Goal: Task Accomplishment & Management: Use online tool/utility

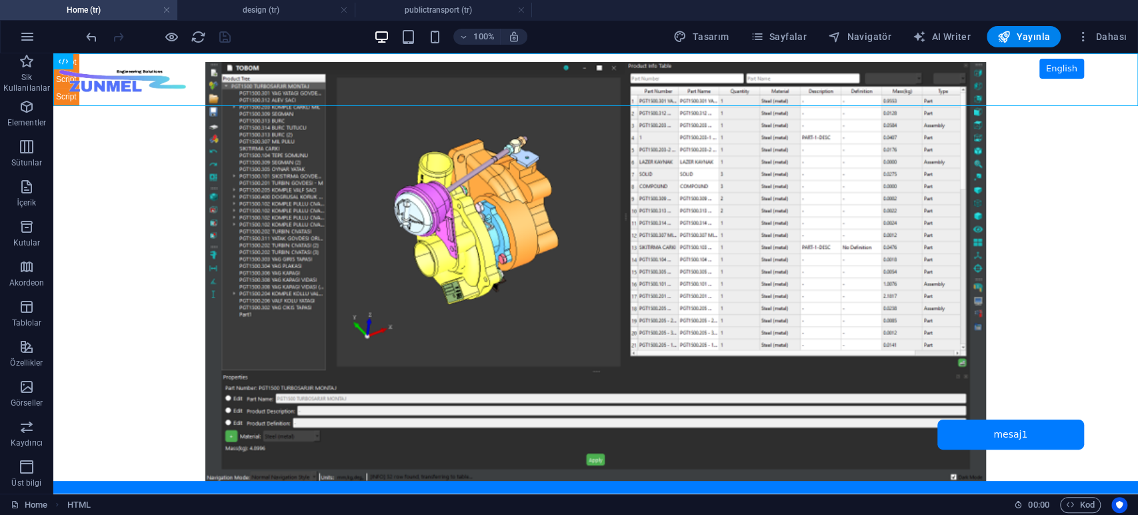
click at [247, 13] on h4 "design (tr)" at bounding box center [265, 10] width 177 height 15
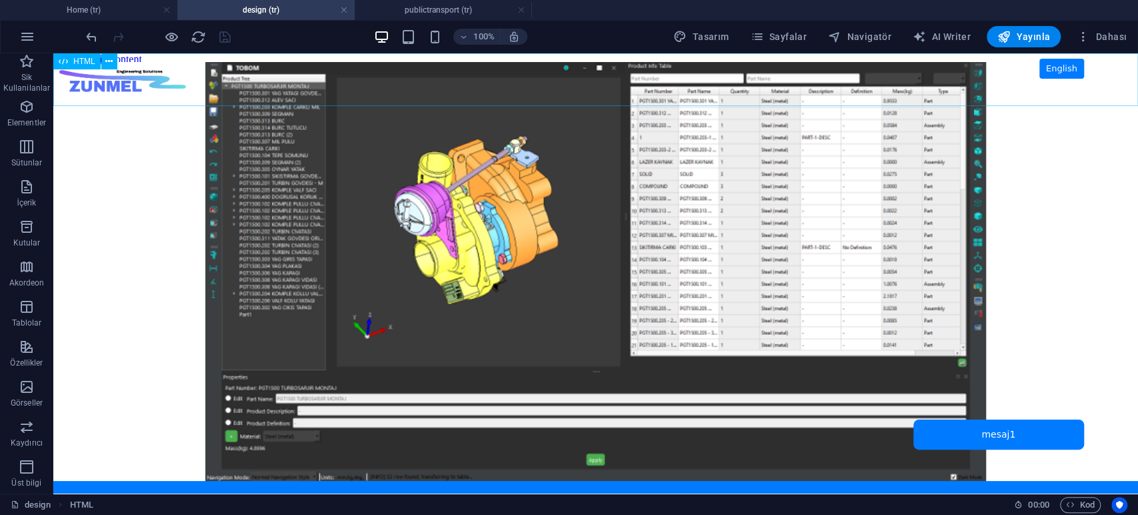
click at [88, 62] on span "HTML" at bounding box center [84, 61] width 22 height 8
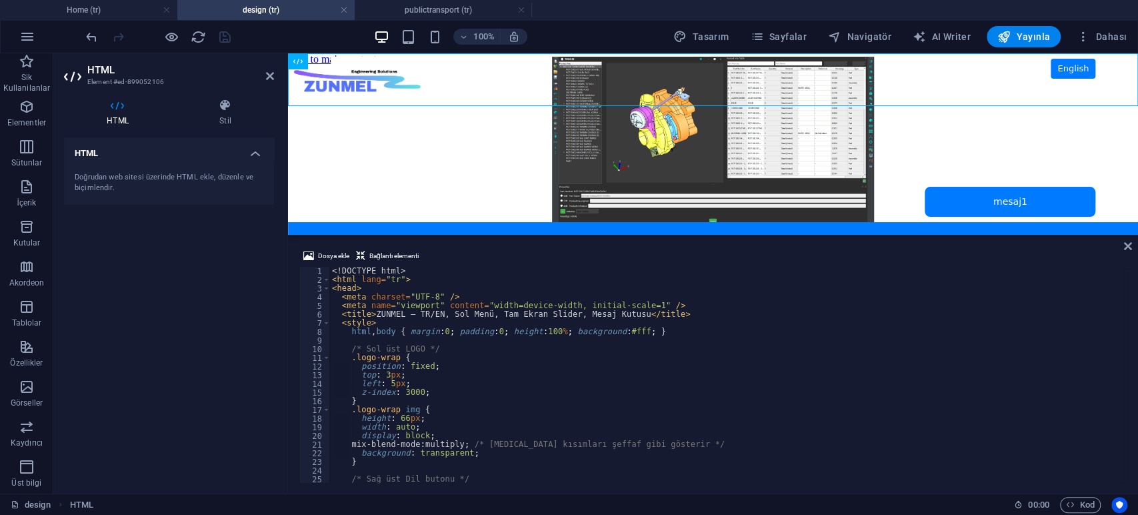
click at [563, 373] on div "<! DOCTYPE html > < html lang = "tr" > < head > < meta charset = "UTF-8" /> < m…" at bounding box center [726, 383] width 795 height 233
type textarea "top: 3px;"
click at [804, 39] on span "Sayfalar" at bounding box center [778, 36] width 57 height 13
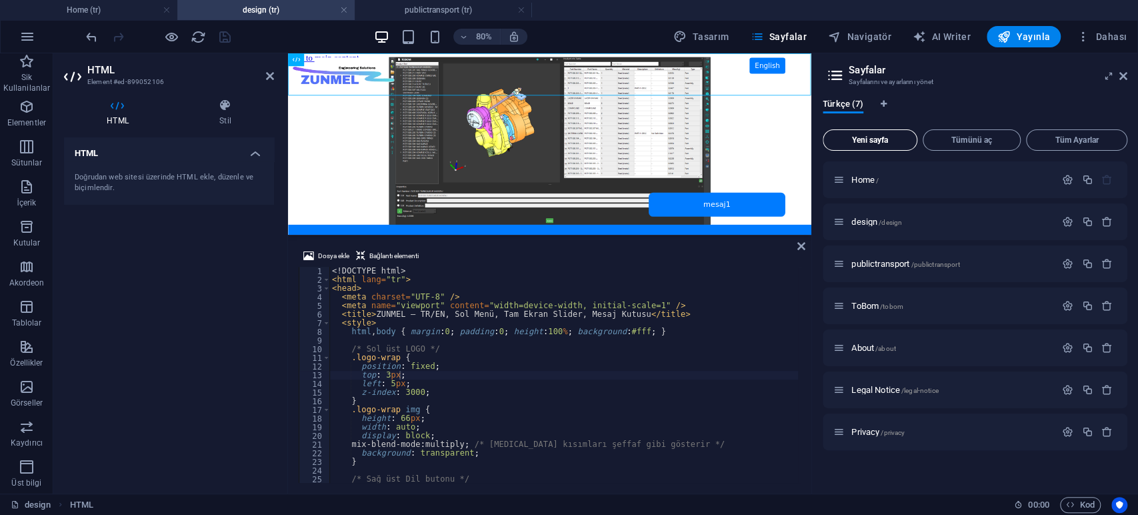
click at [881, 141] on span "Yeni sayfa" at bounding box center [870, 140] width 83 height 8
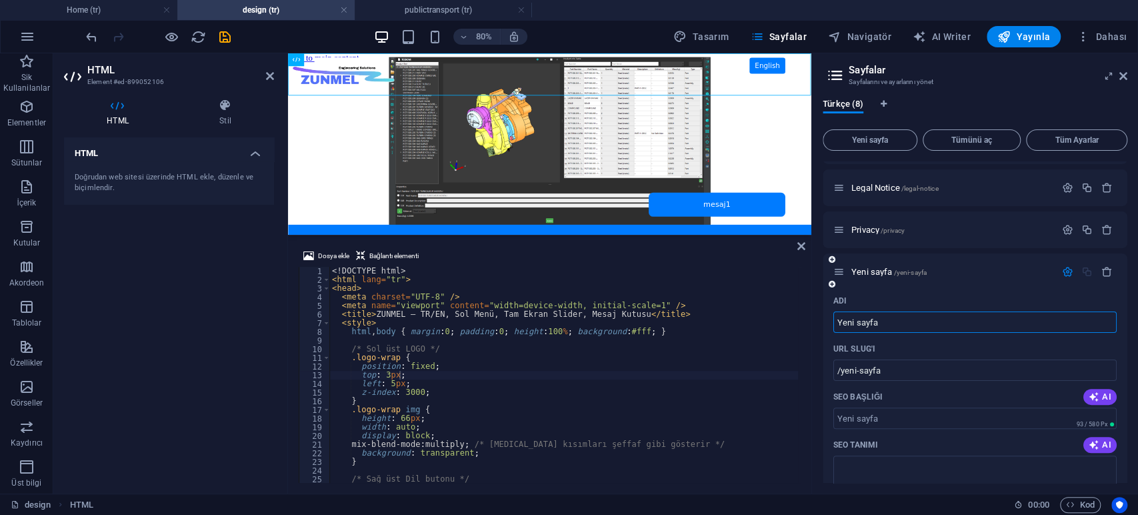
paste input "/interior"
type input "/interior"
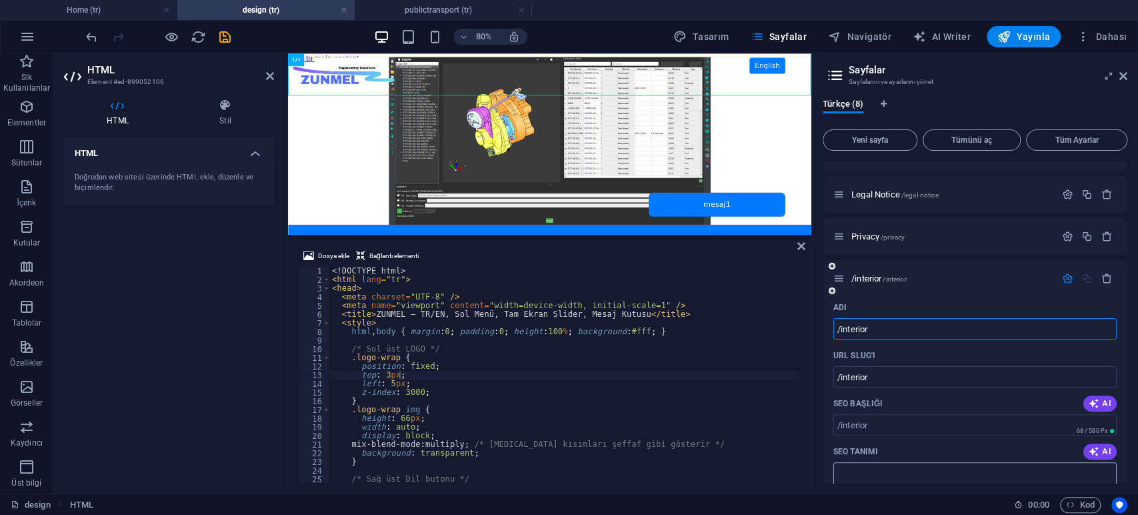
scroll to position [222, 0]
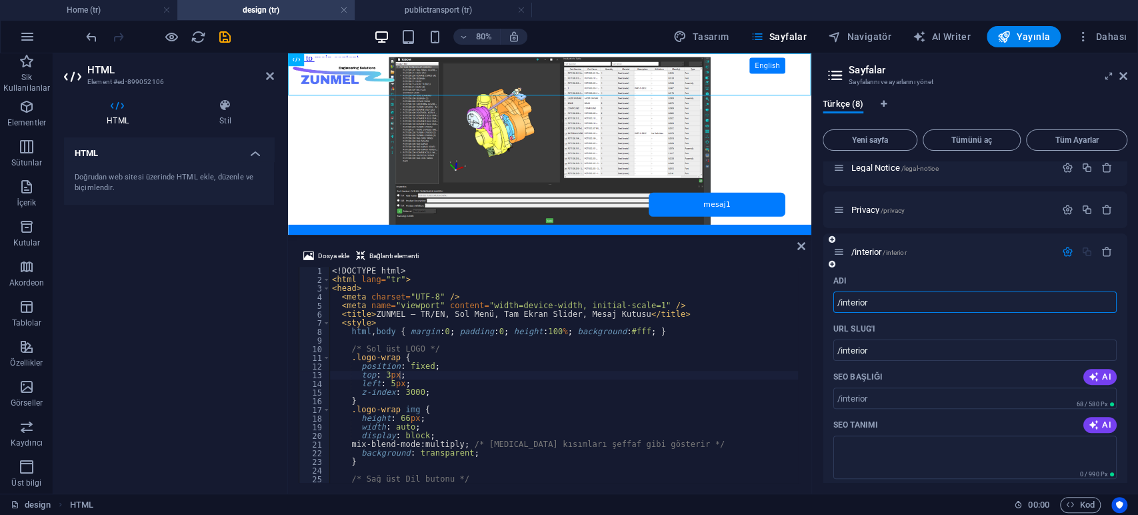
drag, startPoint x: 840, startPoint y: 299, endPoint x: 825, endPoint y: 295, distance: 15.7
click at [825, 295] on div "Adı /interior ​ URL SLUG'ı /interior ​ SEO Başlığı AI ​ 68 / 580 Px SEO Tanımı …" at bounding box center [975, 502] width 305 height 465
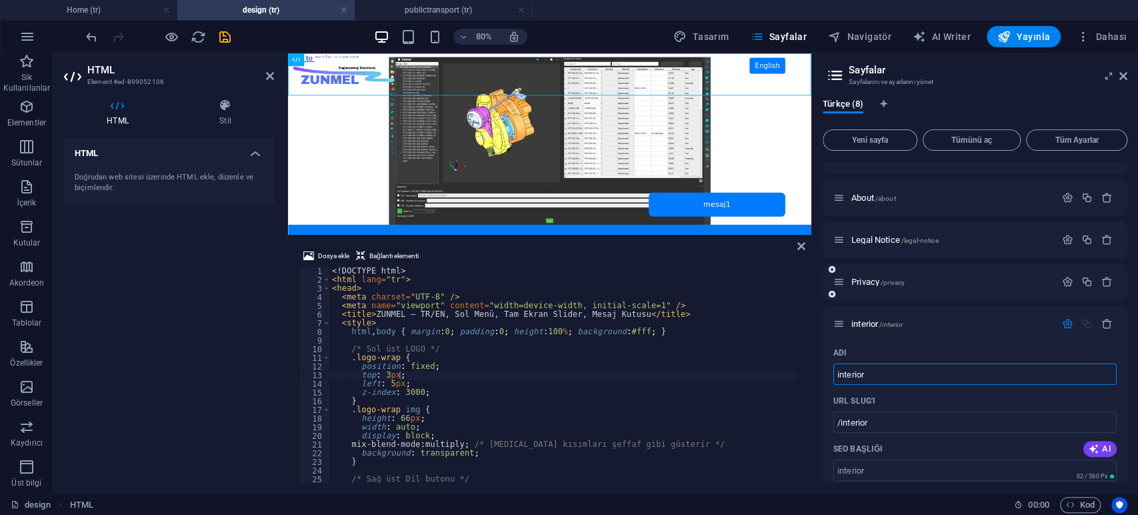
scroll to position [148, 0]
type input "interior"
click at [868, 325] on span "interior /interior" at bounding box center [876, 326] width 51 height 10
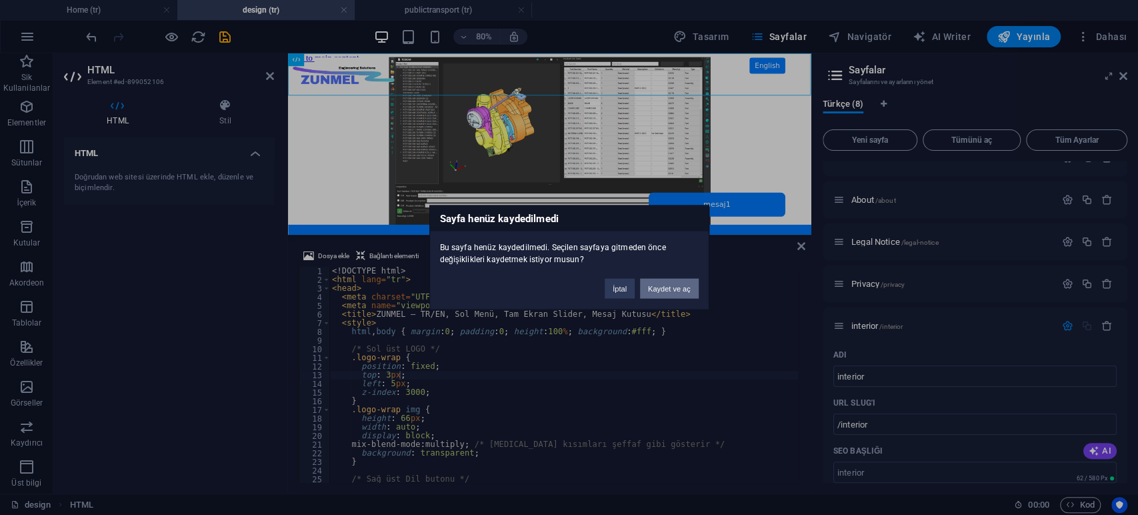
click at [670, 290] on button "Kaydet ve aç" at bounding box center [669, 289] width 59 height 20
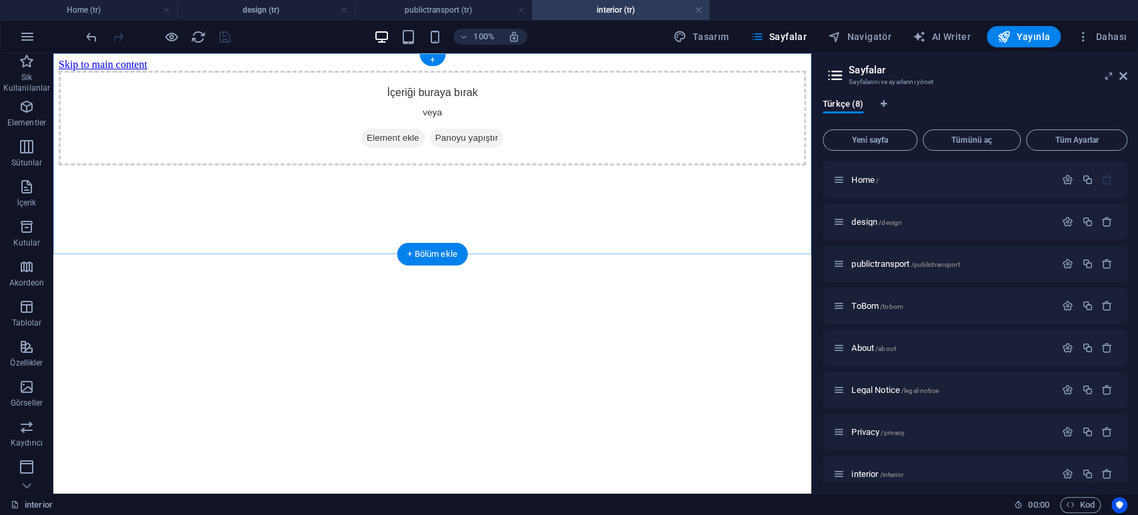
scroll to position [0, 0]
click at [437, 245] on div "+ Bölüm ekle" at bounding box center [432, 254] width 71 height 23
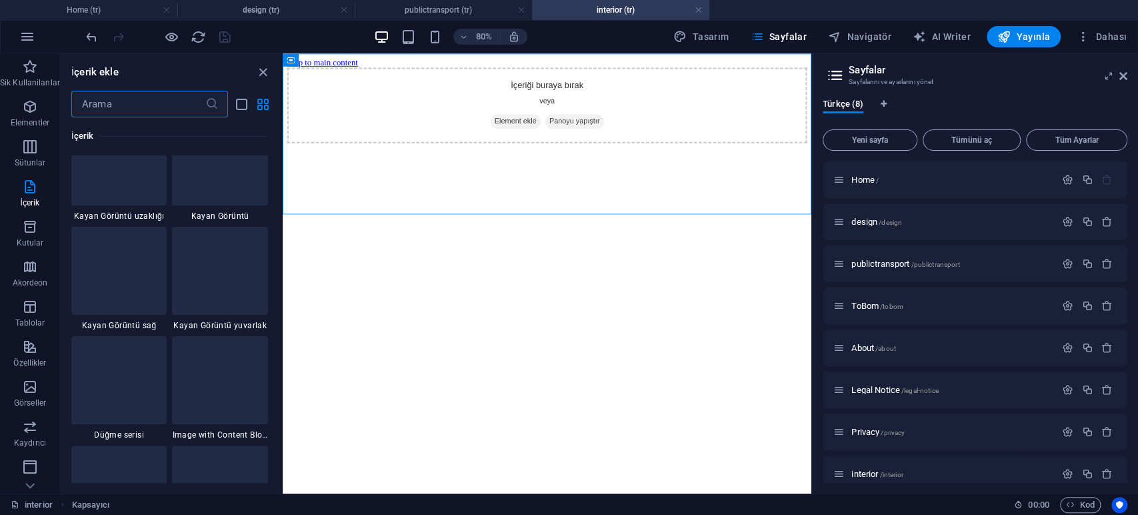
scroll to position [2924, 0]
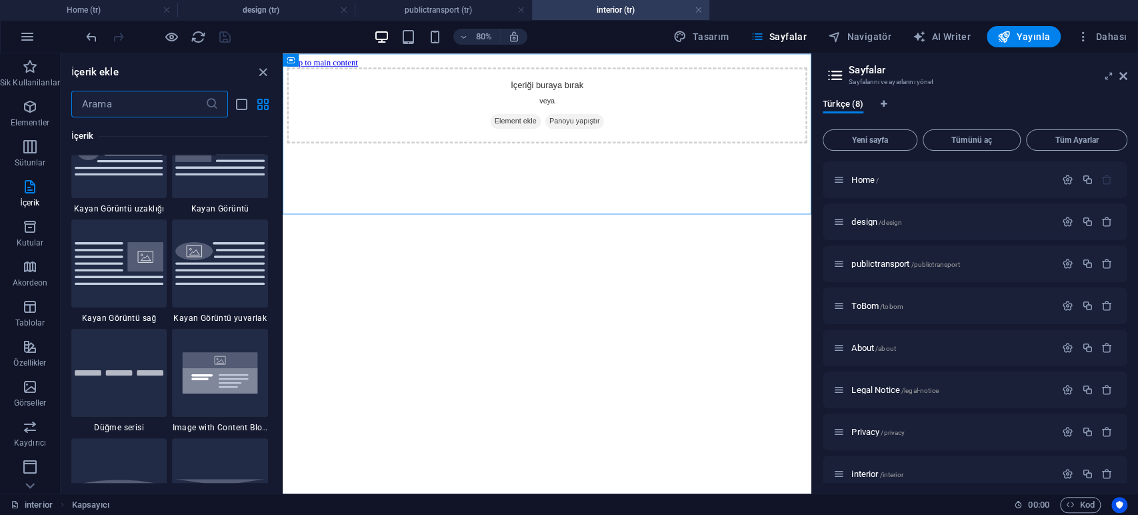
click at [874, 171] on html "Skip to main content İçeriği buraya bırak veya Element ekle Panoyu yapıştır" at bounding box center [613, 111] width 661 height 117
click at [263, 71] on icon "close panel" at bounding box center [262, 72] width 15 height 15
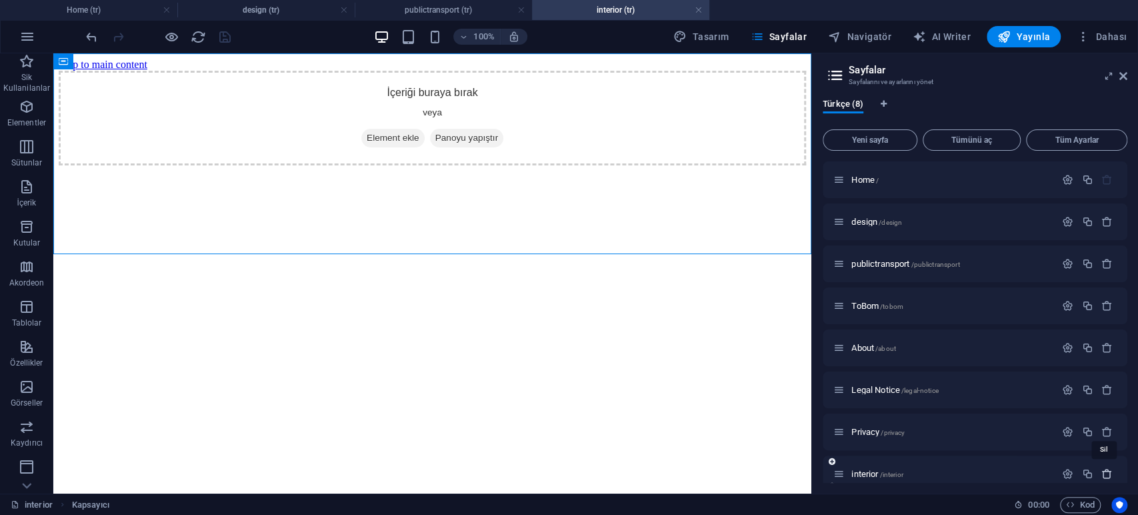
click at [1104, 475] on icon "button" at bounding box center [1106, 473] width 11 height 11
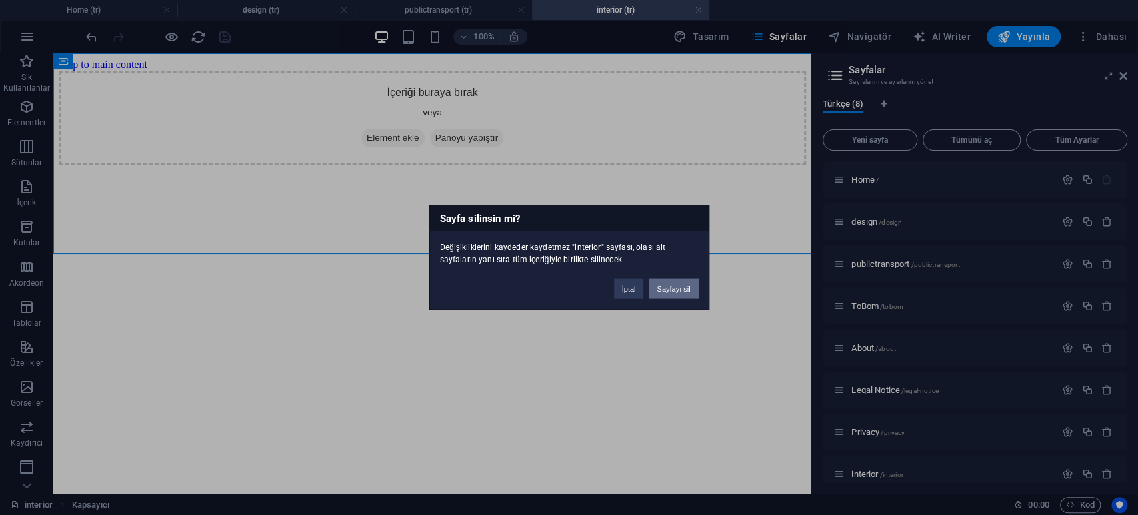
click at [666, 287] on button "Sayfayı sil" at bounding box center [673, 289] width 49 height 20
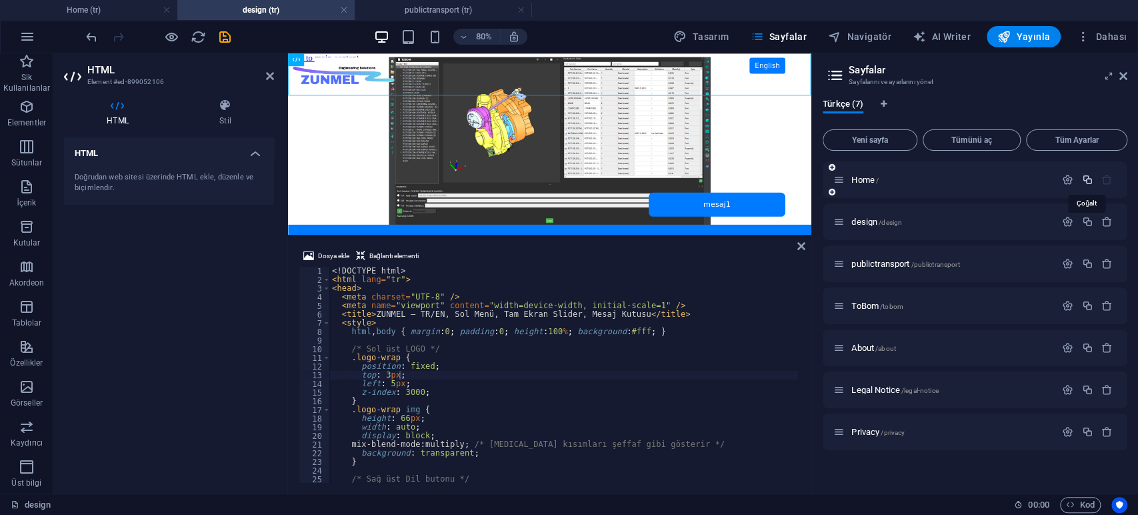
click at [1085, 177] on icon "button" at bounding box center [1086, 179] width 11 height 11
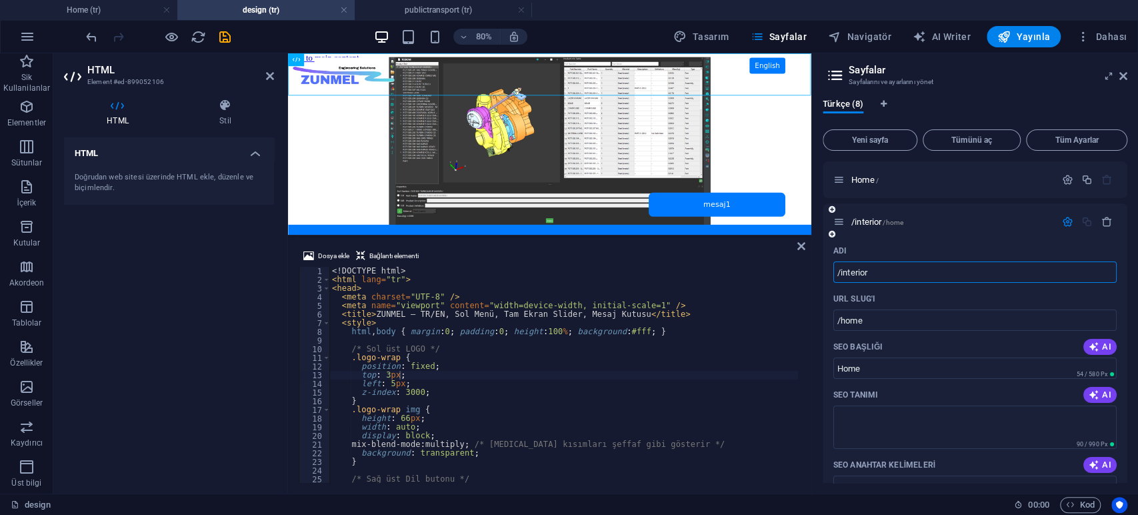
drag, startPoint x: 838, startPoint y: 269, endPoint x: 829, endPoint y: 270, distance: 9.4
click at [829, 270] on div "Adı /interior ​ URL SLUG'ı /home ​ SEO Başlığı AI Home ​ 54 / 580 Px SEO Tanımı…" at bounding box center [975, 488] width 305 height 497
type input "interior"
drag, startPoint x: 882, startPoint y: 315, endPoint x: 798, endPoint y: 312, distance: 84.0
click at [798, 312] on div "Home (tr) design (tr) publictransport (tr) Sik Kullanilanlar Elementler Sütunla…" at bounding box center [569, 273] width 1138 height 440
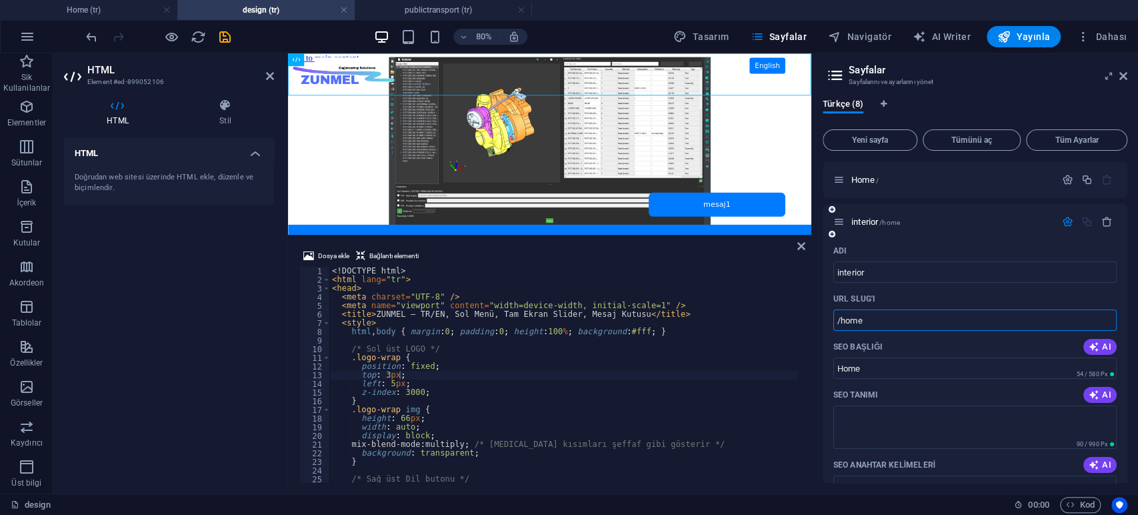
paste input "interior"
type input "/interior"
drag, startPoint x: 875, startPoint y: 361, endPoint x: 801, endPoint y: 361, distance: 73.3
click at [801, 361] on div "Home (tr) design (tr) publictransport (tr) Sik Kullanilanlar Elementler Sütunla…" at bounding box center [569, 273] width 1138 height 440
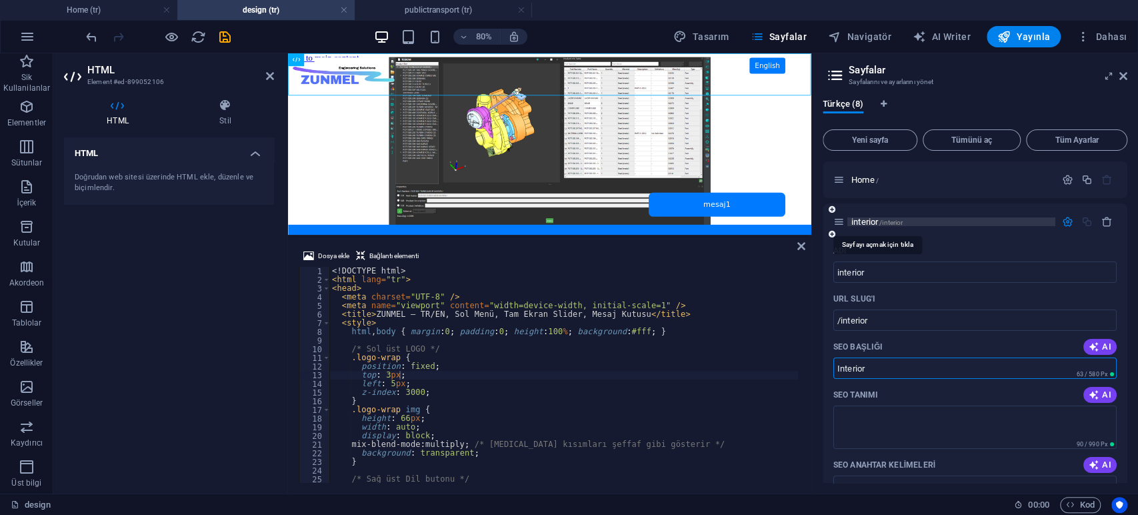
type input "Interior"
click at [871, 221] on span "interior /interior" at bounding box center [876, 222] width 51 height 10
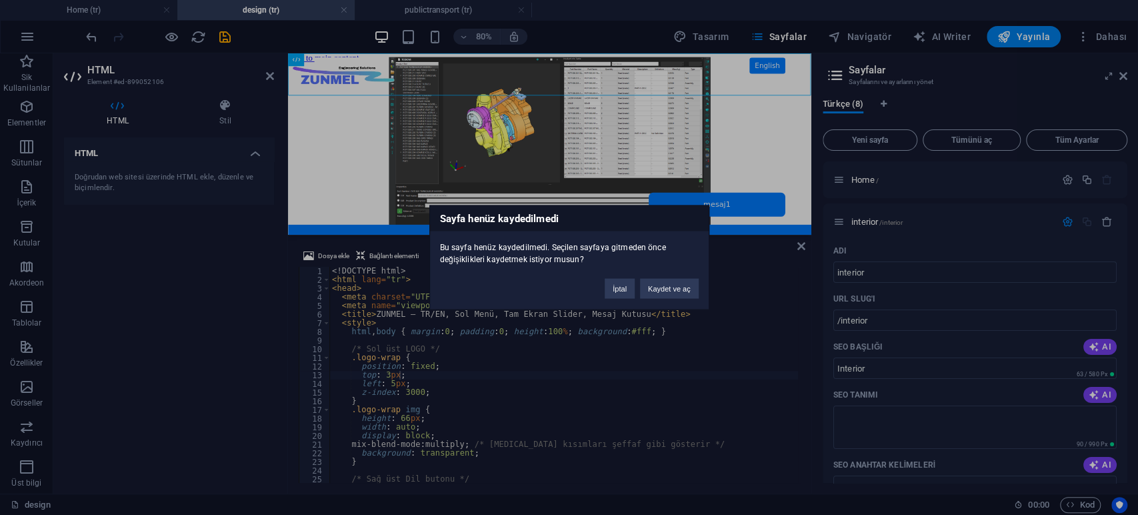
click at [675, 288] on button "Kaydet ve aç" at bounding box center [669, 289] width 59 height 20
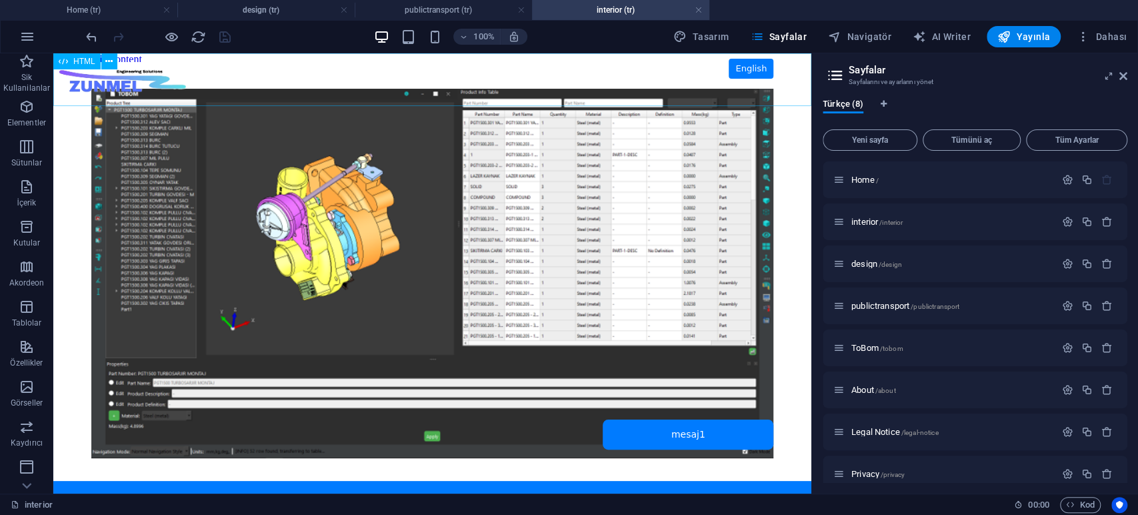
click at [89, 57] on span "HTML" at bounding box center [84, 61] width 22 height 8
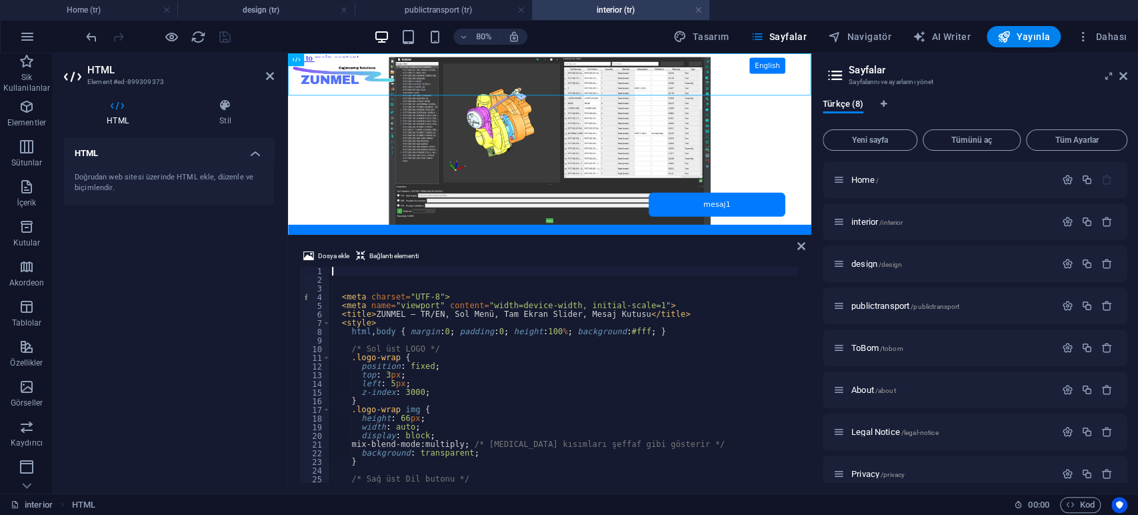
click at [454, 328] on div "< meta charset = "UTF-8" > < meta name = "viewport" content = "width=device-wid…" at bounding box center [610, 382] width 563 height 231
type textarea "html, body { margin:0; padding:0; height:100%; background:#fff; }"
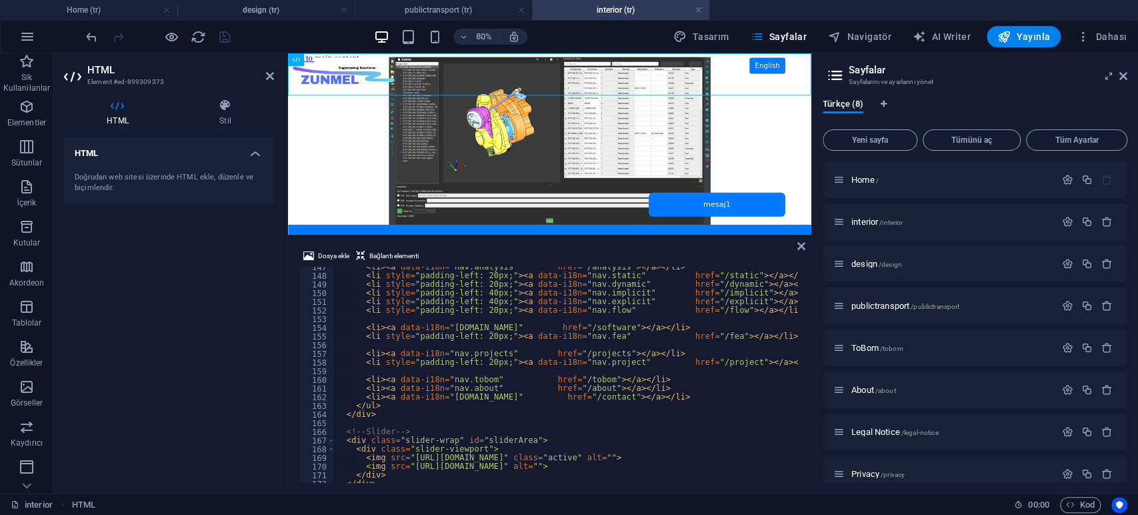
scroll to position [1136, 0]
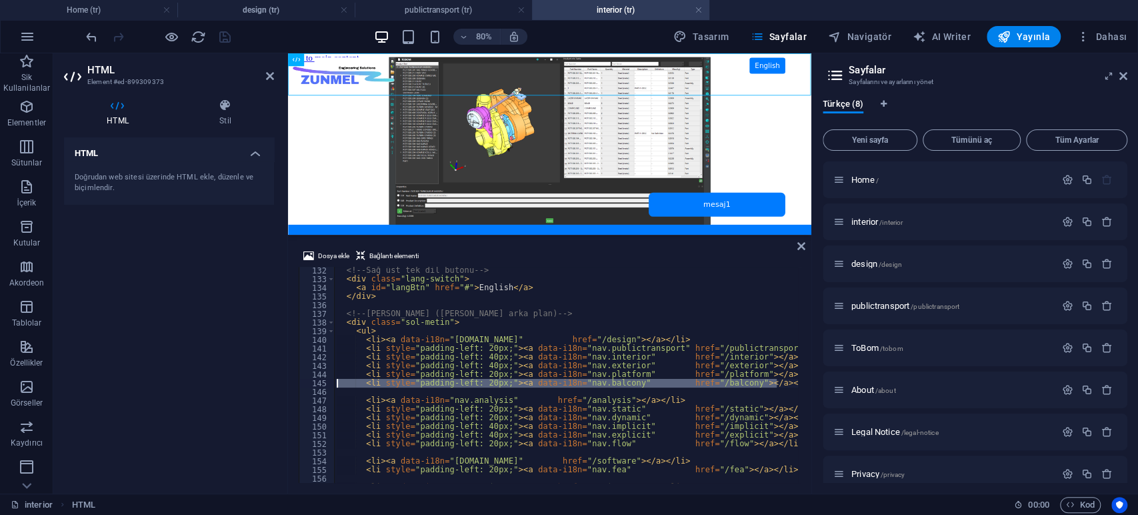
drag, startPoint x: 786, startPoint y: 381, endPoint x: 319, endPoint y: 383, distance: 466.6
click at [319, 383] on div "132 133 134 135 136 137 138 139 140 141 142 143 144 145 146 147 148 149 150 151…" at bounding box center [550, 375] width 502 height 216
type textarea "<li style="padding-left: 20px;"><a data-i18n="nav.balcony" href="/balcony"></a>…"
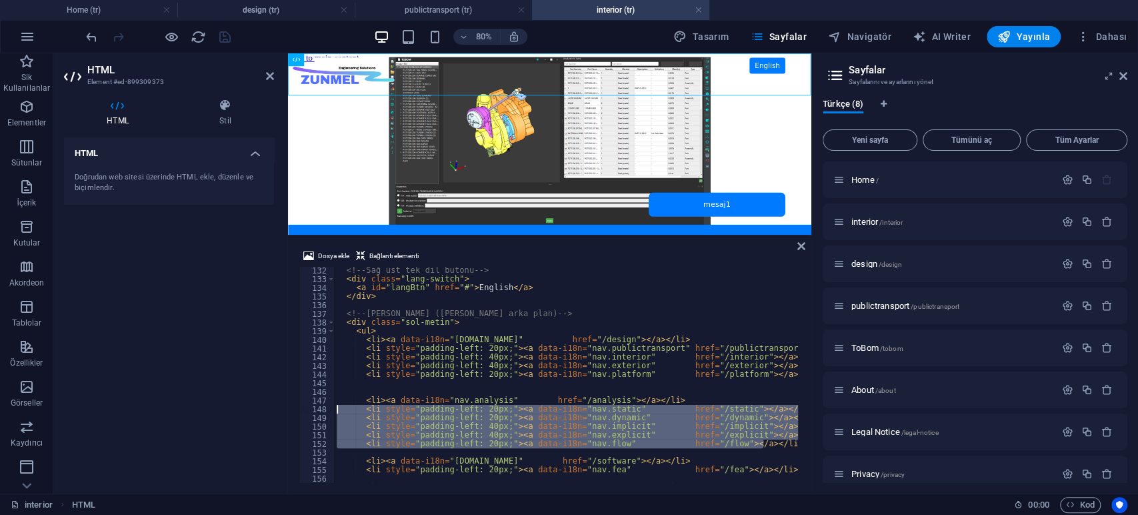
drag, startPoint x: 769, startPoint y: 441, endPoint x: 305, endPoint y: 411, distance: 464.2
click at [305, 411] on div "132 133 134 135 136 137 138 139 140 141 142 143 144 145 146 147 148 149 150 151…" at bounding box center [550, 375] width 502 height 216
type textarea "<li style="padding-left: 20px;"><a data-i18n="nav.static" href="/static"></a></…"
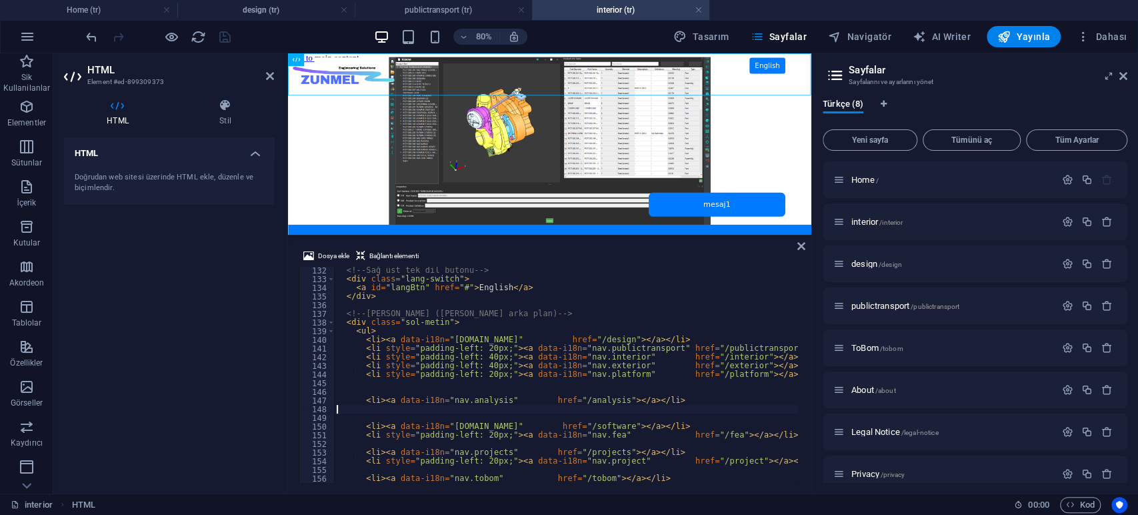
scroll to position [1180, 0]
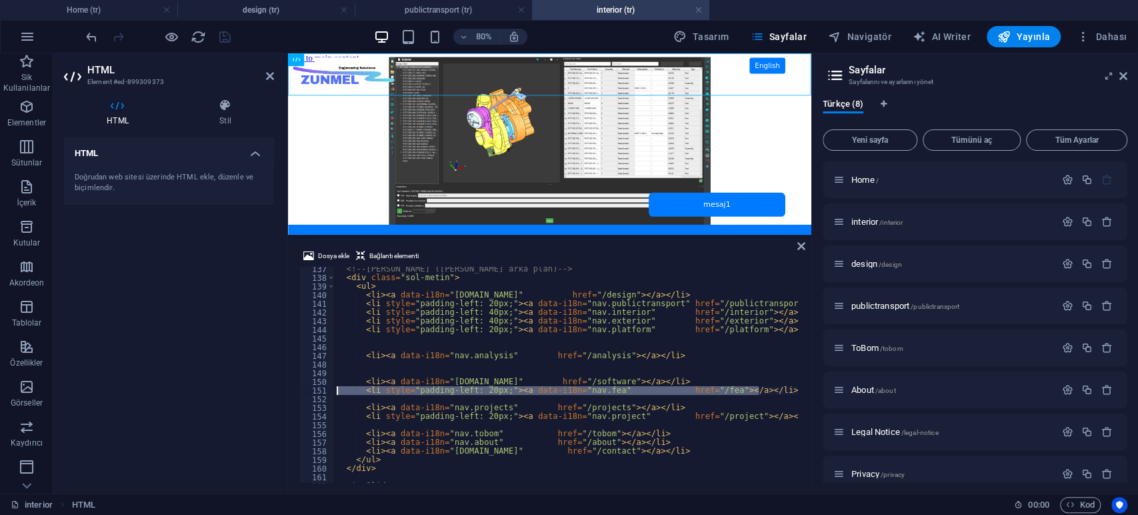
drag, startPoint x: 773, startPoint y: 389, endPoint x: 273, endPoint y: 394, distance: 499.3
click at [273, 394] on div "HTML Element #ed-899309373 HTML Stil HTML Doğrudan web sitesi üzerinde HTML ekl…" at bounding box center [432, 273] width 758 height 440
type textarea "<li style="padding-left: 20px;"><a data-i18n="nav.fea" href="/fea"></a></li>"
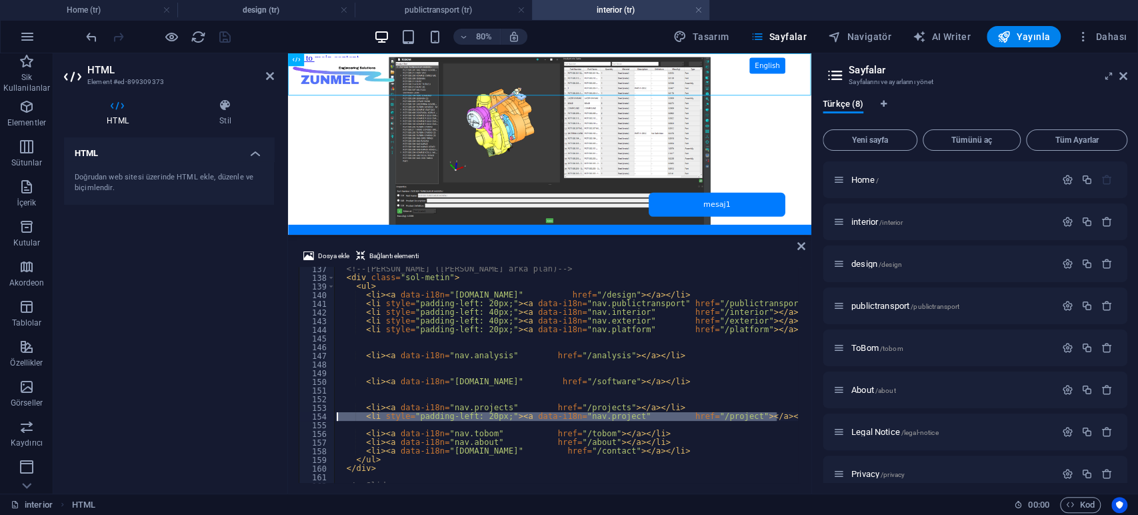
drag, startPoint x: 784, startPoint y: 417, endPoint x: 312, endPoint y: 416, distance: 471.9
click at [312, 416] on div "137 138 139 140 141 142 143 144 145 146 147 148 149 150 151 152 153 154 155 156…" at bounding box center [550, 375] width 502 height 216
type textarea "<li style="padding-left: 20px;"><a data-i18n="nav.project" href="/project"></a>…"
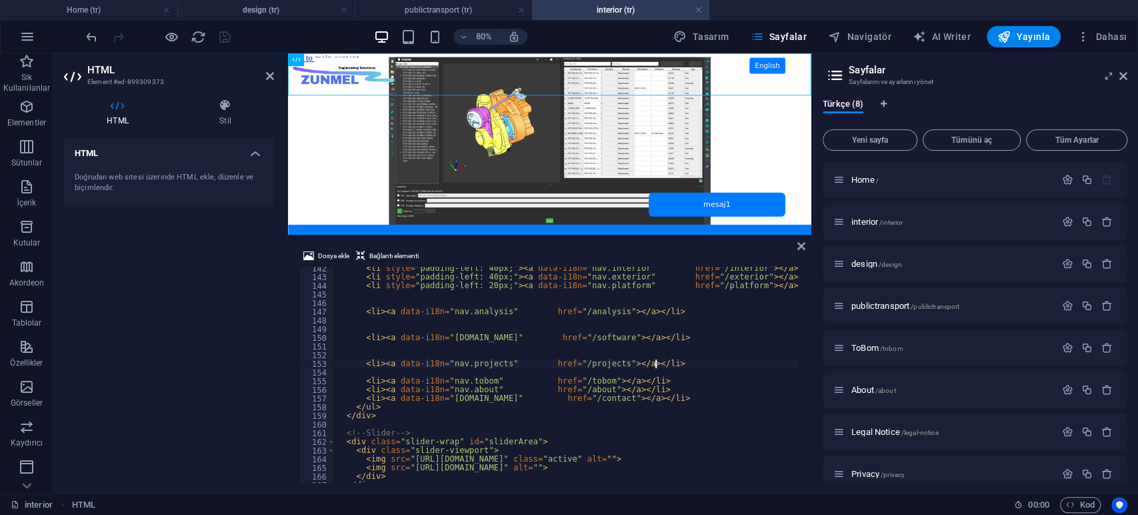
scroll to position [1225, 0]
click at [464, 417] on div "< li style = "padding-left: 40px;" > < a data-i18n = "nav.interior" href = "/in…" at bounding box center [615, 379] width 563 height 231
type textarea "</div>"
click at [459, 423] on div "< li style = "padding-left: 40px;" > < a data-i18n = "nav.interior" href = "/in…" at bounding box center [615, 379] width 563 height 231
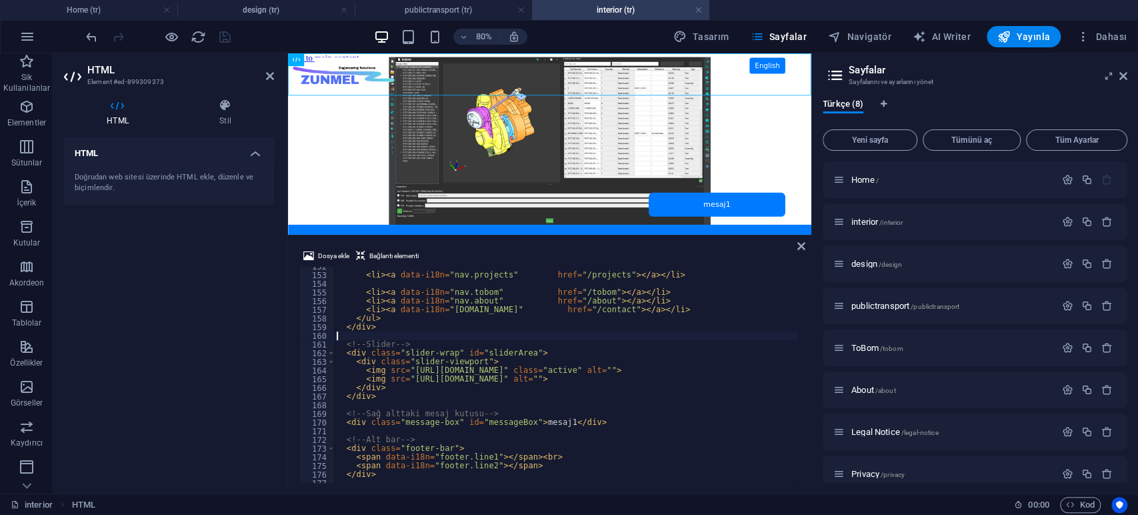
scroll to position [1313, 0]
click at [455, 398] on div "< li > < a data-i18n = "nav.projects" href = "/projects" > </ a > </ li > < li …" at bounding box center [615, 377] width 563 height 231
type textarea "</div>"
click at [453, 404] on div "< li > < a data-i18n = "nav.projects" href = "/projects" > </ a > </ li > < li …" at bounding box center [615, 377] width 563 height 231
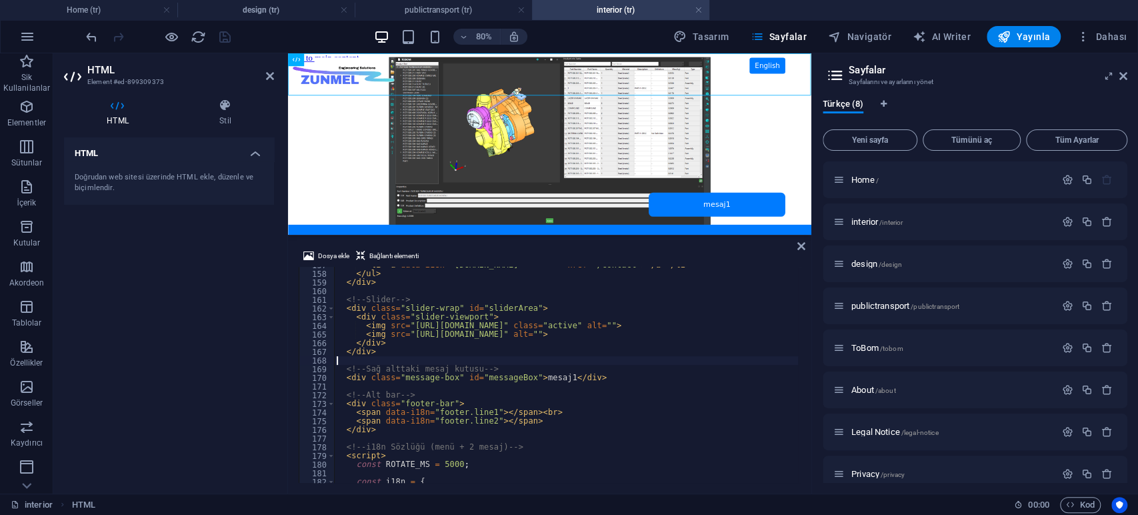
click at [204, 377] on div "HTML Doğrudan web sitesi üzerinde HTML ekle, düzenle ve biçimlendir." at bounding box center [169, 309] width 210 height 345
click at [225, 37] on icon "save" at bounding box center [224, 36] width 15 height 15
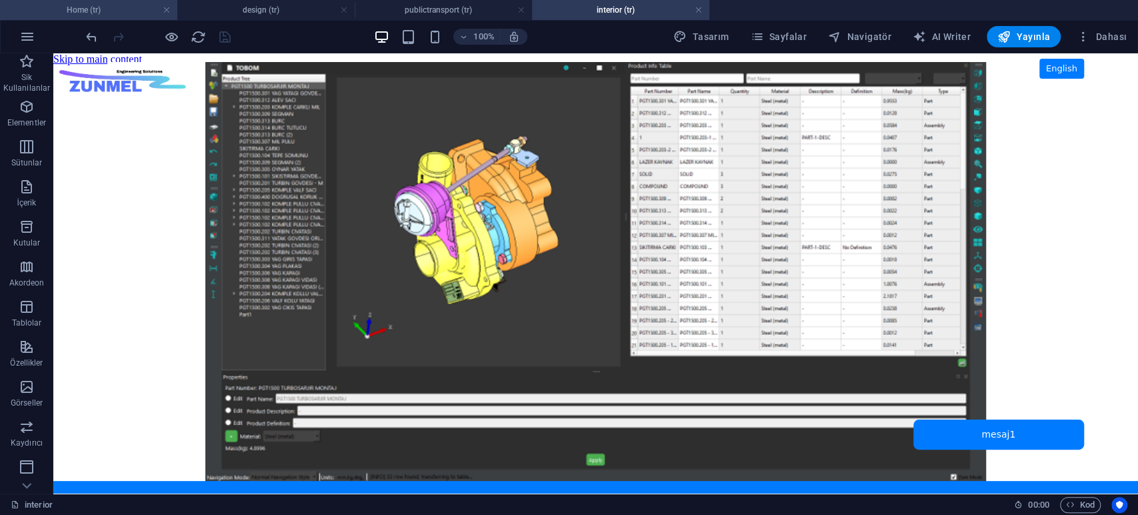
click at [95, 10] on h4 "Home (tr)" at bounding box center [88, 10] width 177 height 15
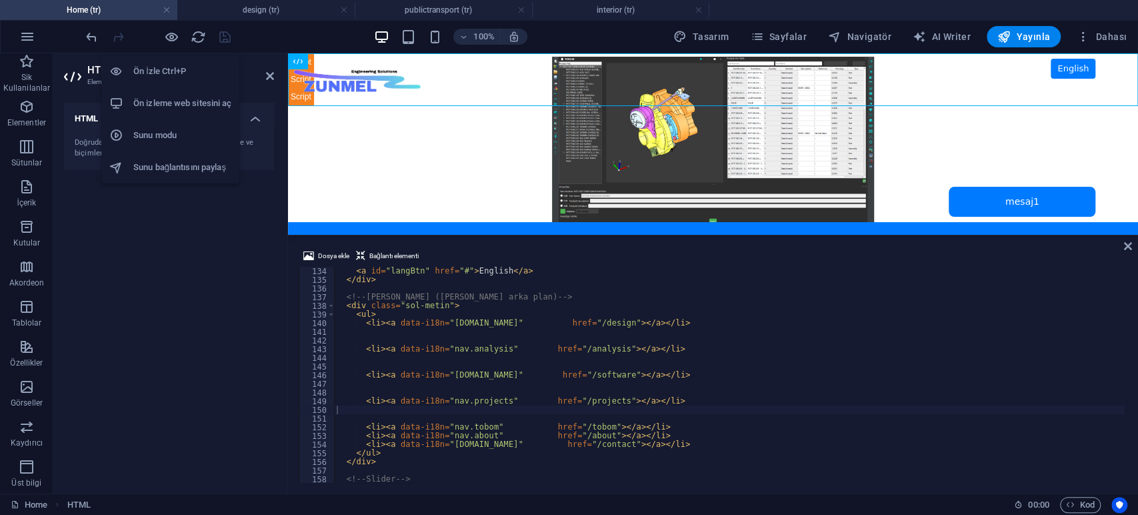
click at [181, 95] on h6 "Ön izleme web sitesini aç" at bounding box center [182, 103] width 98 height 16
type textarea "<div class="sol-metin">"
click at [460, 305] on div "< a id = "langBtn" href = "#" > English </ a > </ div > <!-- Sol menü ([PERSON_…" at bounding box center [729, 383] width 791 height 233
click at [447, 339] on div "< a id = "langBtn" href = "#" > English </ a > </ div > <!-- Sol menü ([PERSON_…" at bounding box center [730, 383] width 790 height 233
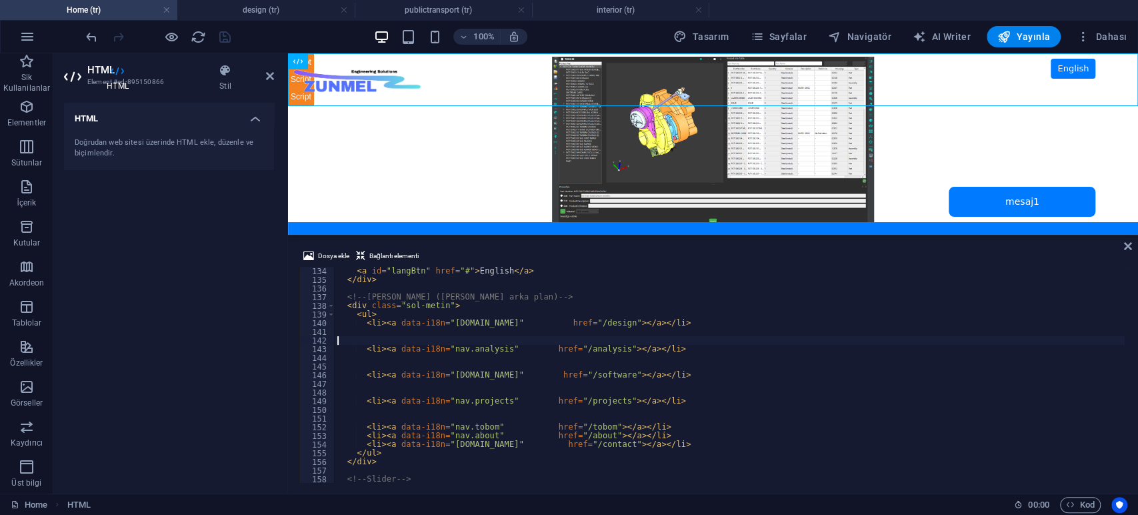
click at [446, 338] on div "< a id = "langBtn" href = "#" > English </ a > </ div > <!-- Sol menü ([PERSON_…" at bounding box center [730, 383] width 790 height 233
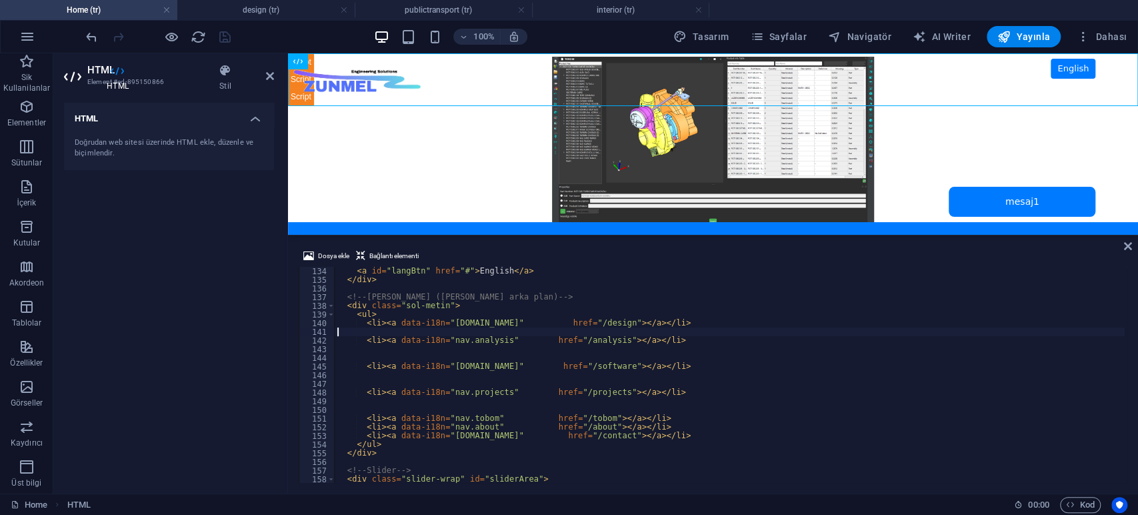
click at [432, 355] on div "< a id = "langBtn" href = "#" > English </ a > </ div > <!-- Sol menü ([PERSON_…" at bounding box center [730, 383] width 790 height 233
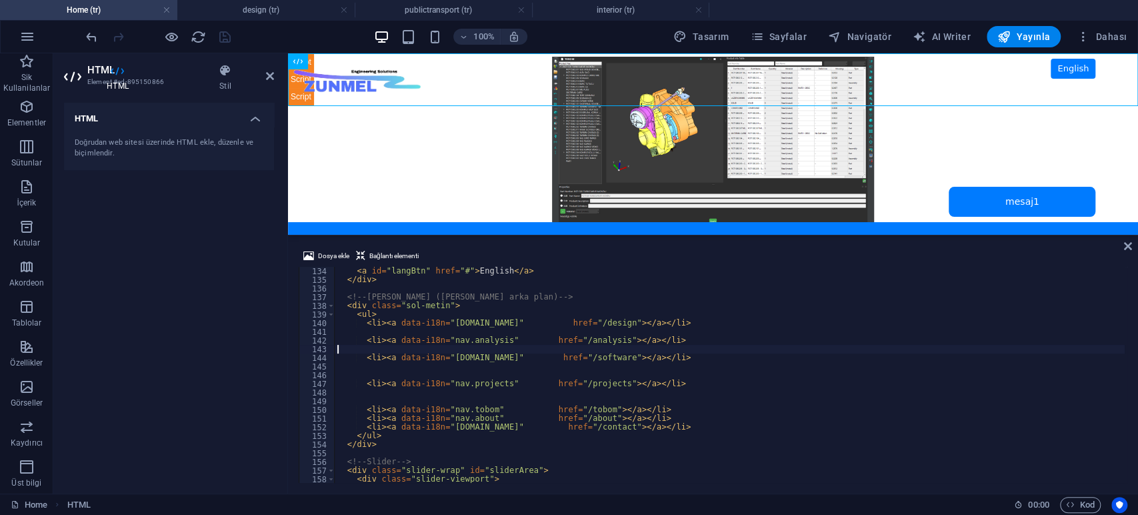
click at [213, 324] on div "HTML Doğrudan web sitesi üzerinde HTML ekle, düzenle ve biçimlendir." at bounding box center [169, 293] width 210 height 380
click at [390, 371] on div "< a id = "langBtn" href = "#" > English </ a > </ div > <!-- Sol menü ([PERSON_…" at bounding box center [730, 383] width 790 height 233
click at [388, 397] on div "< a id = "langBtn" href = "#" > English </ a > </ div > <!-- Sol menü ([PERSON_…" at bounding box center [730, 383] width 790 height 233
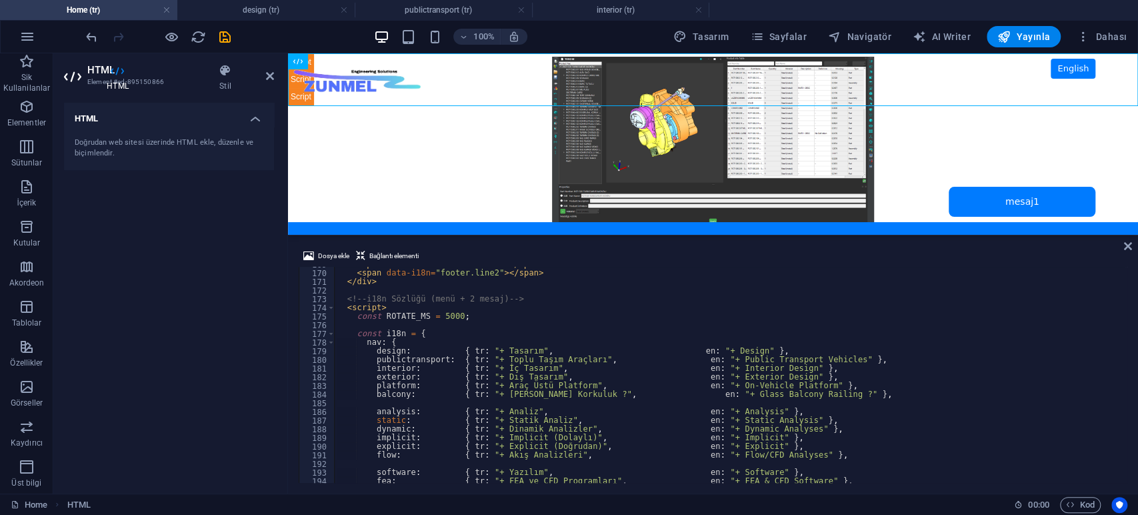
scroll to position [1462, 0]
click at [516, 315] on div "< span data-i18n = "footer.line1" > </ span > < br > < span data-i18n = "footer…" at bounding box center [730, 376] width 790 height 233
type textarea "const ROTATE_MS = 5000;"
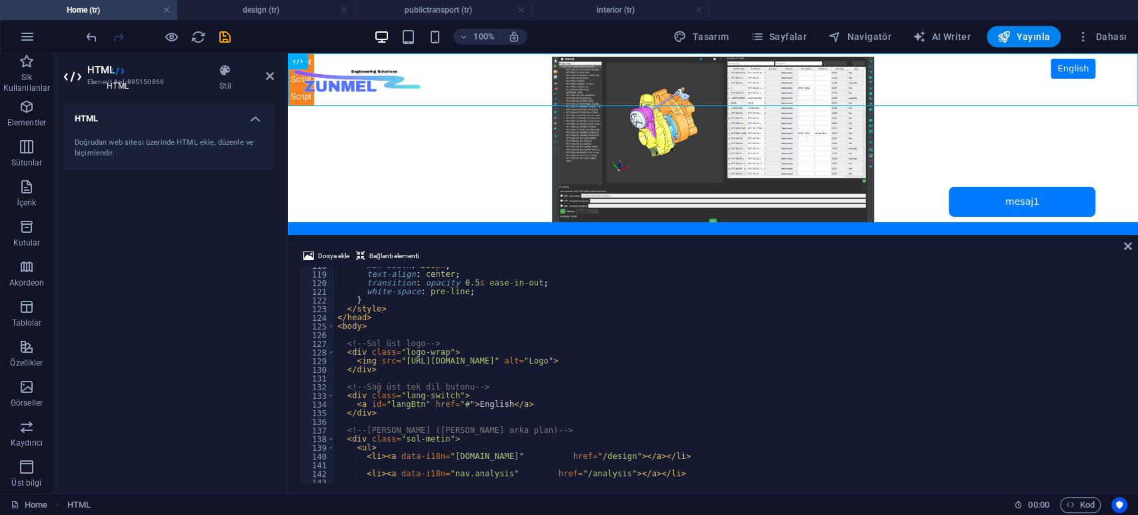
scroll to position [842, 0]
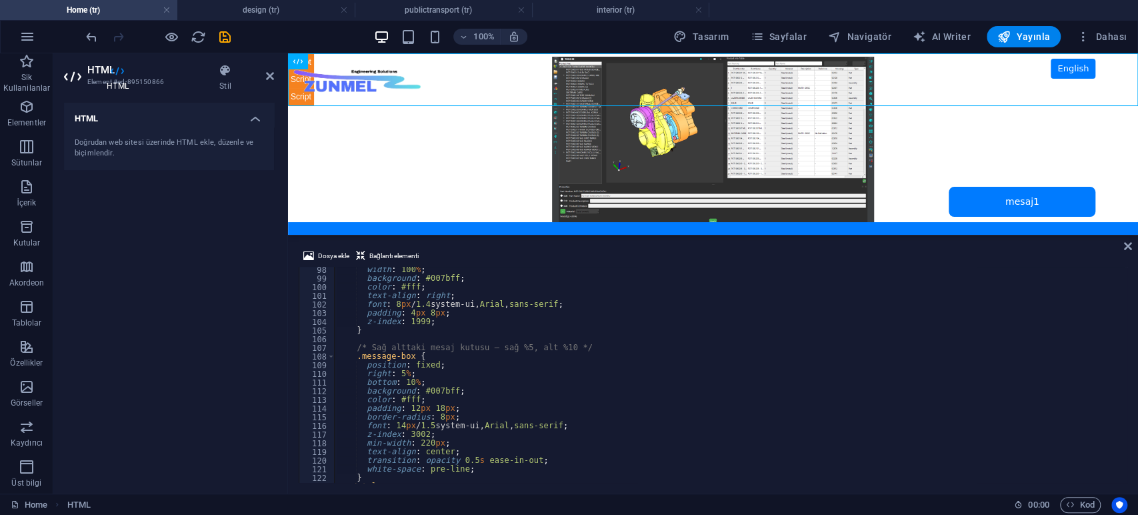
click at [136, 322] on div "HTML Doğrudan web sitesi üzerinde HTML ekle, düzenle ve biçimlendir." at bounding box center [169, 293] width 210 height 380
click at [226, 39] on icon "save" at bounding box center [224, 36] width 15 height 15
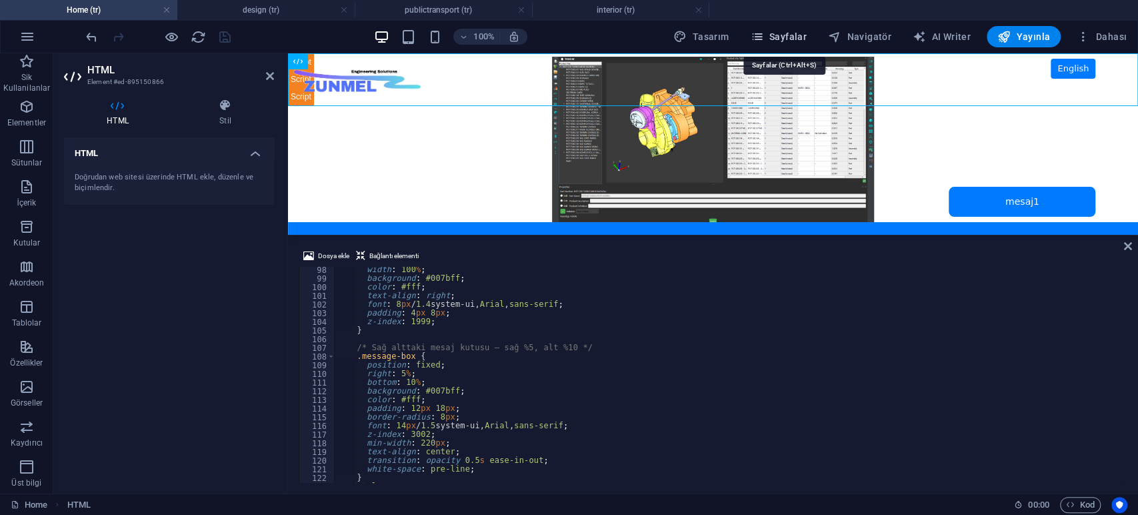
click at [784, 31] on span "Sayfalar" at bounding box center [778, 36] width 57 height 13
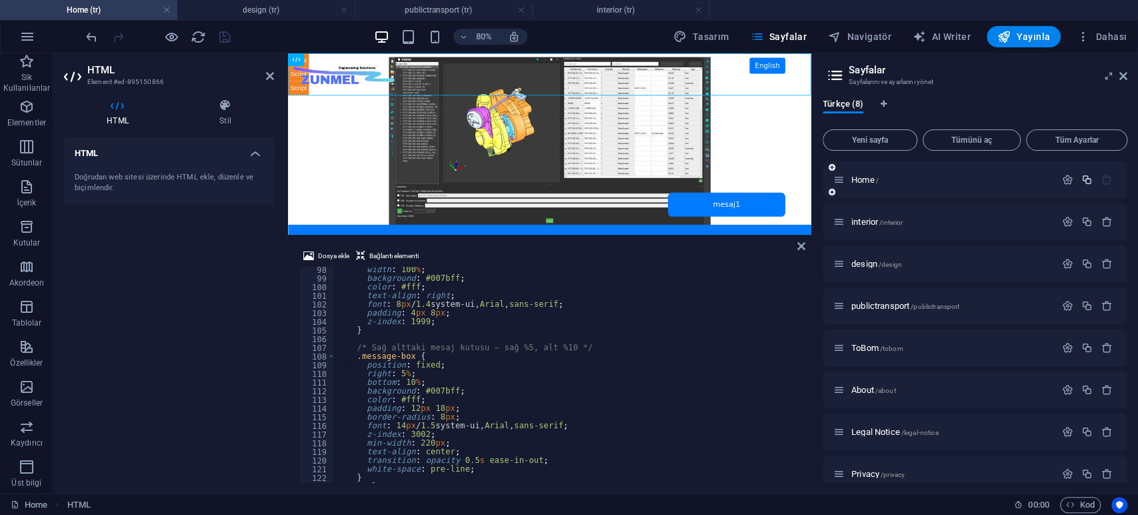
click at [1088, 179] on icon "button" at bounding box center [1086, 179] width 11 height 11
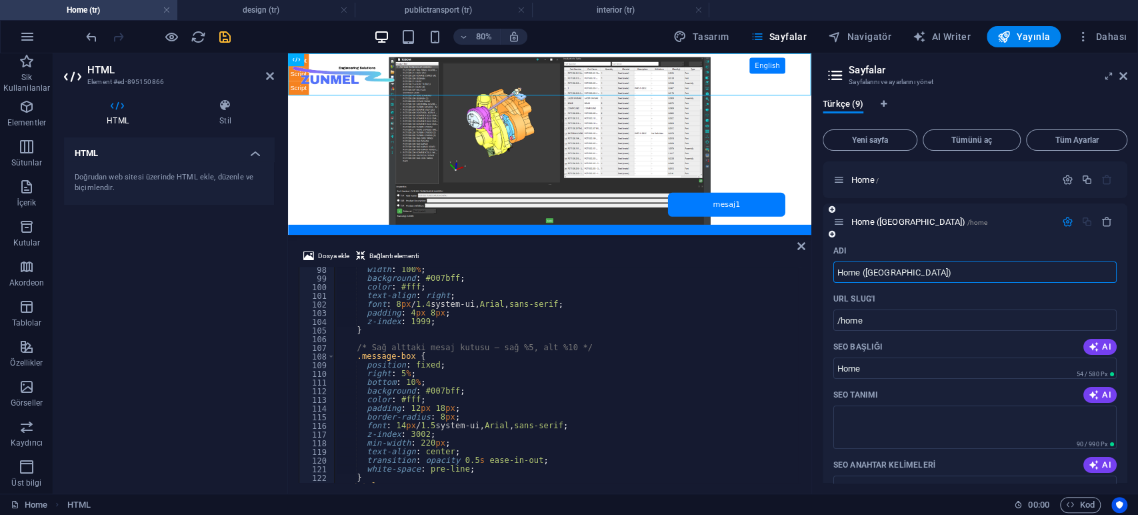
paste input "exterior"
type input "exterior"
drag, startPoint x: 869, startPoint y: 316, endPoint x: 840, endPoint y: 309, distance: 30.1
click at [840, 309] on input "/home" at bounding box center [974, 319] width 283 height 21
paste input "exterior"
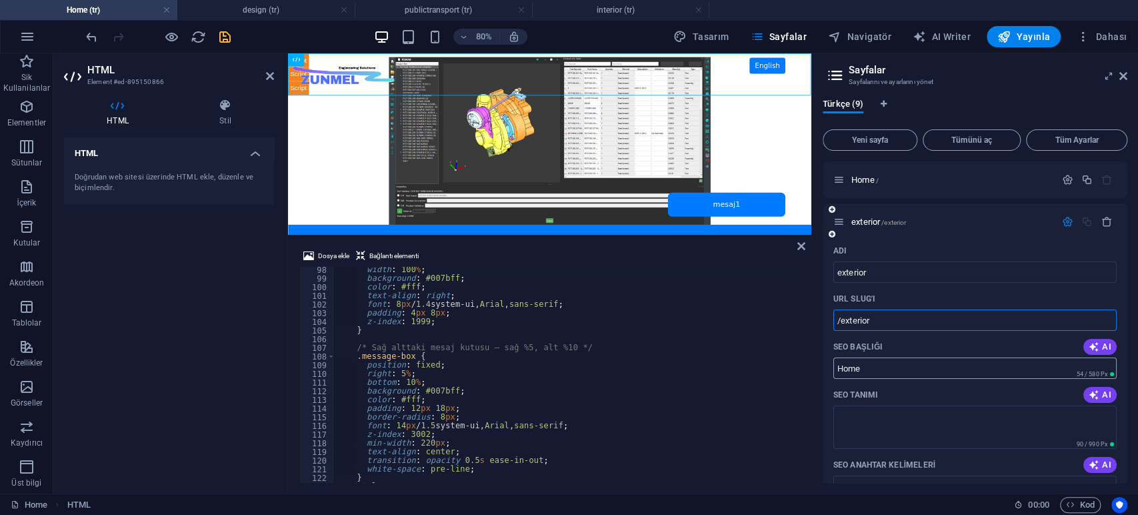
type input "/exterior"
drag, startPoint x: 866, startPoint y: 366, endPoint x: 827, endPoint y: 366, distance: 39.3
click at [827, 366] on div "Adı exterior ​ URL SLUG'ı /exterior ​ SEO Başlığı AI Home ​ 54 / 580 Px SEO Tan…" at bounding box center [975, 488] width 305 height 497
paste input "exterior"
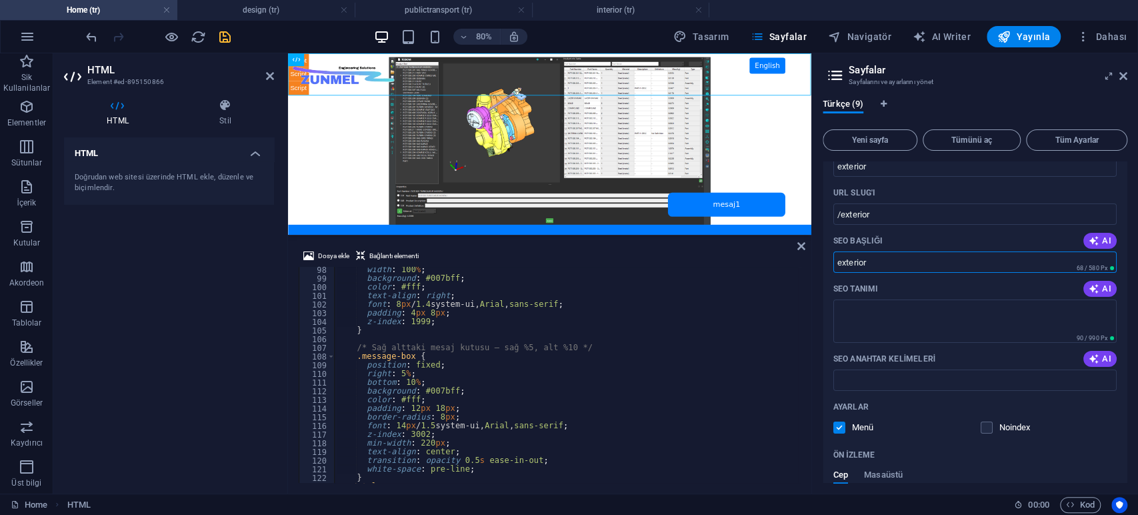
scroll to position [0, 0]
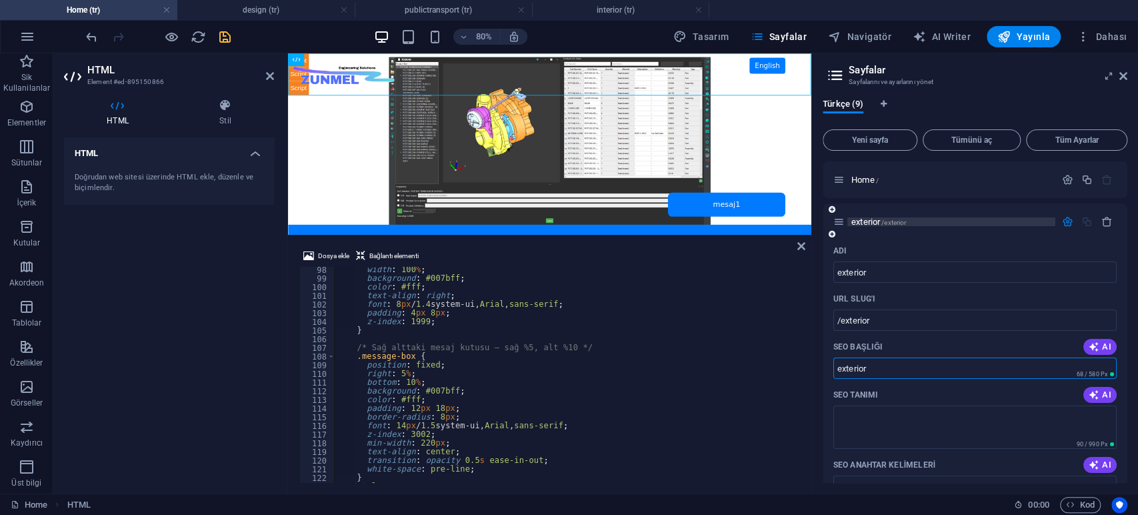
type input "exterior"
click at [868, 219] on span "exterior /exterior" at bounding box center [878, 222] width 55 height 10
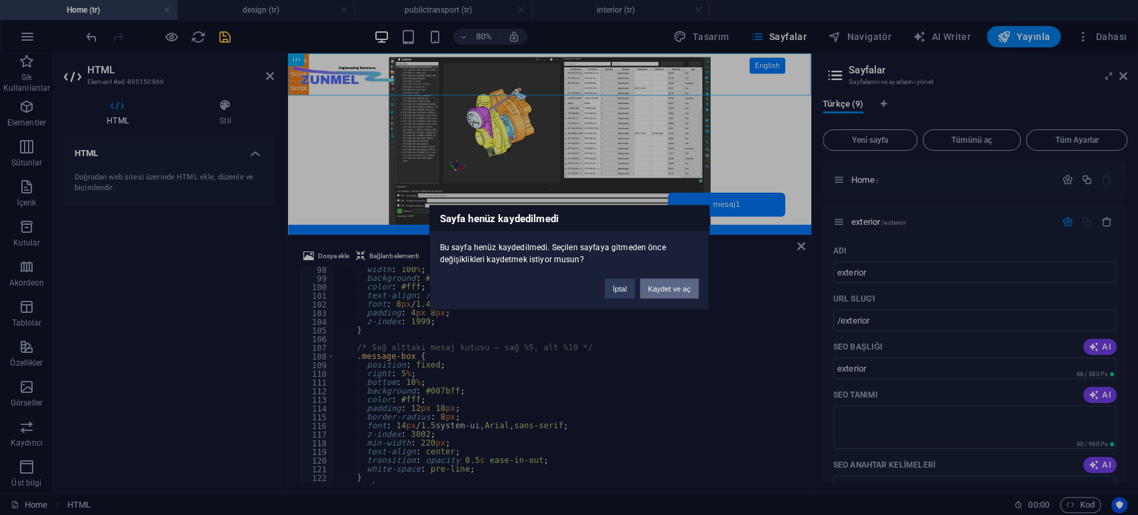
click at [665, 287] on button "Kaydet ve aç" at bounding box center [669, 289] width 59 height 20
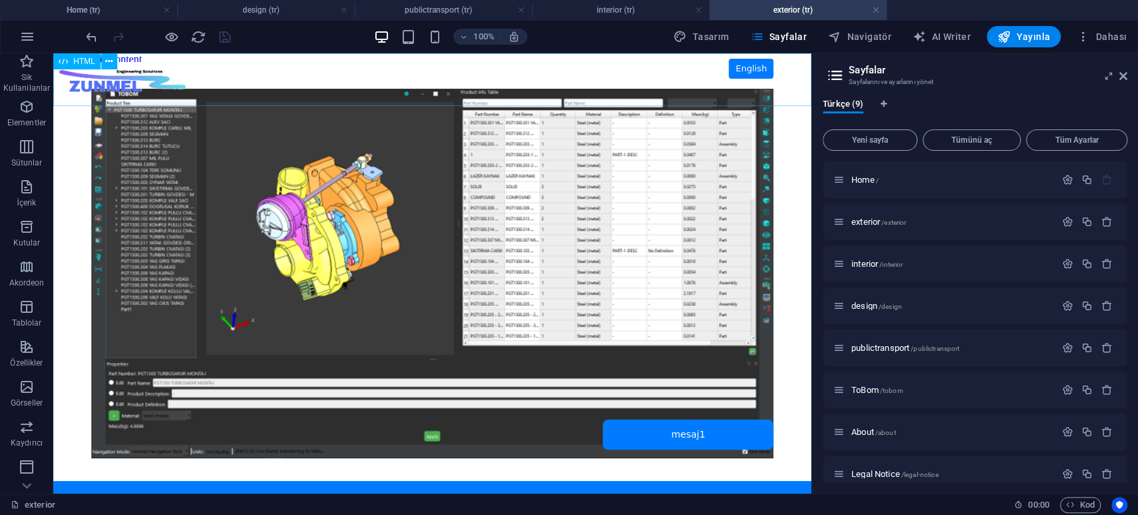
click at [75, 59] on span "HTML" at bounding box center [84, 61] width 22 height 8
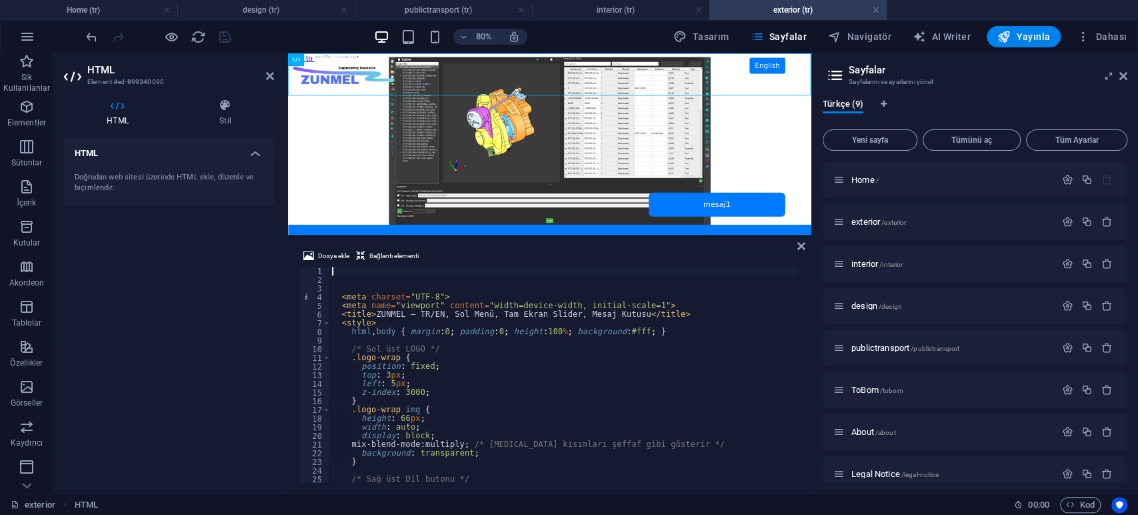
click at [489, 319] on div "< meta charset = "UTF-8" > < meta name = "viewport" content = "width=device-wid…" at bounding box center [610, 382] width 563 height 231
type textarea "<style>"
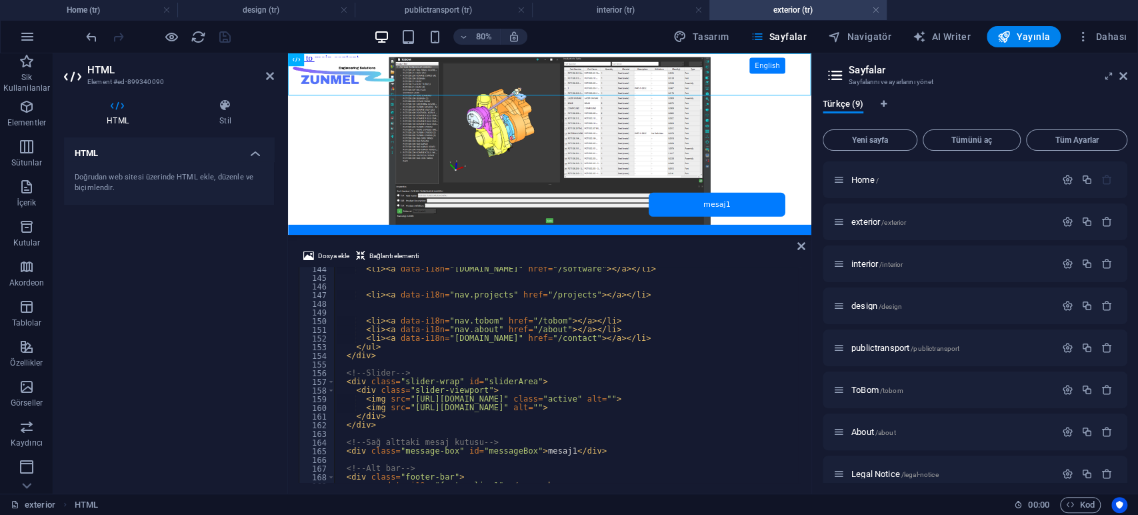
scroll to position [1197, 0]
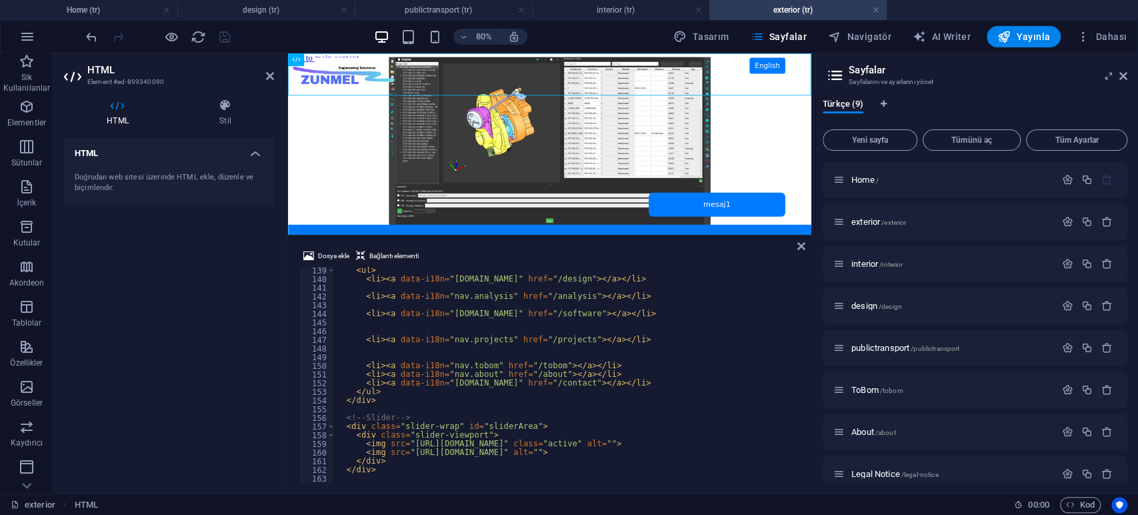
click at [585, 285] on div "< ul > < li > < a data-i18n = "[DOMAIN_NAME]" href = "/design" > </ a > </ li >…" at bounding box center [615, 381] width 563 height 231
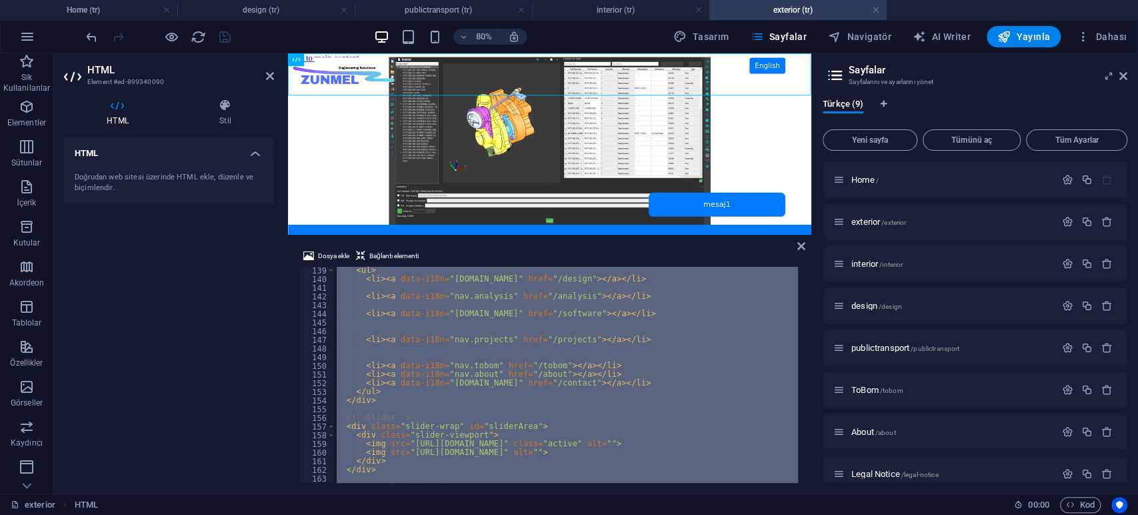
paste textarea
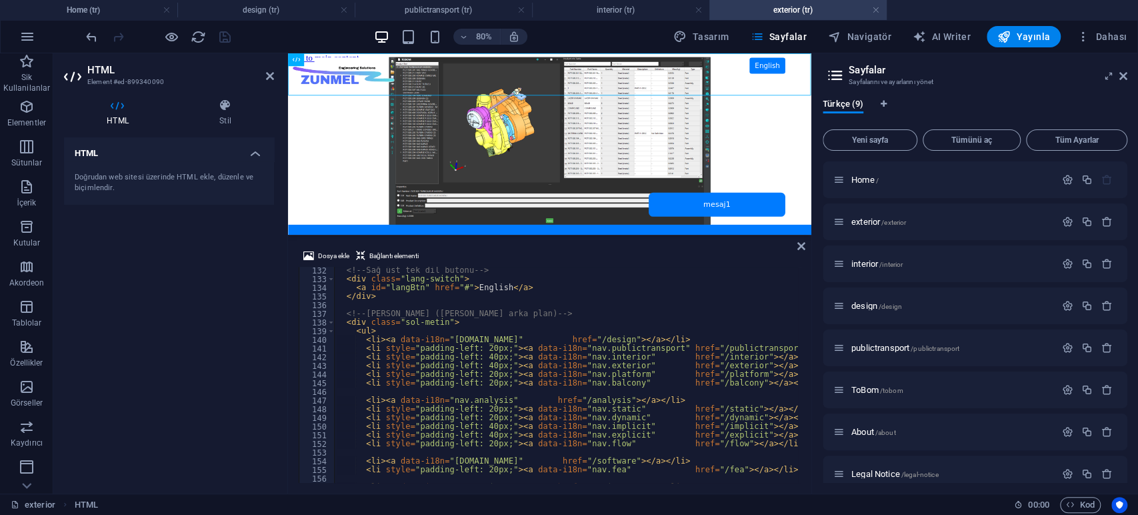
scroll to position [1136, 0]
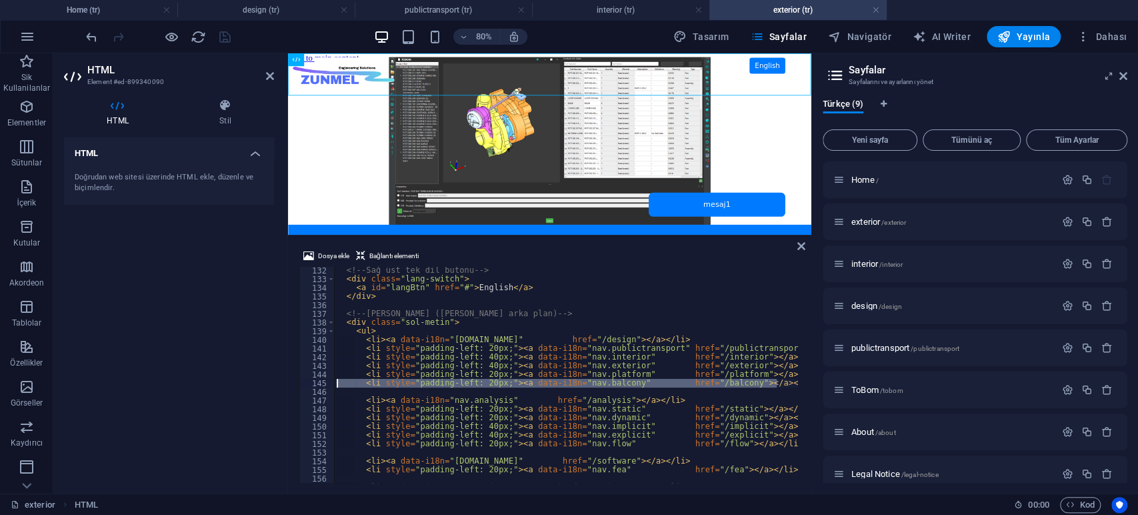
drag, startPoint x: 785, startPoint y: 379, endPoint x: 315, endPoint y: 379, distance: 469.9
click at [315, 379] on div "132 133 134 135 136 137 138 139 140 141 142 143 144 145 146 147 148 149 150 151…" at bounding box center [550, 375] width 502 height 216
type textarea "<li style="padding-left: 20px;"><a data-i18n="nav.balcony" href="/balcony"></a>…"
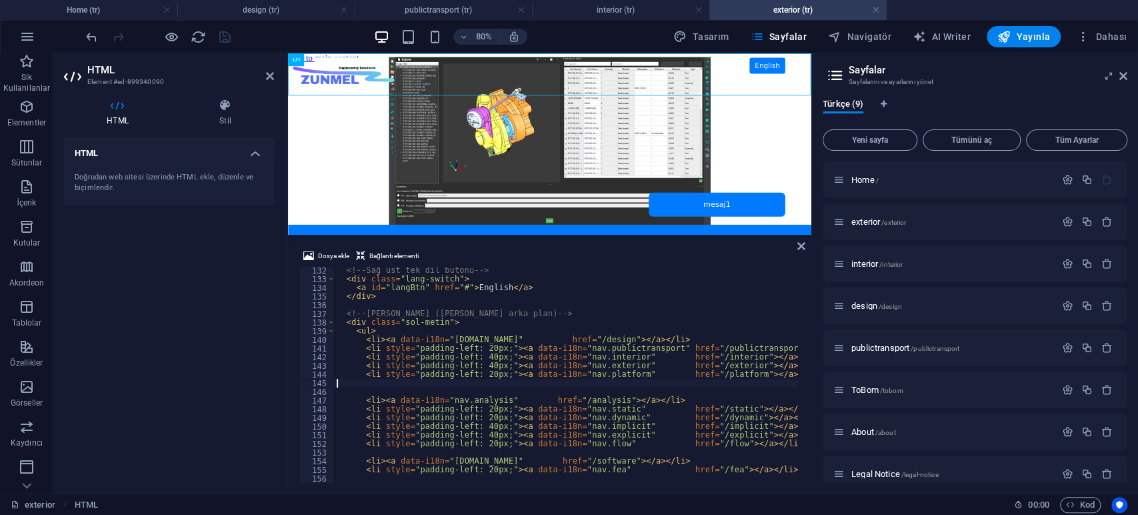
click at [786, 365] on div "<!-- Sağ üst tek dil butonu --> < div class = "lang-switch" > < a id = "langBtn…" at bounding box center [615, 381] width 563 height 231
type textarea "<li style="padding-left: 40px;"><a data-i18n="nav.exterior" href="/exterior"></…"
click at [639, 381] on div "<!-- Sağ üst tek dil butonu --> < div class = "lang-switch" > < a id = "langBtn…" at bounding box center [615, 381] width 563 height 231
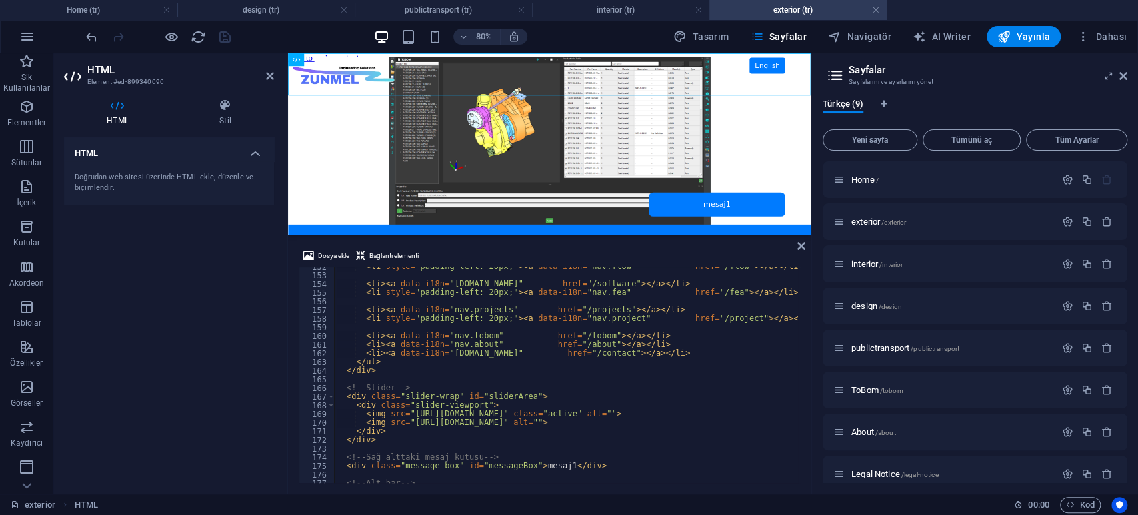
scroll to position [1269, 0]
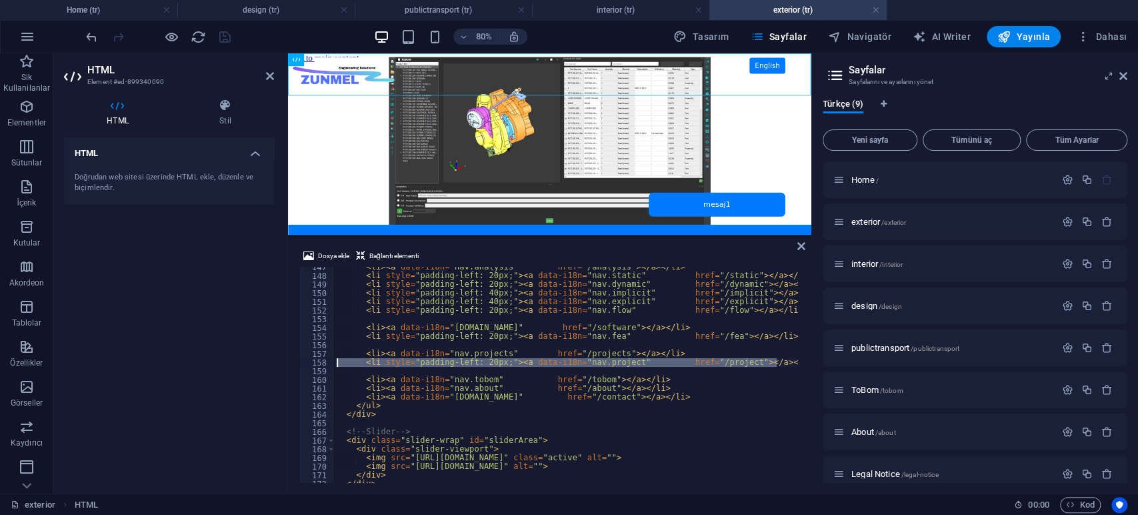
drag, startPoint x: 781, startPoint y: 360, endPoint x: 263, endPoint y: 360, distance: 517.9
click at [263, 360] on div "HTML Element #ed-899340090 HTML Stil HTML Doğrudan web sitesi üzerinde HTML ekl…" at bounding box center [432, 273] width 758 height 440
type textarea "<li style="padding-left: 20px;"><a data-i18n="nav.project" href="/project"></a>…"
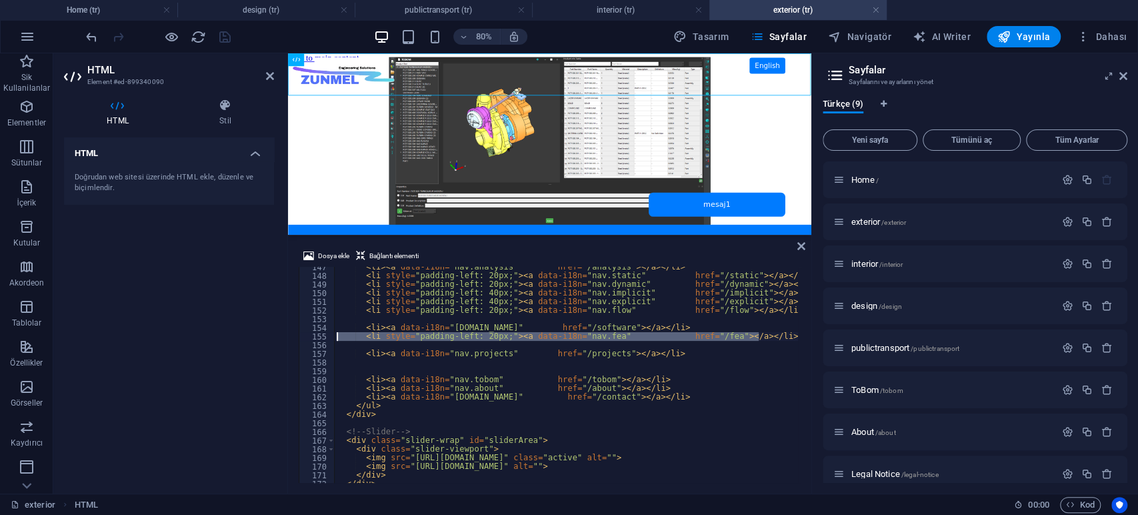
drag, startPoint x: 771, startPoint y: 335, endPoint x: 265, endPoint y: 333, distance: 505.9
click at [265, 333] on div "HTML Element #ed-899340090 HTML Stil HTML Doğrudan web sitesi üzerinde HTML ekl…" at bounding box center [432, 273] width 758 height 440
type textarea "<li style="padding-left: 20px;"><a data-i18n="nav.fea" href="/fea"></a></li>"
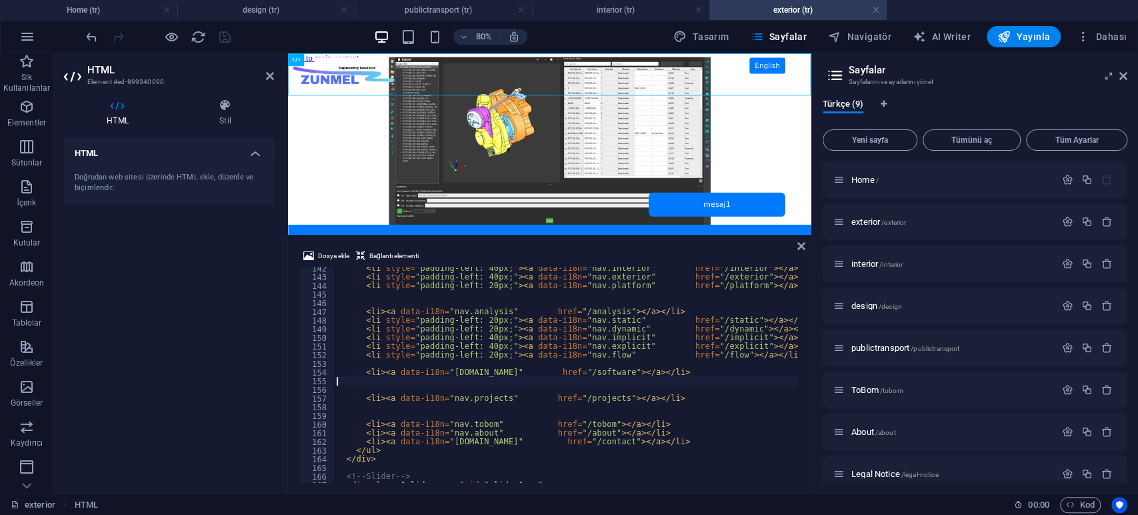
scroll to position [1180, 0]
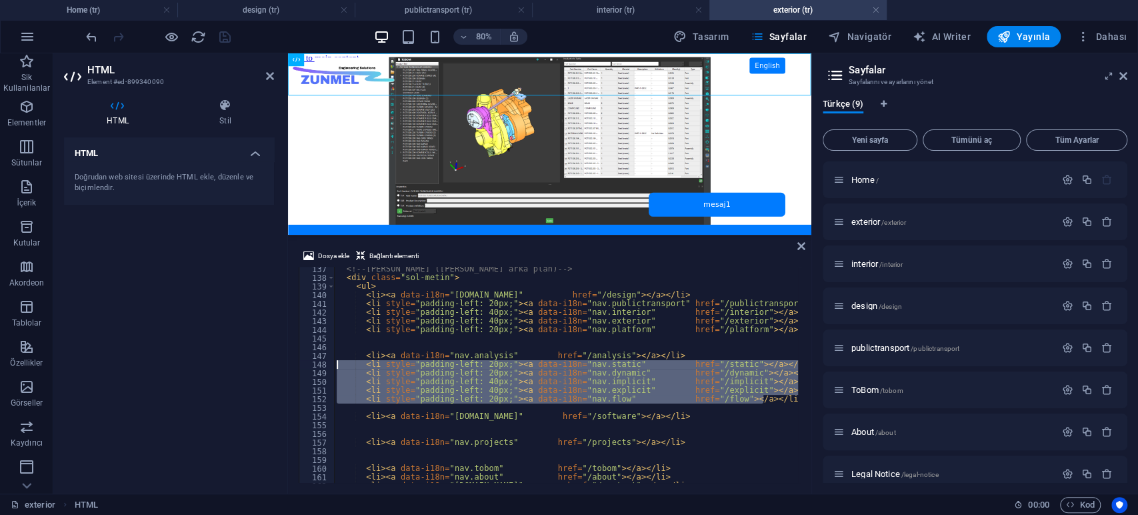
drag, startPoint x: 770, startPoint y: 399, endPoint x: 197, endPoint y: 362, distance: 573.8
click at [197, 362] on div "HTML Element #ed-899340090 HTML Stil HTML Doğrudan web sitesi üzerinde HTML ekl…" at bounding box center [432, 273] width 758 height 440
type textarea "<li style="padding-left: 20px;"><a data-i18n="nav.static" href="/static"></a></…"
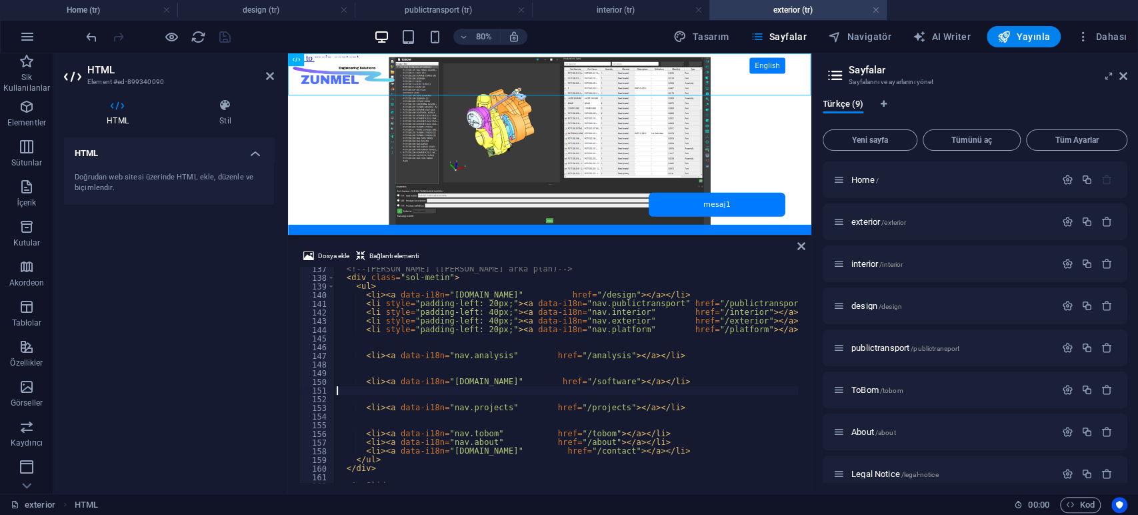
click at [621, 394] on div "<!-- Sol menü ([PERSON_NAME] arka plan) --> < div class = "sol-metin" > < ul > …" at bounding box center [615, 380] width 563 height 231
click at [614, 420] on div "<!-- Sol menü ([PERSON_NAME] arka plan) --> < div class = "sol-metin" > < ul > …" at bounding box center [615, 380] width 563 height 231
click at [607, 423] on div "<!-- Sol menü ([PERSON_NAME] arka plan) --> < div class = "sol-metin" > < ul > …" at bounding box center [615, 380] width 563 height 231
click at [607, 417] on div "<!-- Sol menü ([PERSON_NAME] arka plan) --> < div class = "sol-metin" > < ul > …" at bounding box center [615, 380] width 563 height 231
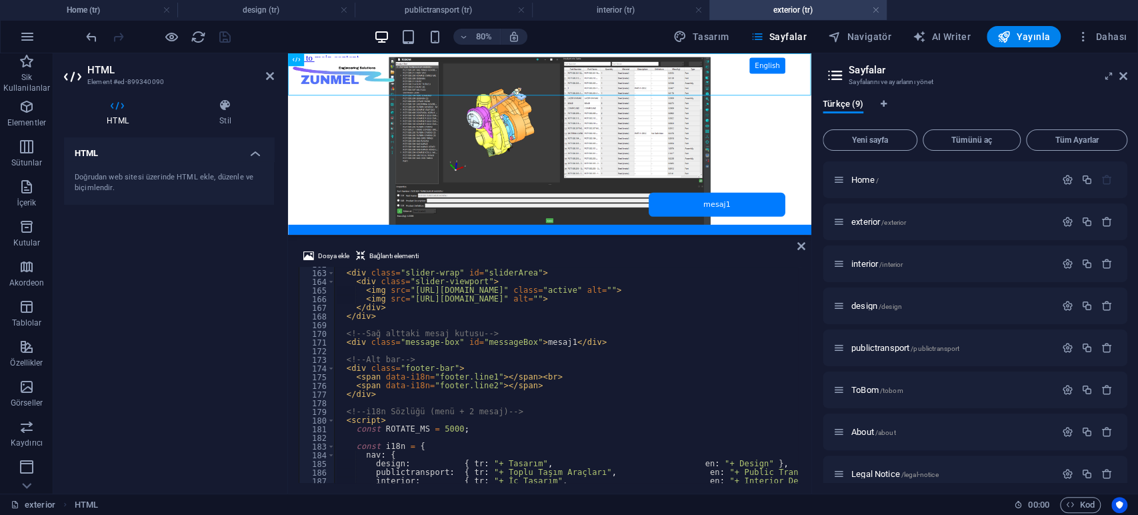
scroll to position [1446, 0]
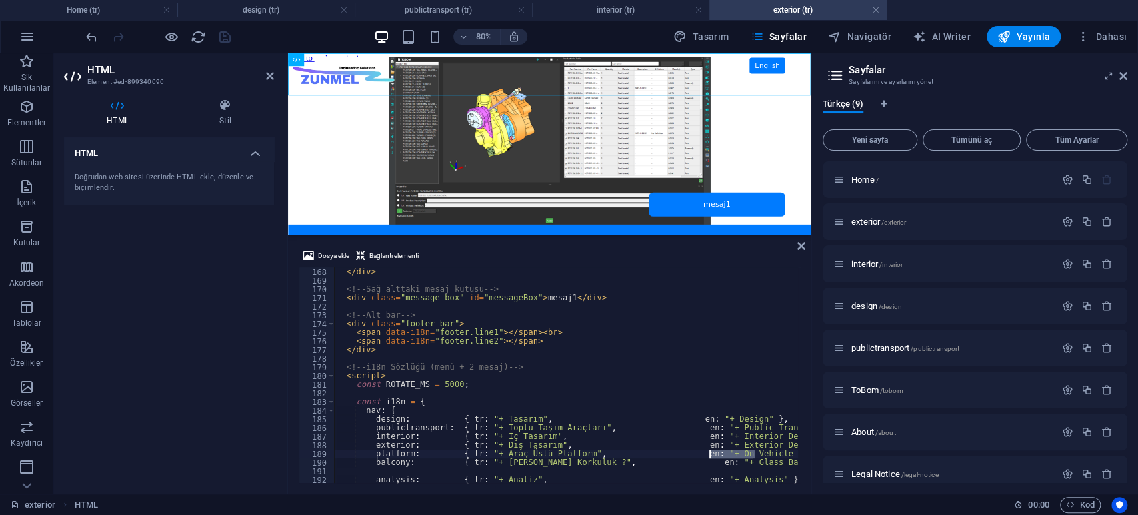
drag, startPoint x: 753, startPoint y: 452, endPoint x: 711, endPoint y: 451, distance: 42.0
click at [711, 451] on div "</ div > </ div > <!-- Sağ alttaki mesaj kutusu --> < div class = "message-box"…" at bounding box center [615, 374] width 563 height 231
click at [597, 335] on div "</ div > </ div > <!-- Sağ alttaki mesaj kutusu --> < div class = "message-box"…" at bounding box center [615, 374] width 563 height 231
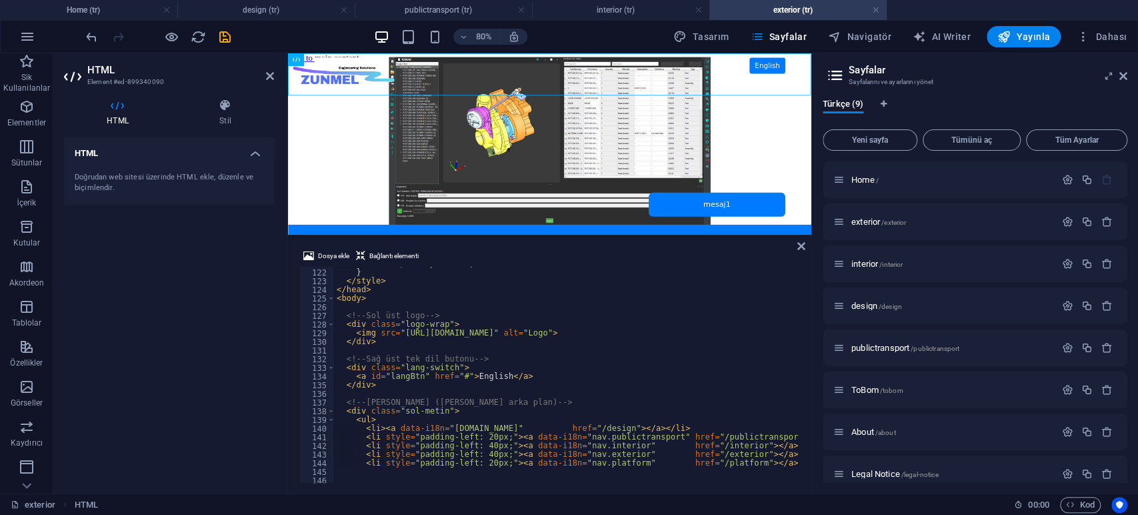
scroll to position [1003, 0]
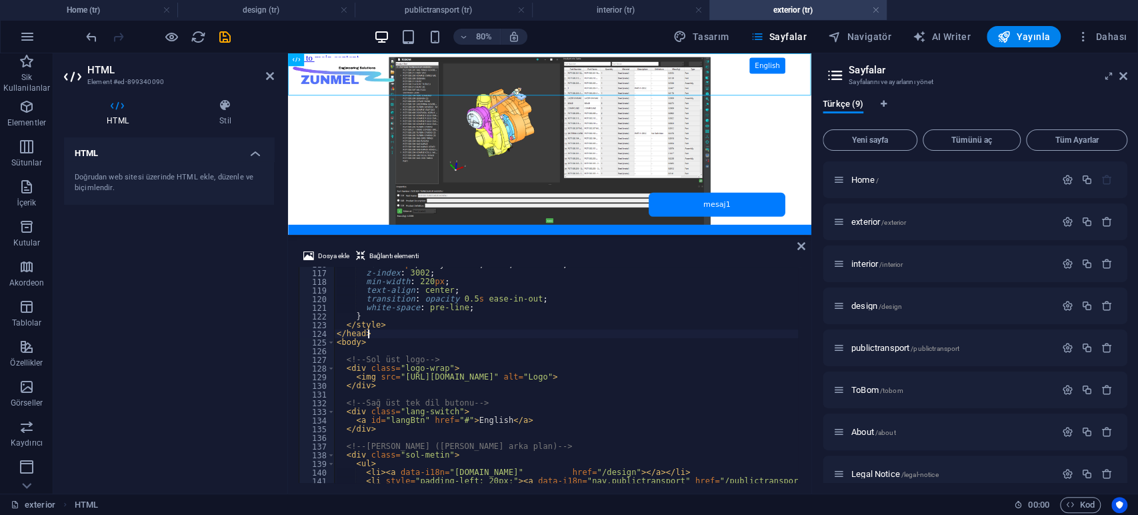
click at [557, 331] on div "font : 14 px / 1.5 system-ui, Arial , sans-serif ; z-index : 3002 ; min-width :…" at bounding box center [615, 375] width 563 height 231
type textarea "</head>"
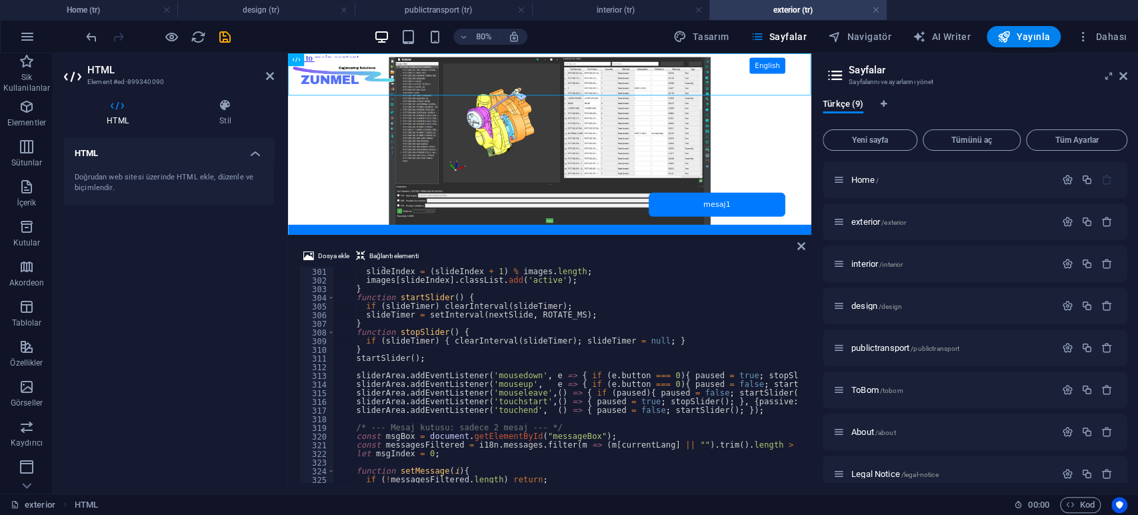
scroll to position [2741, 0]
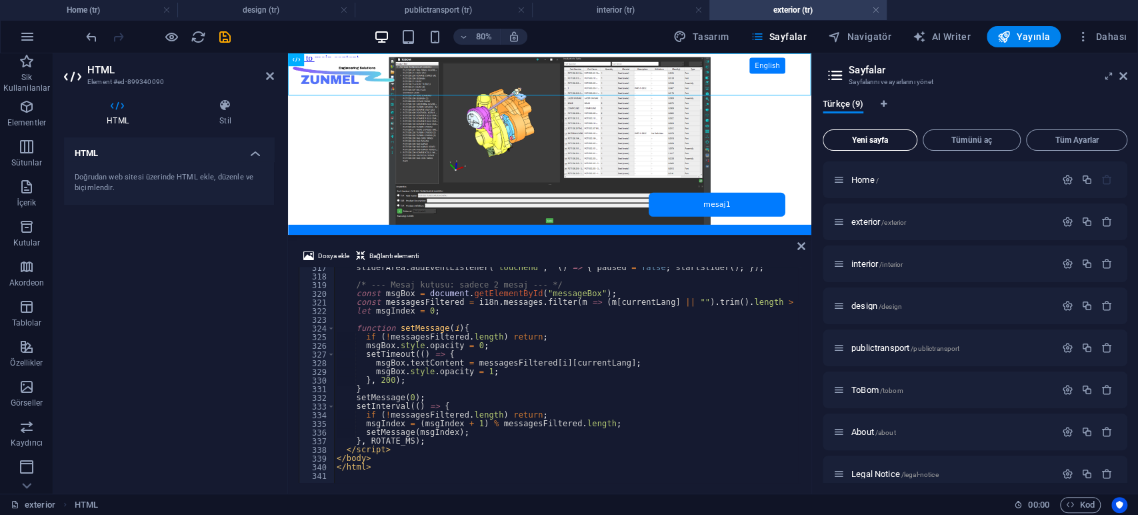
click at [873, 139] on span "Yeni sayfa" at bounding box center [870, 140] width 83 height 8
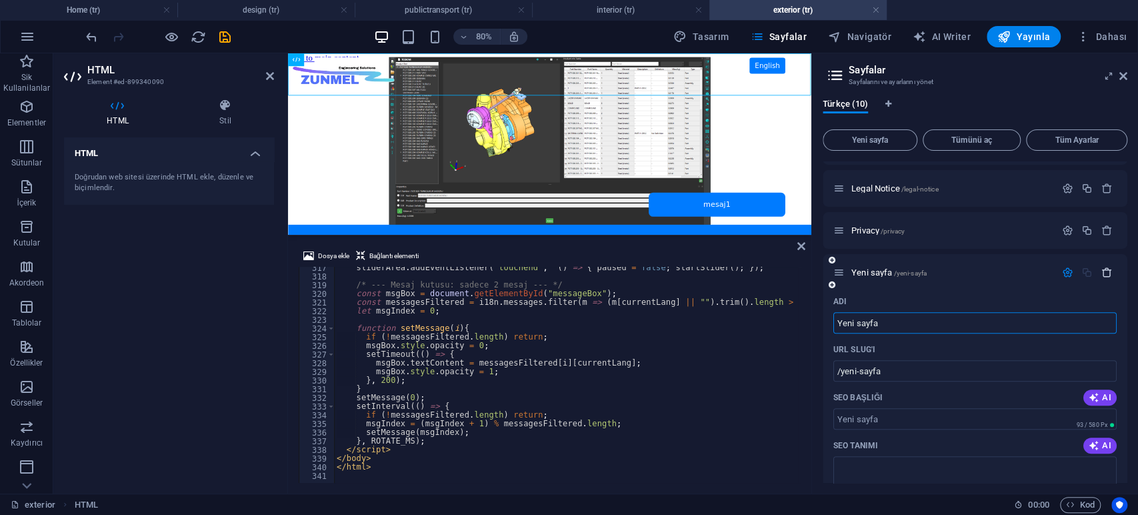
click at [1104, 271] on icon "button" at bounding box center [1106, 272] width 11 height 11
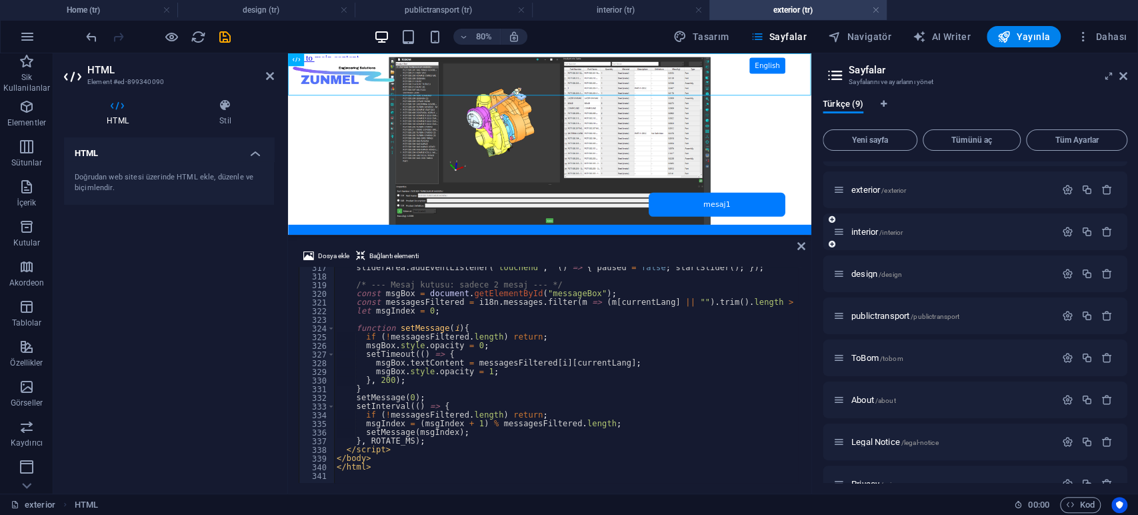
scroll to position [0, 0]
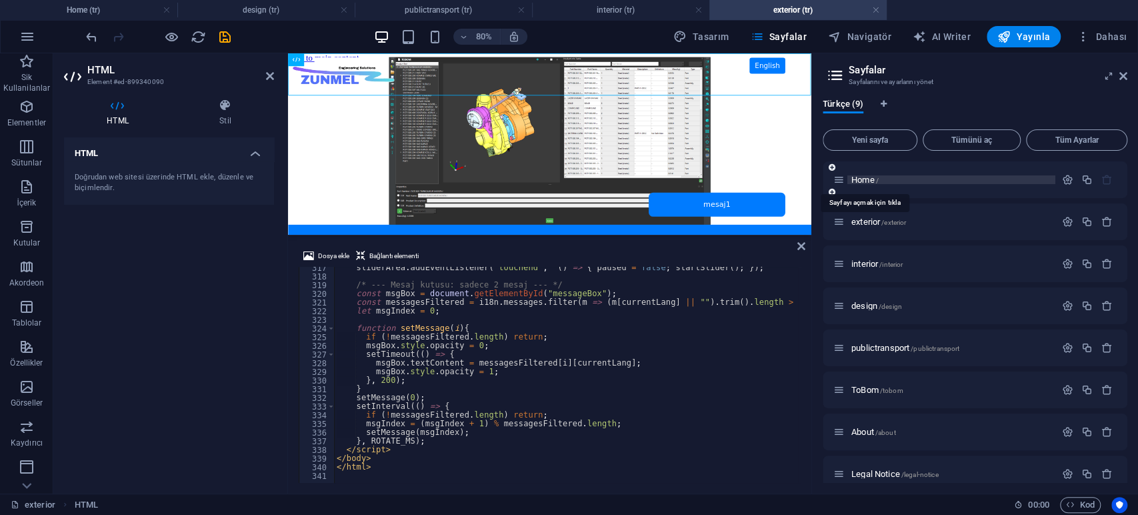
click at [869, 180] on span "Home /" at bounding box center [864, 180] width 27 height 10
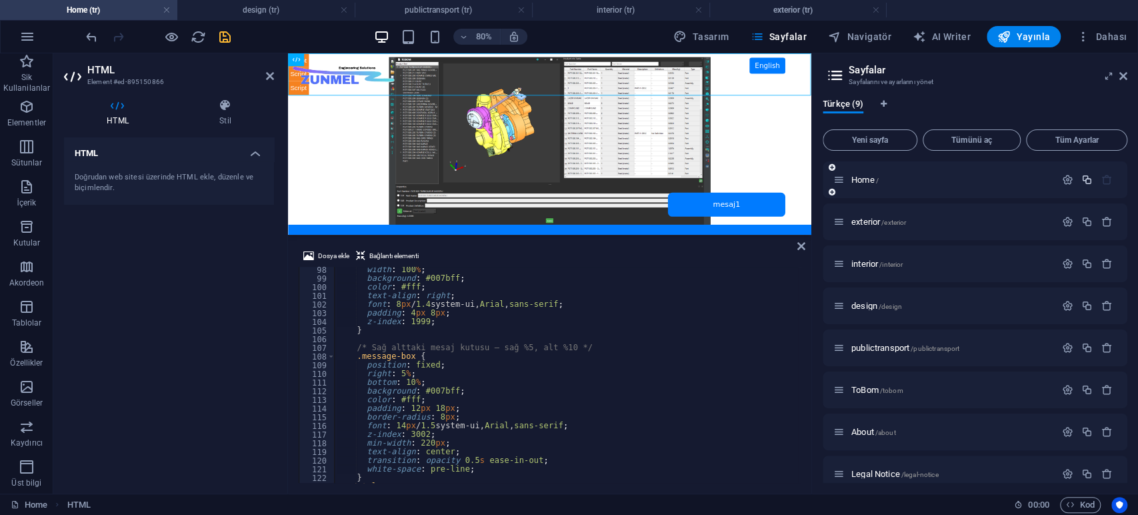
click at [1085, 179] on icon "button" at bounding box center [1086, 179] width 11 height 11
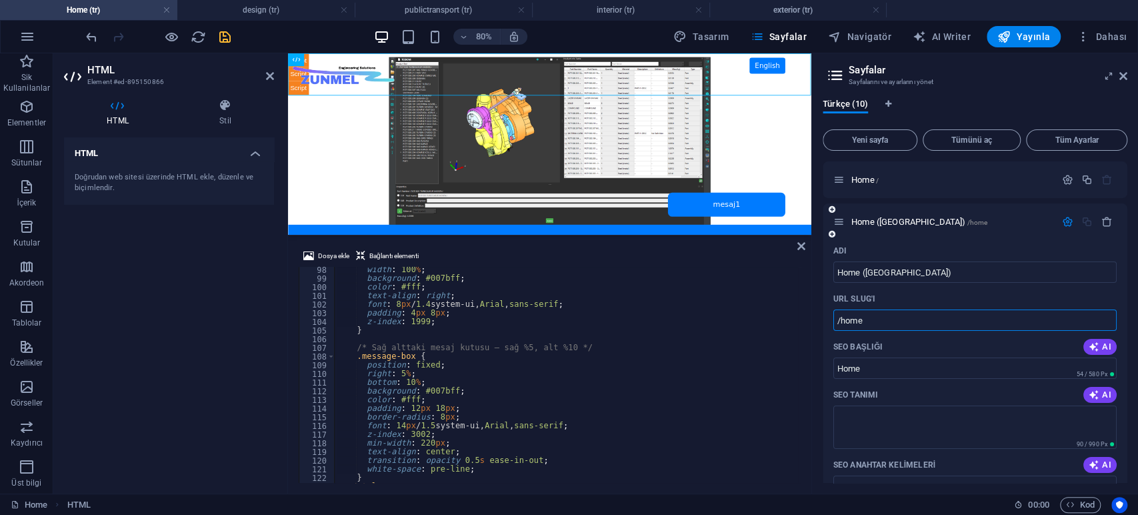
click at [883, 319] on input "/home" at bounding box center [974, 319] width 283 height 21
click at [879, 316] on input "/home" at bounding box center [974, 319] width 283 height 21
paste input "platform"
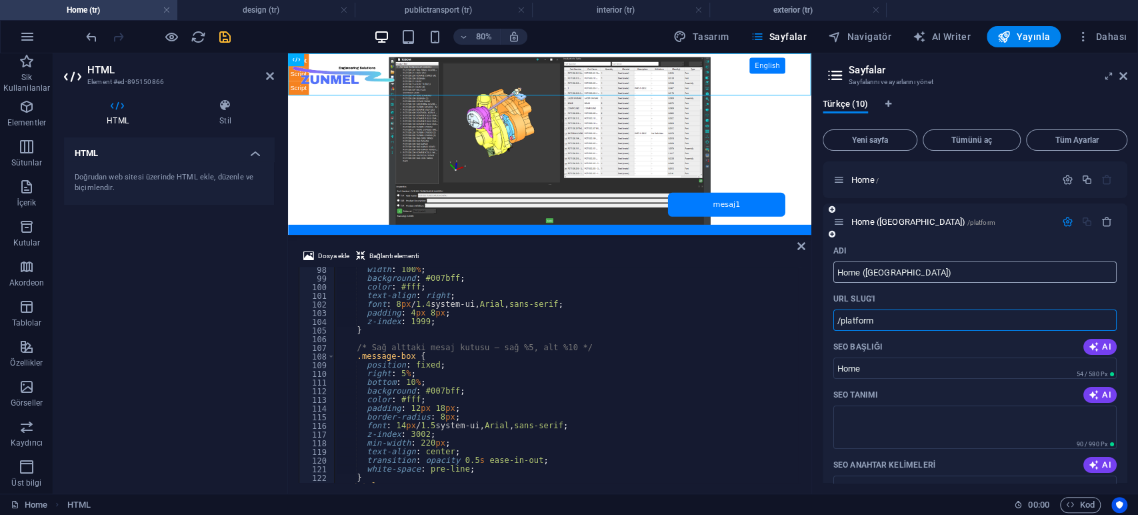
type input "/platform"
click at [908, 273] on input "Home ([GEOGRAPHIC_DATA])" at bounding box center [974, 271] width 283 height 21
drag, startPoint x: 913, startPoint y: 271, endPoint x: 815, endPoint y: 271, distance: 98.0
click at [815, 271] on div "Türkçe (10) Yeni sayfa Tümünü aç Tüm Ayarlar Home / Home (Kopyala) /platform Ad…" at bounding box center [975, 290] width 326 height 405
type input "Platform"
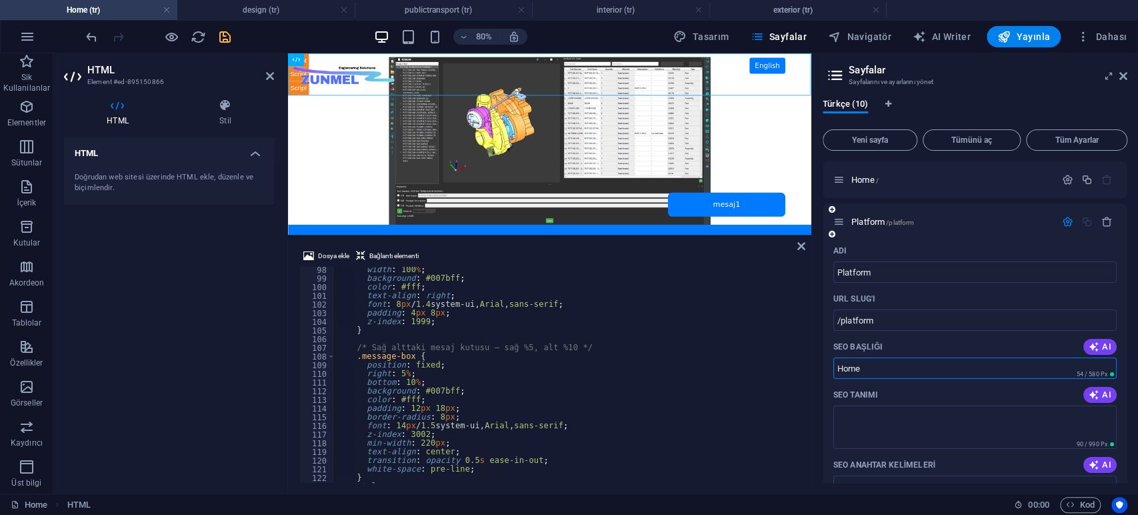
click at [867, 369] on input "Home" at bounding box center [974, 367] width 283 height 21
drag, startPoint x: 872, startPoint y: 369, endPoint x: 828, endPoint y: 363, distance: 44.4
click at [828, 363] on div "Adı Platform ​ URL SLUG'ı /platform ​ SEO Başlığı AI Home ​ 54 / 580 Px SEO Tan…" at bounding box center [975, 488] width 305 height 497
type input "Platform"
click at [635, 343] on div "width : 100 % ; background : #007bff ; color : #fff ; text-align : right ; font…" at bounding box center [730, 381] width 790 height 233
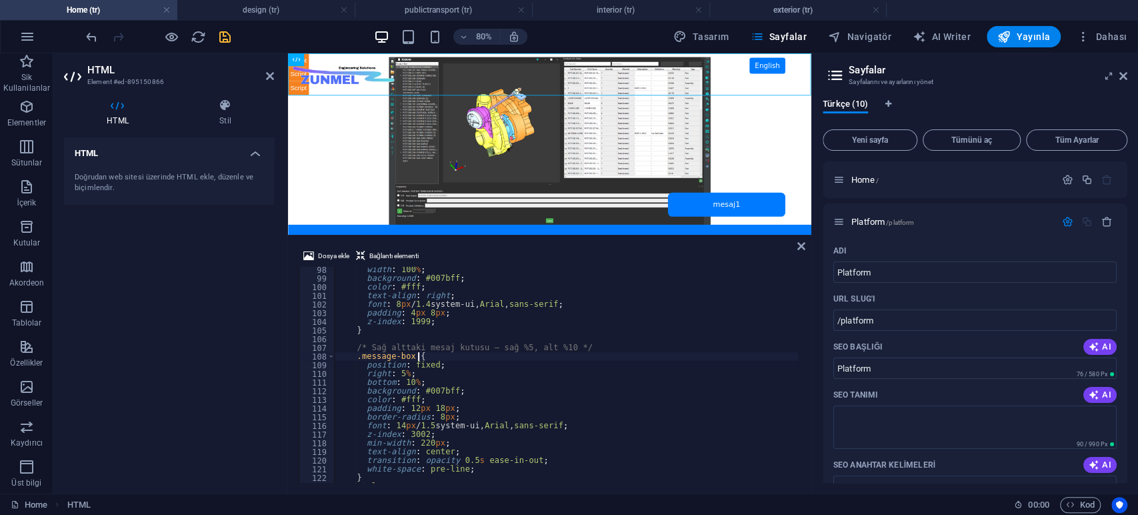
click at [632, 359] on div "width : 100 % ; background : #007bff ; color : #fff ; text-align : right ; font…" at bounding box center [730, 381] width 790 height 233
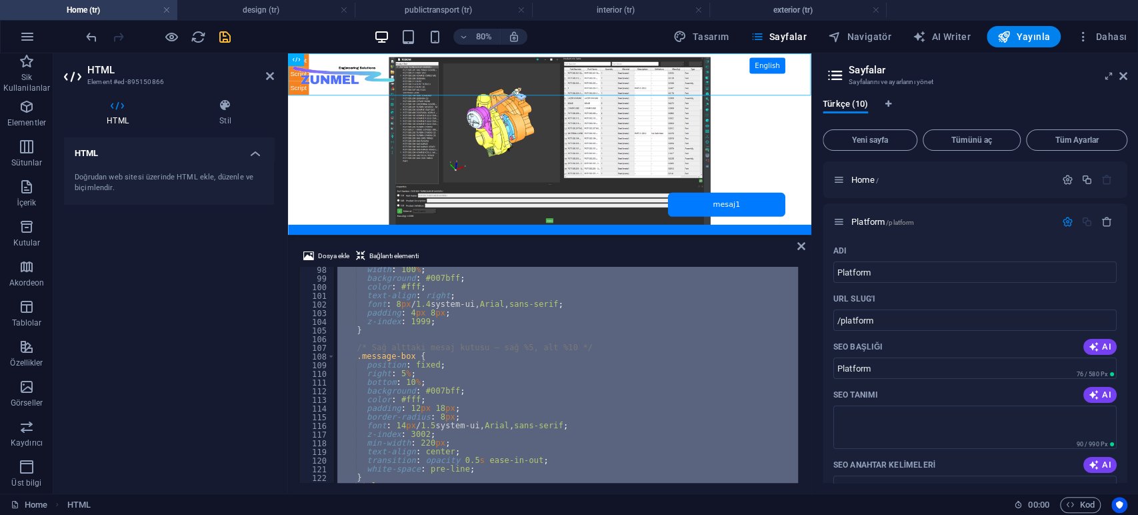
click at [480, 320] on div "width : 100 % ; background : #007bff ; color : #fff ; text-align : right ; font…" at bounding box center [566, 375] width 463 height 216
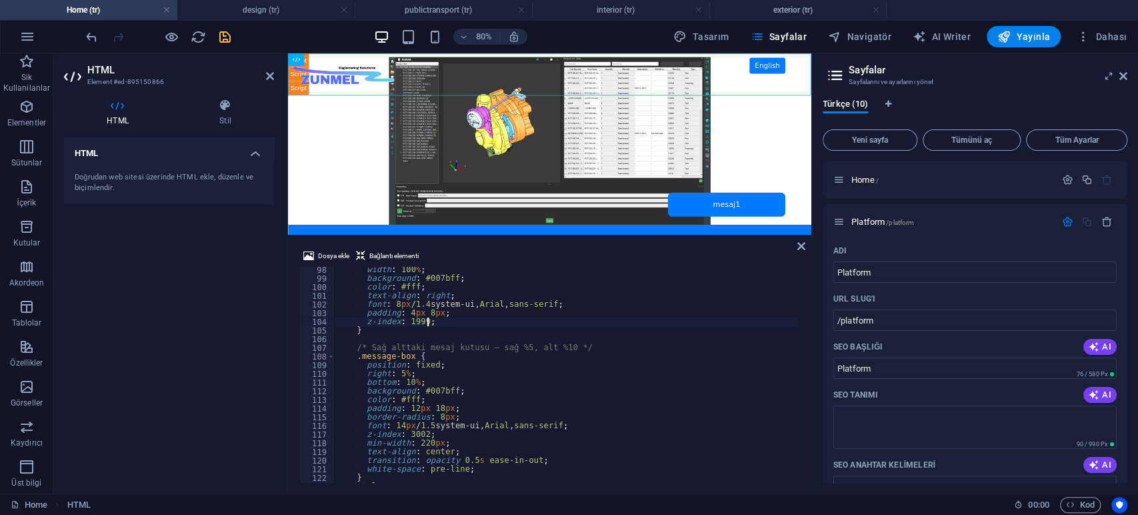
type textarea "</html>"
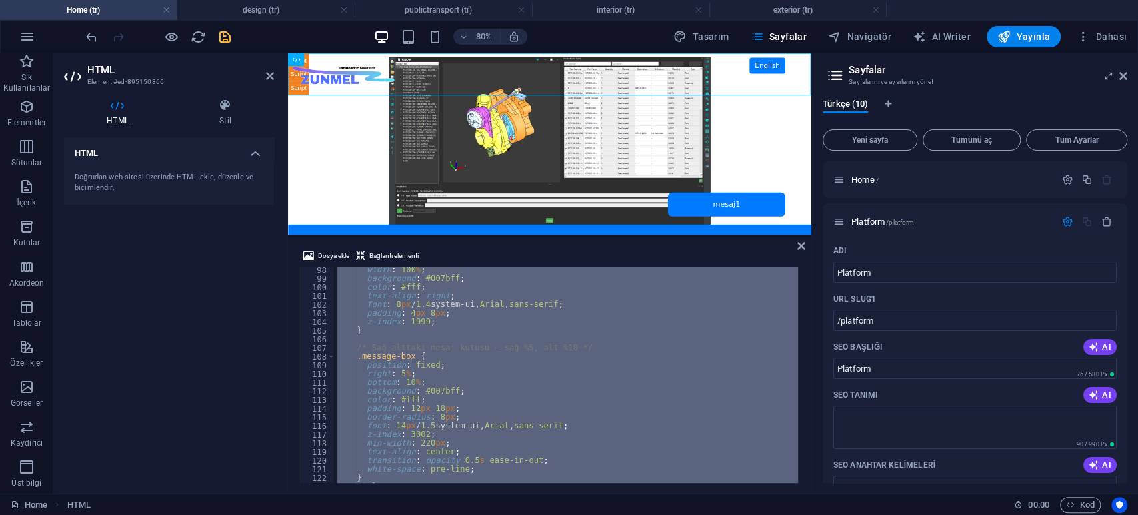
paste textarea
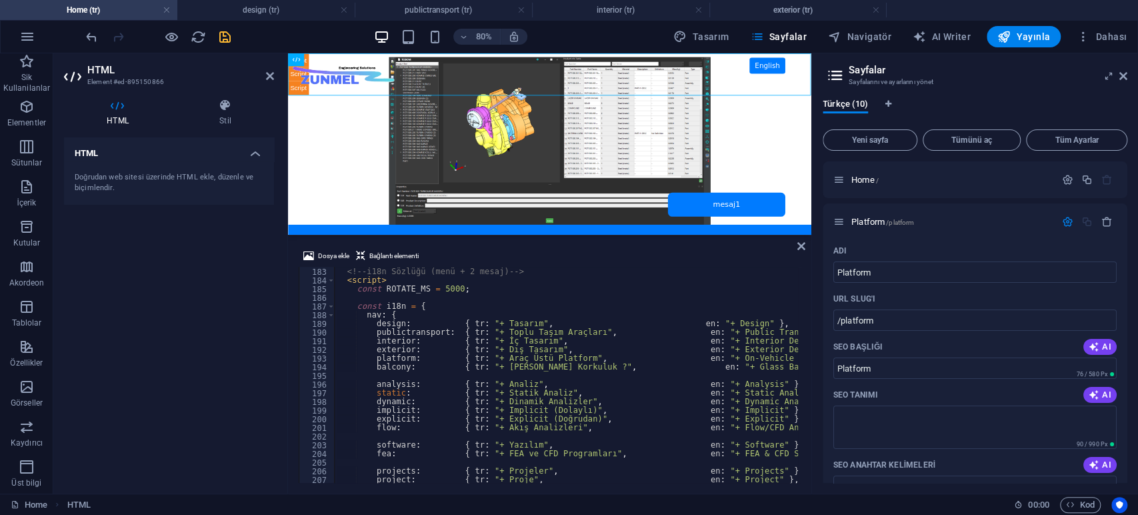
scroll to position [1576, 0]
drag, startPoint x: 754, startPoint y: 356, endPoint x: 711, endPoint y: 357, distance: 42.7
click at [711, 357] on div "<!-- i18n Sözlüğü (menü + 2 mesaj) --> < script > const ROTATE_MS = 5000 ; cons…" at bounding box center [730, 375] width 790 height 233
click at [601, 368] on div "<!-- i18n Sözlüğü (menü + 2 mesaj) --> < script > const ROTATE_MS = 5000 ; cons…" at bounding box center [730, 375] width 790 height 233
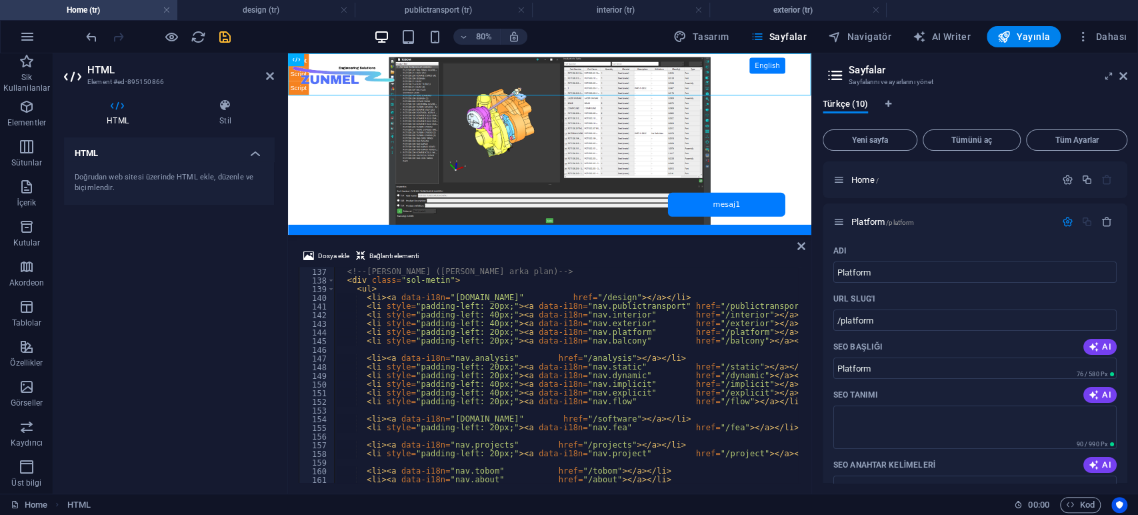
scroll to position [1178, 0]
drag, startPoint x: 786, startPoint y: 339, endPoint x: 320, endPoint y: 338, distance: 465.9
click at [320, 338] on div "balcony: { tr: "+ Cam Balkon Korkuluk ?", en: "+ Glass Balcony Railing ?" }, 13…" at bounding box center [550, 375] width 502 height 216
type textarea "<li style="padding-left: 20px;"><a data-i18n="nav.balcony" href="/balcony"></a>…"
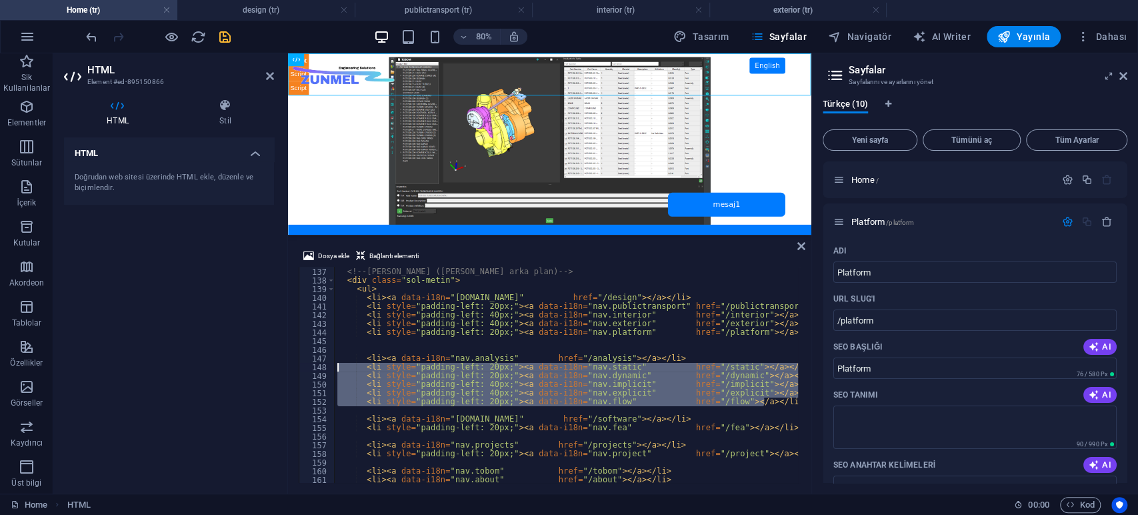
drag, startPoint x: 766, startPoint y: 399, endPoint x: 269, endPoint y: 363, distance: 498.6
click at [269, 363] on div "HTML Element #ed-895150866 HTML Stil HTML Doğrudan web sitesi üzerinde HTML ekl…" at bounding box center [432, 273] width 758 height 440
type textarea "<li><a data-i18n="nav.analysis" href="/analysis"></a></li> <li style="padding-l…"
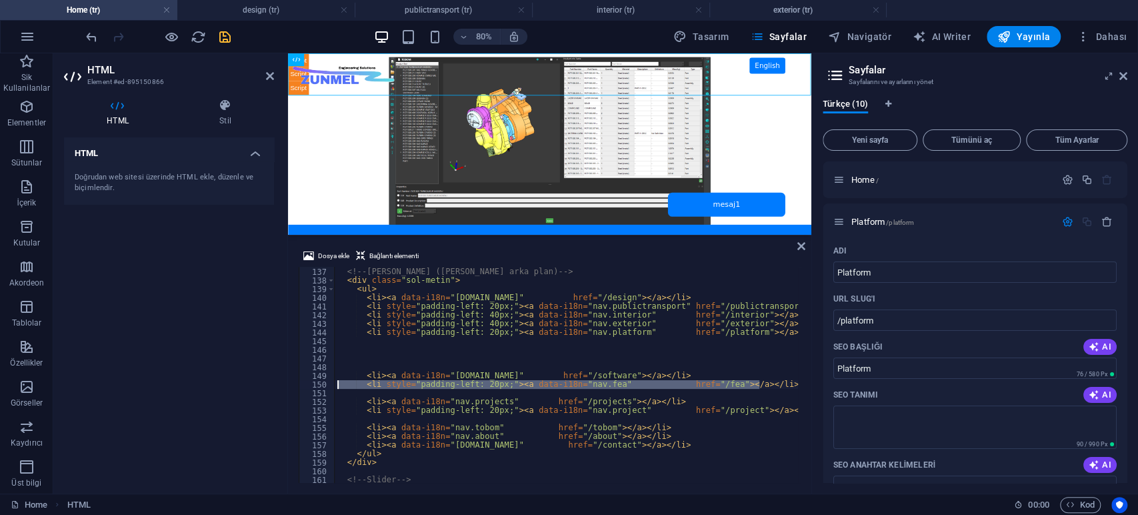
drag, startPoint x: 766, startPoint y: 385, endPoint x: 279, endPoint y: 381, distance: 486.6
click at [279, 381] on div "HTML Element #ed-895150866 HTML Stil HTML Doğrudan web sitesi üzerinde HTML ekl…" at bounding box center [432, 273] width 758 height 440
type textarea "<li style="padding-left: 20px;"><a data-i18n="nav.fea" href="/fea"></a></li>"
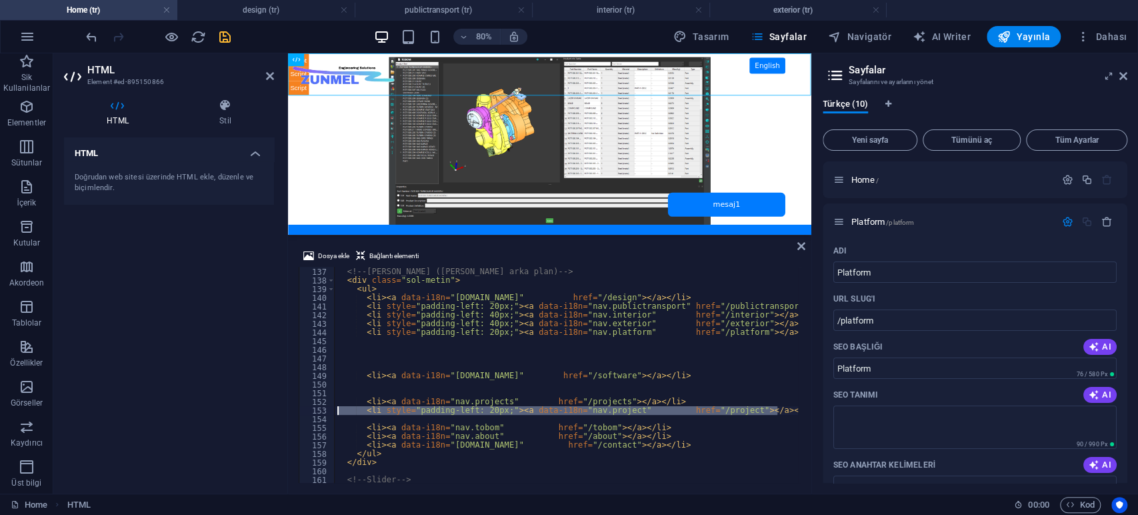
drag, startPoint x: 783, startPoint y: 409, endPoint x: 308, endPoint y: 412, distance: 475.3
click at [308, 412] on div "136 137 138 139 140 141 142 143 144 145 146 147 148 149 150 151 152 153 154 155…" at bounding box center [550, 375] width 502 height 216
type textarea "<li style="padding-left: 20px;"><a data-i18n="nav.project" href="/project"></a>…"
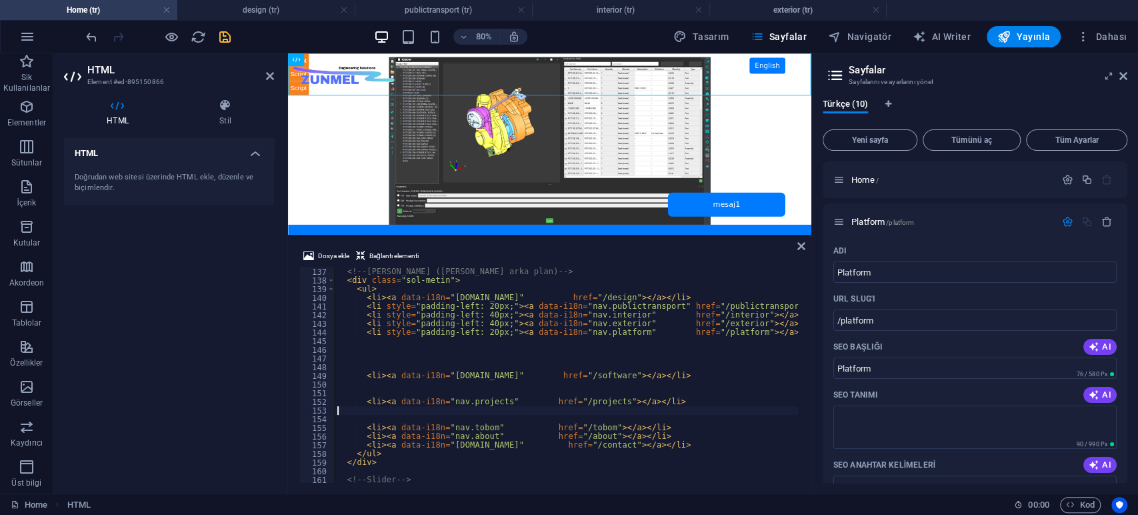
type textarea "<li><a data-i18n="nav.projects" href="/projects"></a></li>"
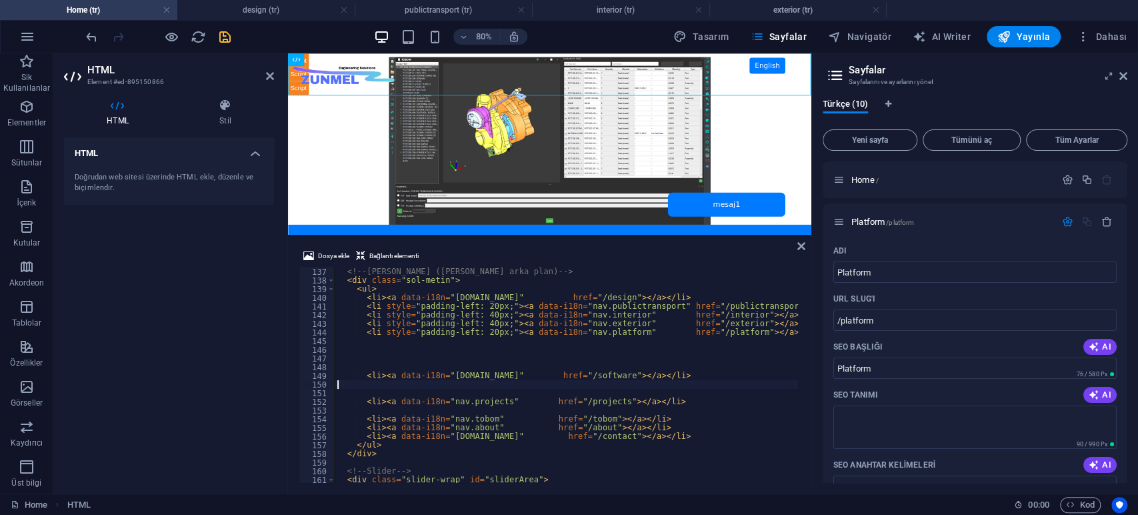
click at [548, 387] on div "<!-- Sol menü ([PERSON_NAME] arka plan) --> < div class = "sol-metin" > < ul > …" at bounding box center [730, 375] width 790 height 233
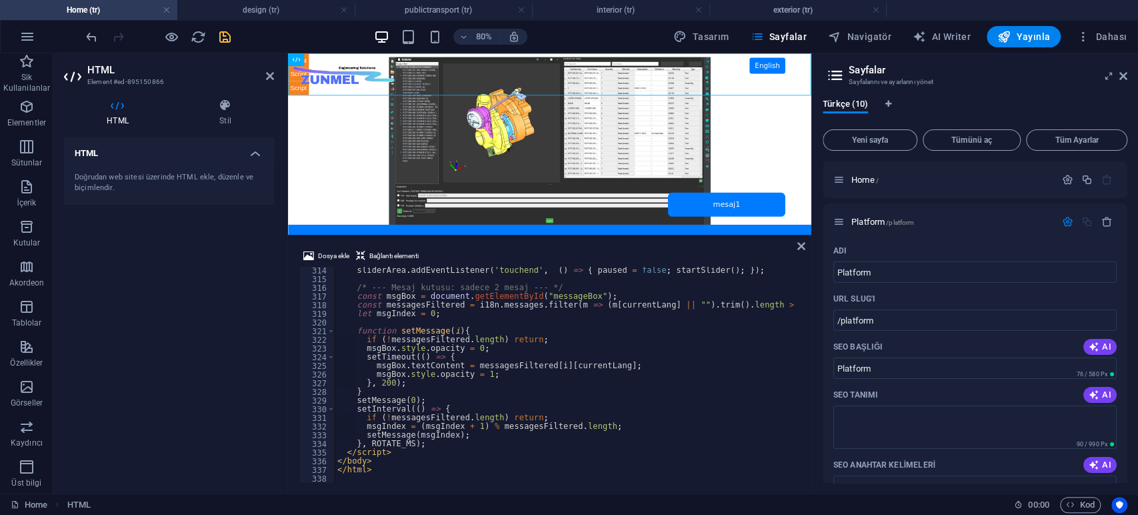
scroll to position [2712, 0]
type textarea "<li><a data-i18n="[DOMAIN_NAME]" href="/software"></a></li>"
click at [195, 345] on div "HTML Doğrudan web sitesi üzerinde HTML ekle, düzenle ve biçimlendir." at bounding box center [169, 309] width 210 height 345
click at [224, 38] on icon "save" at bounding box center [224, 36] width 15 height 15
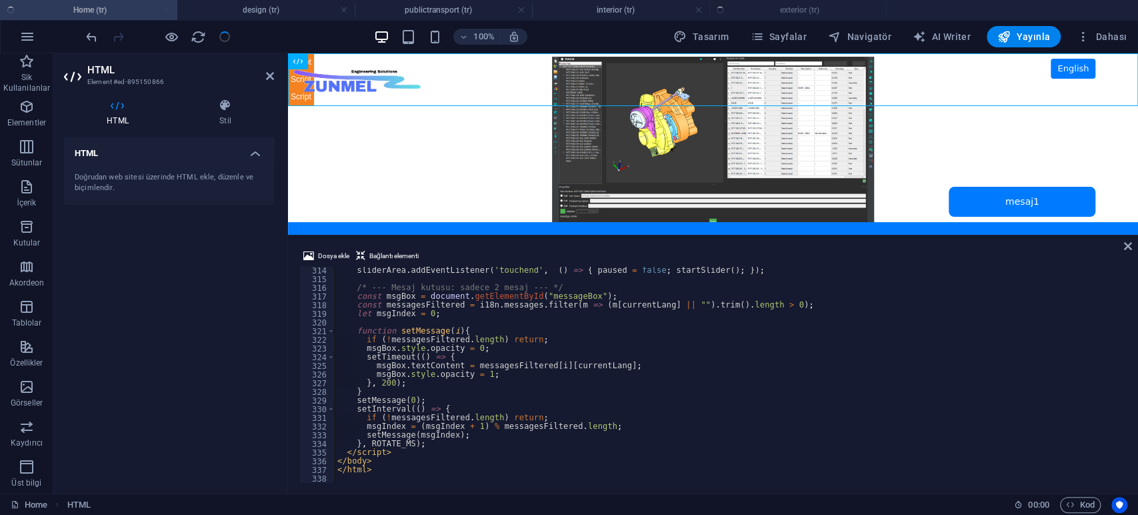
scroll to position [2712, 0]
click at [257, 8] on h4 "design (tr)" at bounding box center [265, 10] width 177 height 15
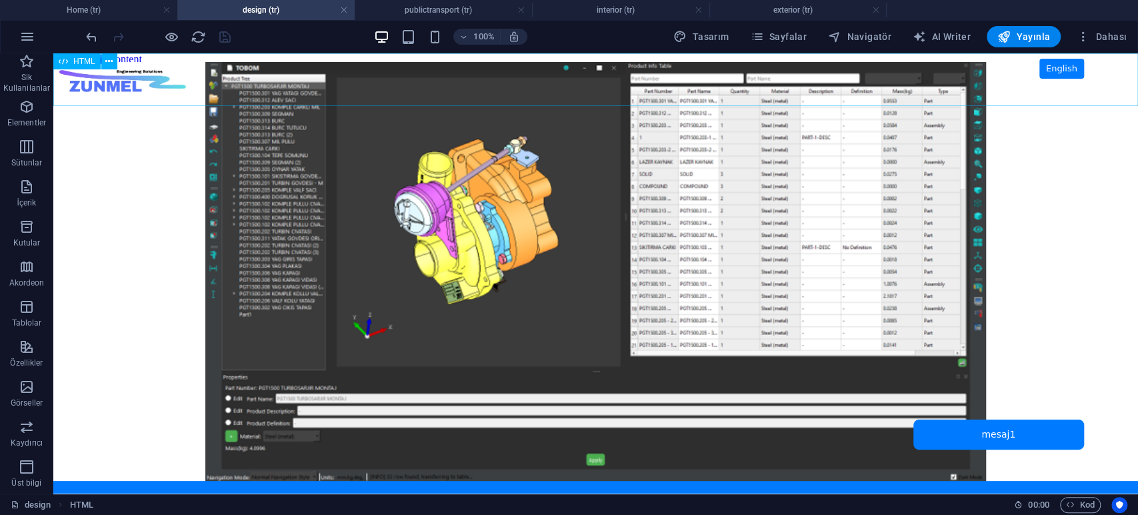
click at [85, 60] on span "HTML" at bounding box center [84, 61] width 22 height 8
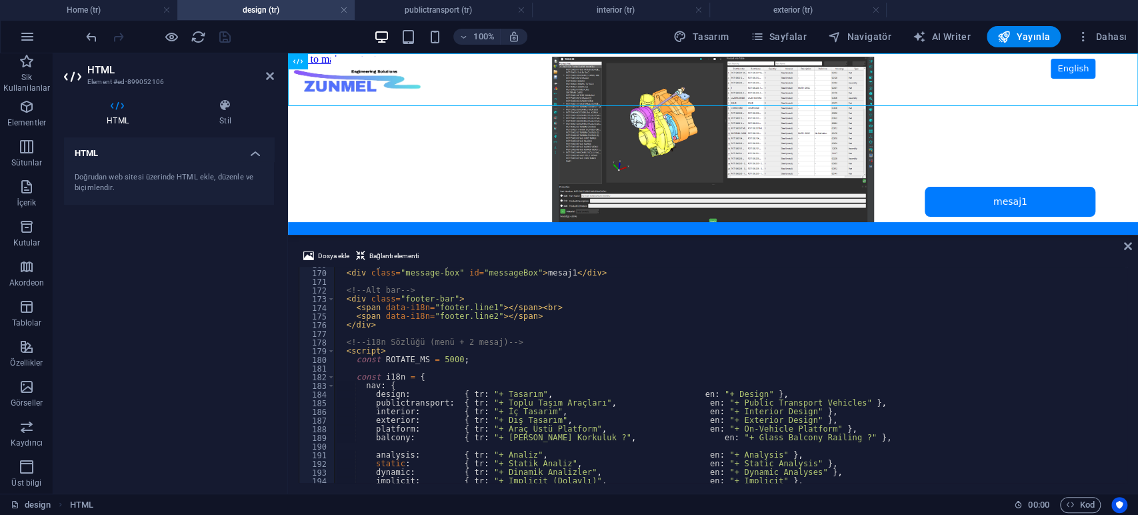
scroll to position [1507, 0]
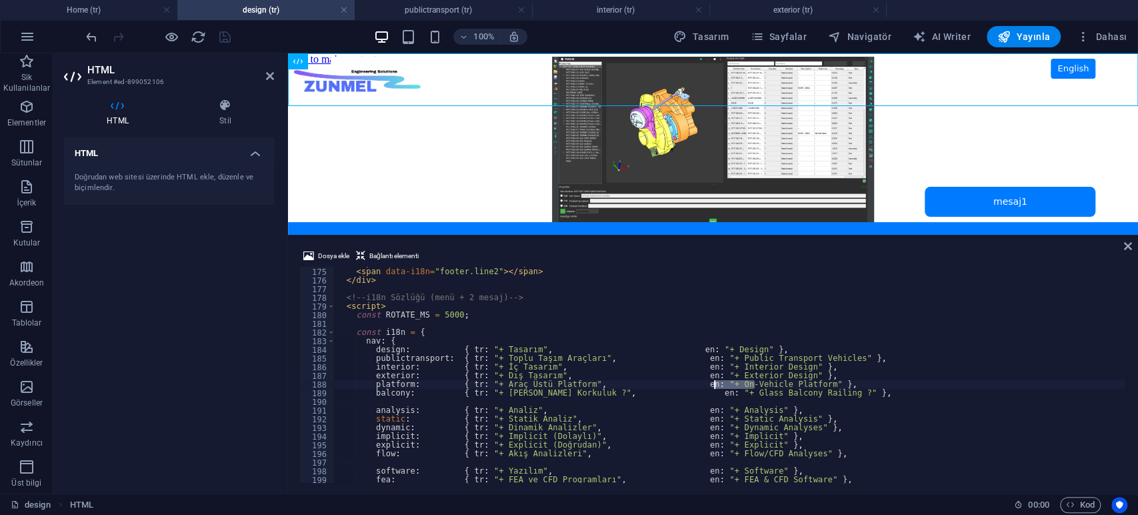
drag, startPoint x: 754, startPoint y: 383, endPoint x: 713, endPoint y: 382, distance: 41.3
click at [713, 382] on div "< span data-i18n = "footer.line1" > </ span > < br > < span data-i18n = "footer…" at bounding box center [729, 375] width 791 height 233
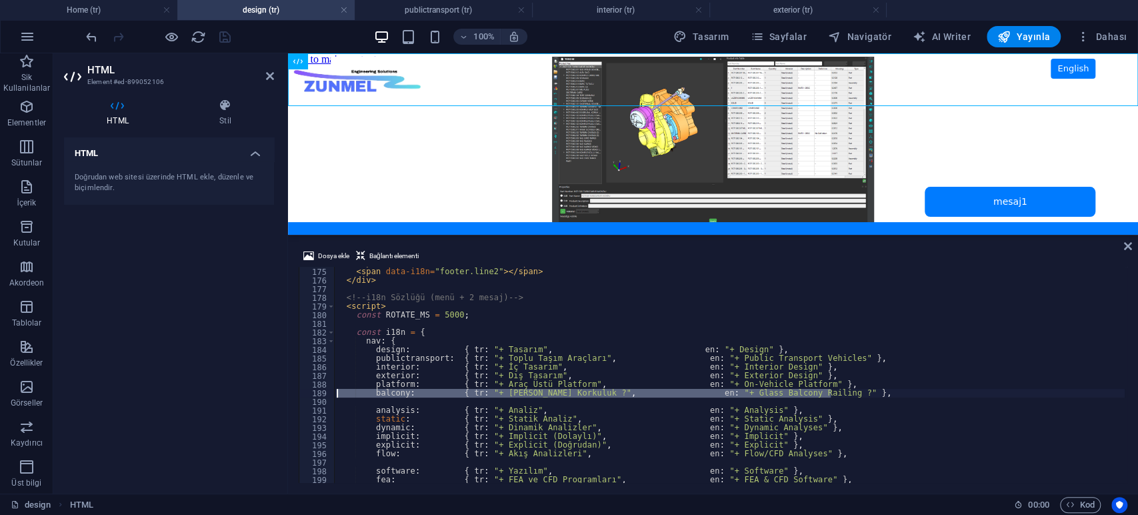
drag, startPoint x: 845, startPoint y: 393, endPoint x: 291, endPoint y: 395, distance: 553.9
click at [291, 395] on div "Dosya ekle Bağlantı elementi platform: { tr: "+ Araç Üstü Platform", en: "+ On-…" at bounding box center [713, 365] width 850 height 256
type textarea "balcony: { tr: "+ Cam Balkon Korkuluk ?", en: "+ Glass Balcony Railing ?" },"
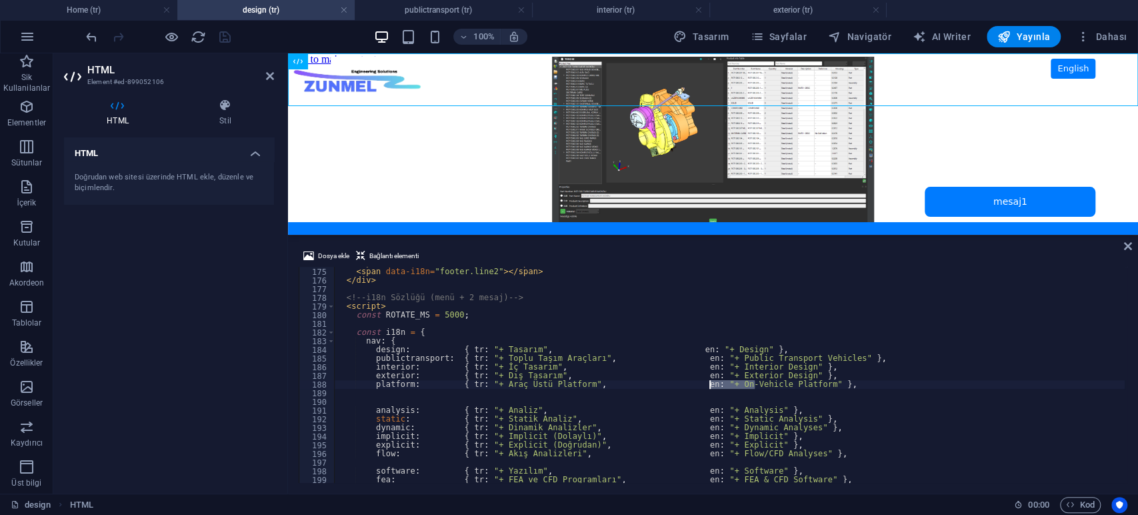
drag, startPoint x: 756, startPoint y: 383, endPoint x: 711, endPoint y: 382, distance: 45.3
click at [711, 382] on div "< span data-i18n = "footer.line1" > </ span > < br > < span data-i18n = "footer…" at bounding box center [729, 375] width 791 height 233
click at [839, 384] on div "< span data-i18n = "footer.line1" > </ span > < br > < span data-i18n = "footer…" at bounding box center [729, 375] width 791 height 233
click at [837, 341] on div "< span data-i18n = "footer.line1" > </ span > < br > < span data-i18n = "footer…" at bounding box center [729, 375] width 791 height 233
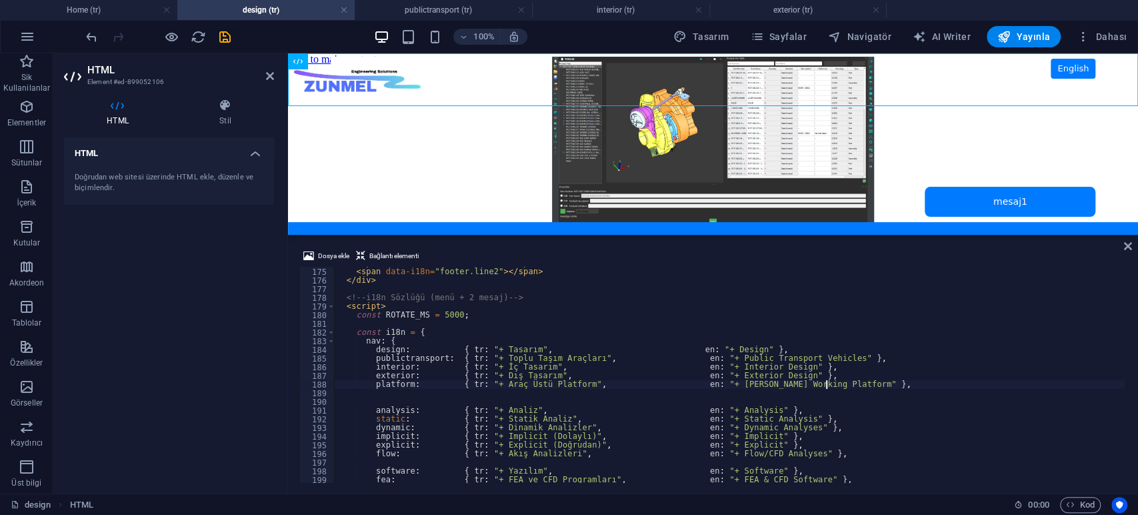
scroll to position [0, 4]
type textarea "nav: {"
drag, startPoint x: 153, startPoint y: 311, endPoint x: 215, endPoint y: 185, distance: 140.4
click at [153, 308] on div "HTML Doğrudan web sitesi üzerinde HTML ekle, düzenle ve biçimlendir." at bounding box center [169, 309] width 210 height 345
click at [225, 41] on icon "save" at bounding box center [224, 36] width 15 height 15
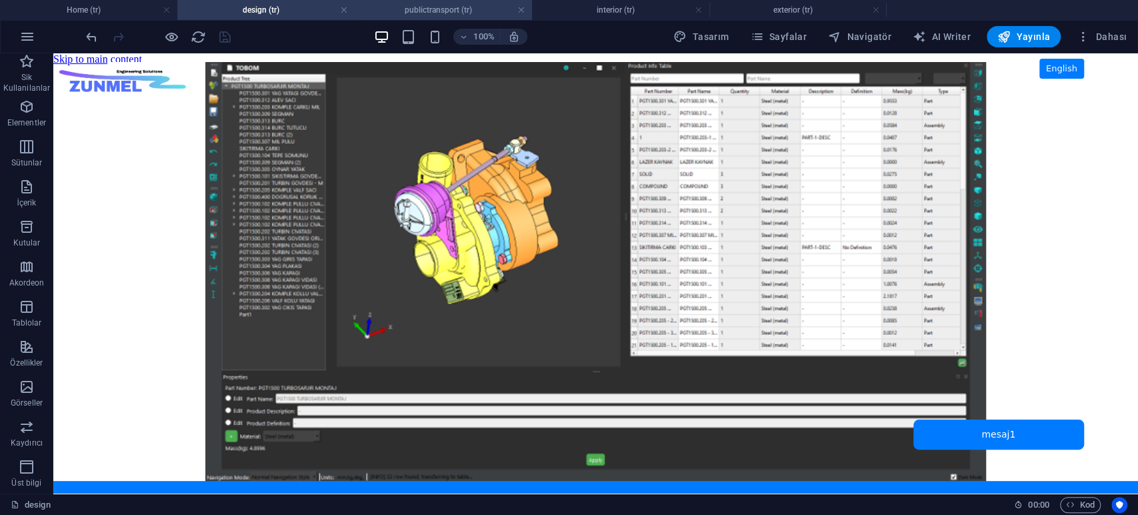
click at [459, 12] on h4 "publictransport (tr)" at bounding box center [443, 10] width 177 height 15
click at [77, 61] on span "HTML" at bounding box center [84, 61] width 22 height 8
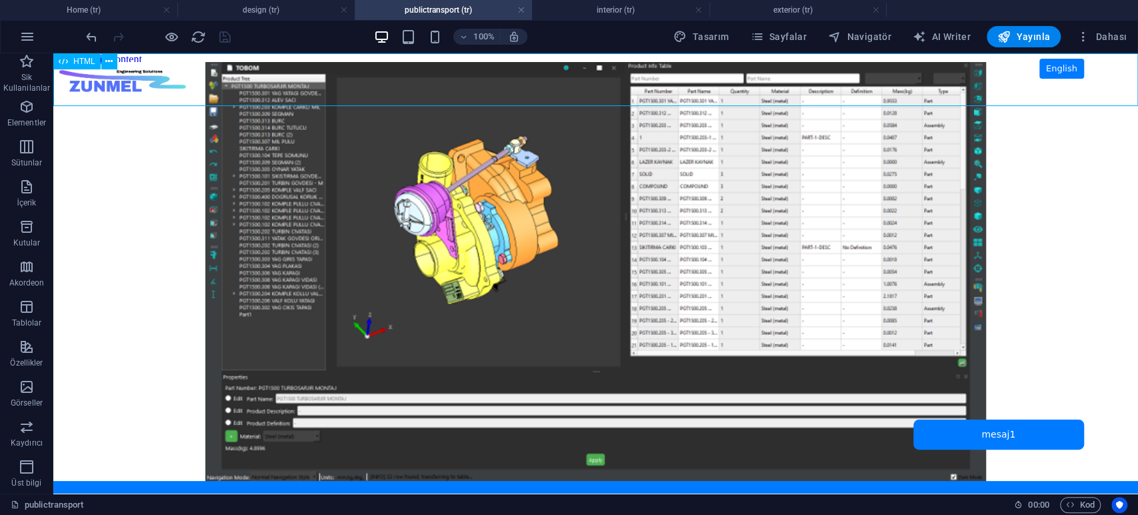
click at [77, 61] on span "HTML" at bounding box center [84, 61] width 22 height 8
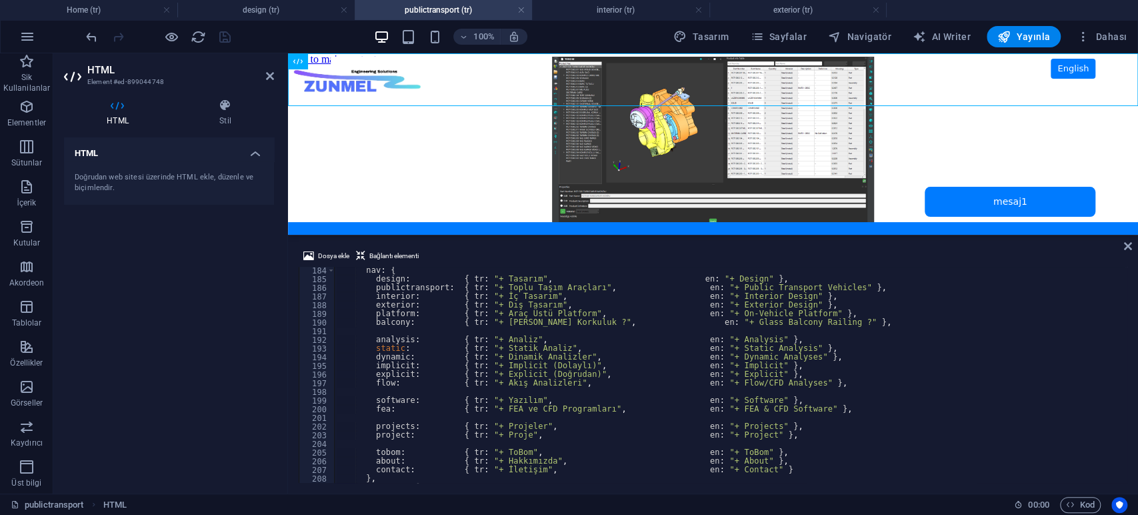
scroll to position [1586, 0]
drag, startPoint x: 752, startPoint y: 311, endPoint x: 709, endPoint y: 311, distance: 42.7
click at [709, 311] on div "nav : { design : { tr : "+ Tasarım" , en : "+ Design" } , publictransport : { t…" at bounding box center [729, 382] width 791 height 233
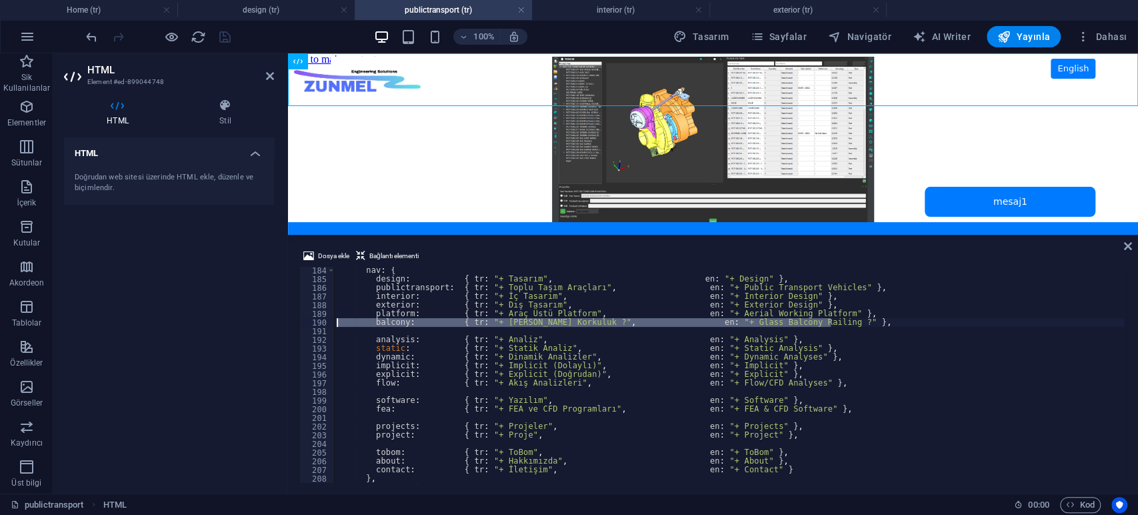
drag, startPoint x: 854, startPoint y: 323, endPoint x: 283, endPoint y: 319, distance: 570.6
click at [283, 319] on div "HTML Element #ed-899044748 HTML Stil HTML Doğrudan web sitesi üzerinde HTML ekl…" at bounding box center [595, 273] width 1085 height 440
type textarea "balcony: { tr: "+ Cam Balkon Korkuluk ?", en: "+ Glass Balcony Railing ?" },"
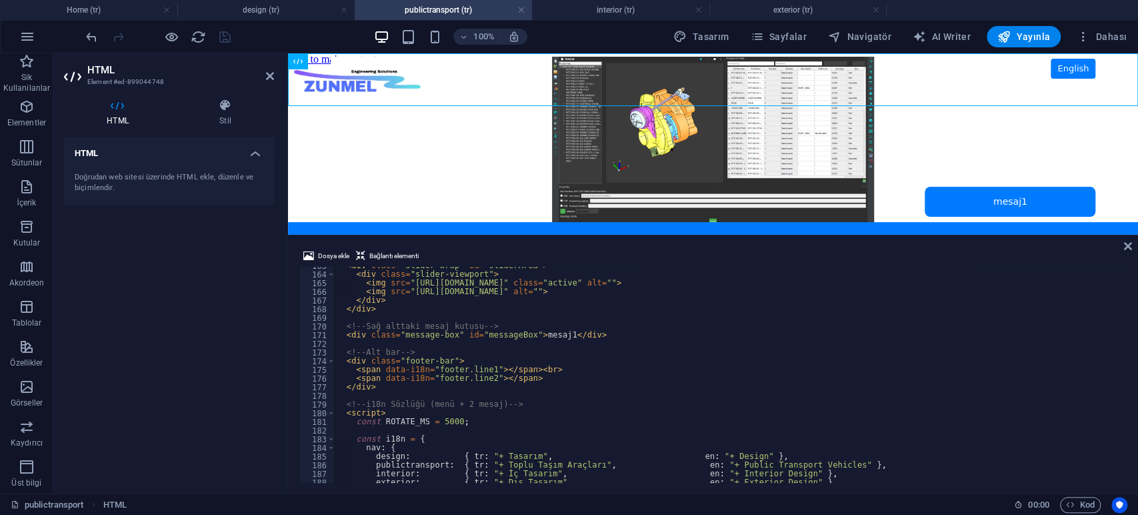
scroll to position [1408, 0]
click at [611, 9] on h4 "interior (tr)" at bounding box center [620, 10] width 177 height 15
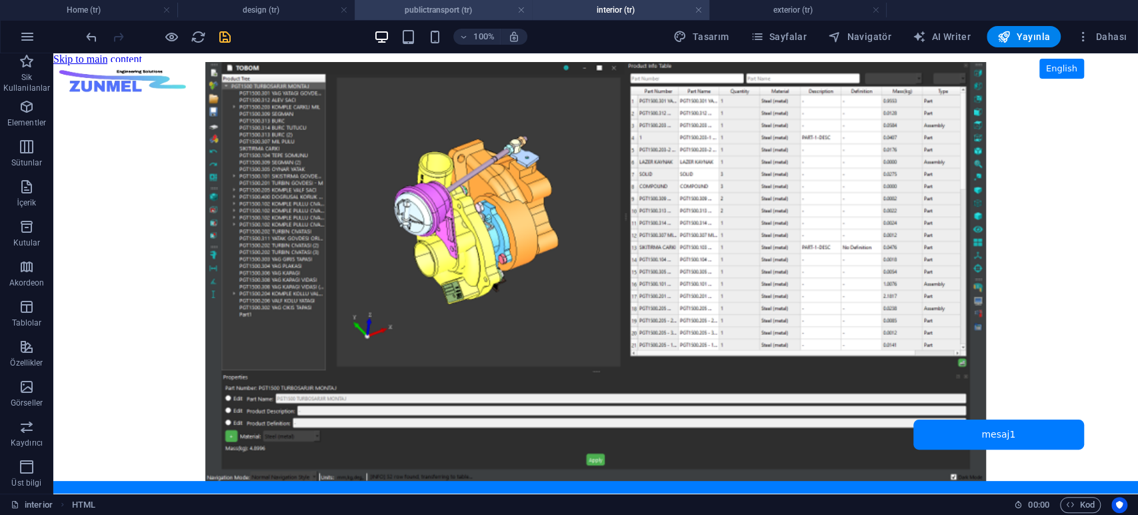
click at [441, 10] on h4 "publictransport (tr)" at bounding box center [443, 10] width 177 height 15
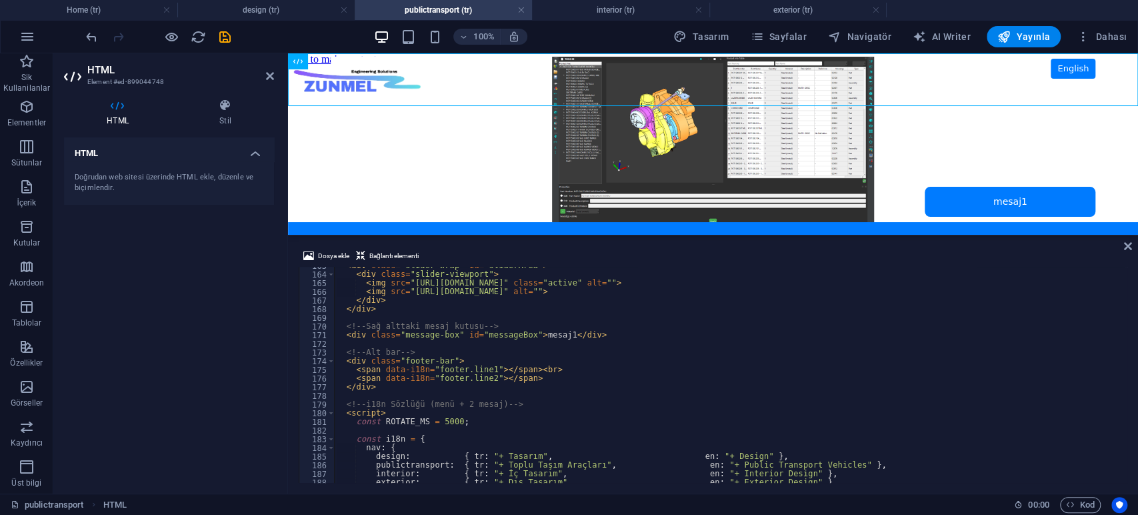
type textarea "<div class="message-box" id="messageBox">mesaj1</div>"
click at [645, 335] on div "< div class = "slider-wrap" id = "sliderArea" > < div class = "slider-viewport"…" at bounding box center [729, 377] width 791 height 233
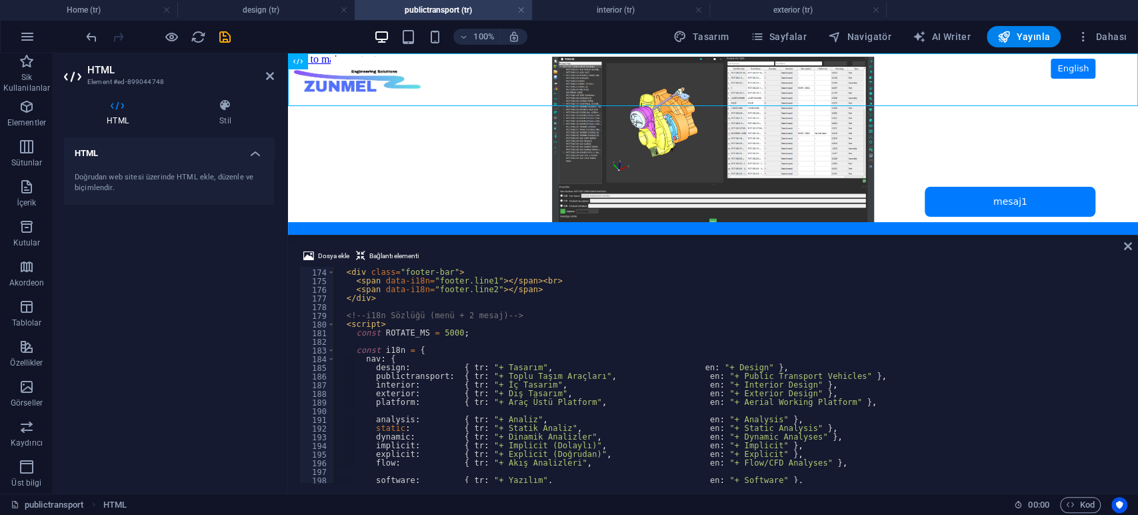
click at [209, 297] on div "HTML Doğrudan web sitesi üzerinde HTML ekle, düzenle ve biçimlendir." at bounding box center [169, 309] width 210 height 345
click at [227, 39] on icon "save" at bounding box center [224, 36] width 15 height 15
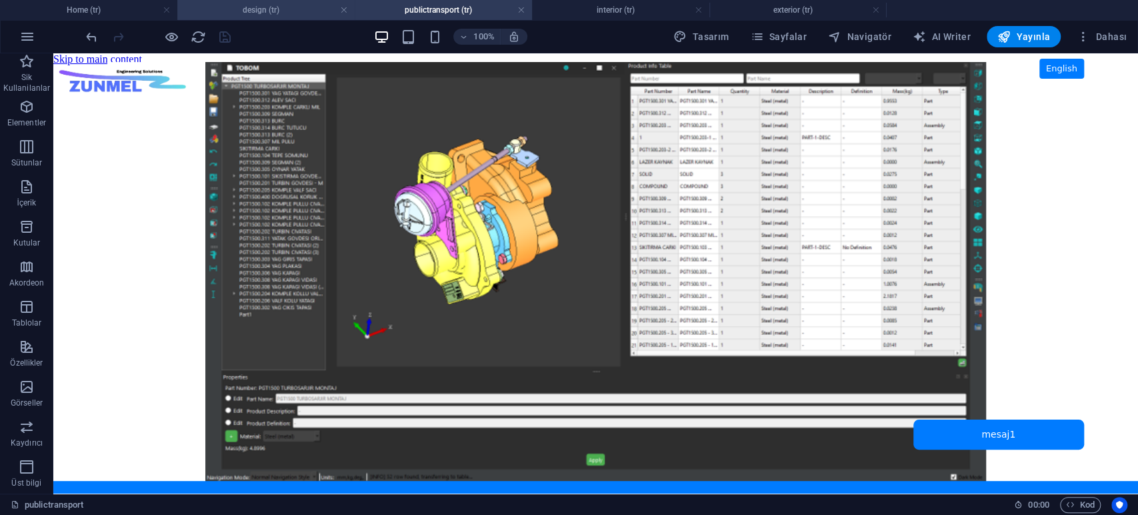
click at [273, 11] on h4 "design (tr)" at bounding box center [265, 10] width 177 height 15
click at [85, 58] on span "HTML" at bounding box center [84, 61] width 22 height 8
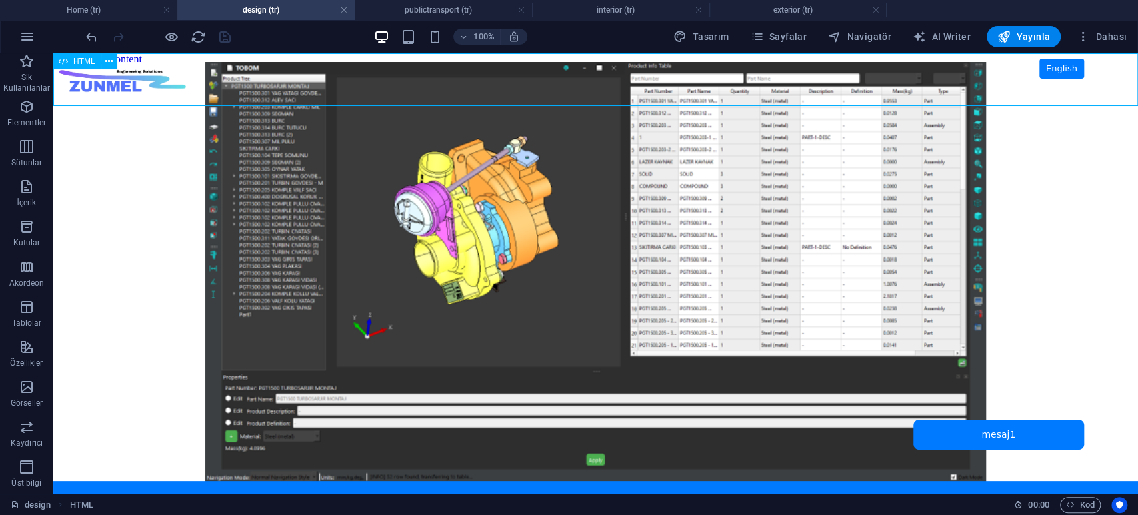
click at [85, 58] on span "HTML" at bounding box center [84, 61] width 22 height 8
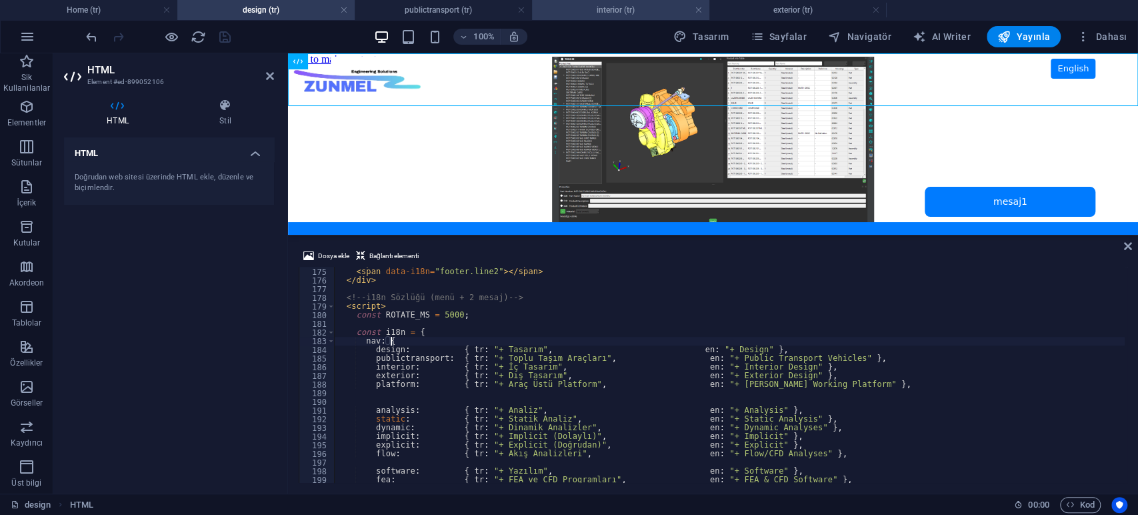
click at [621, 8] on h4 "interior (tr)" at bounding box center [620, 10] width 177 height 15
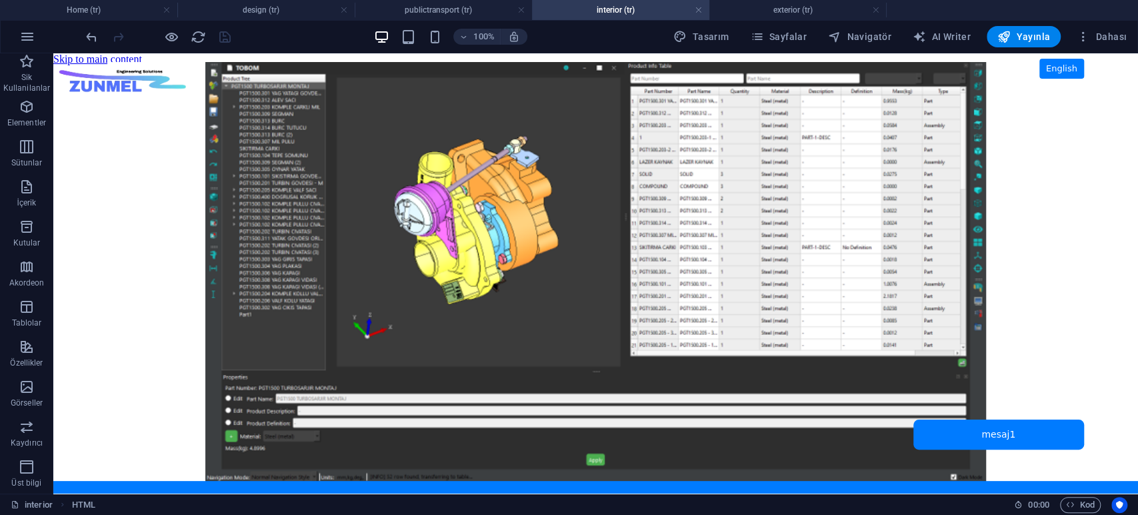
click at [621, 8] on h4 "interior (tr)" at bounding box center [620, 10] width 177 height 15
click at [87, 61] on span "HTML" at bounding box center [84, 61] width 22 height 8
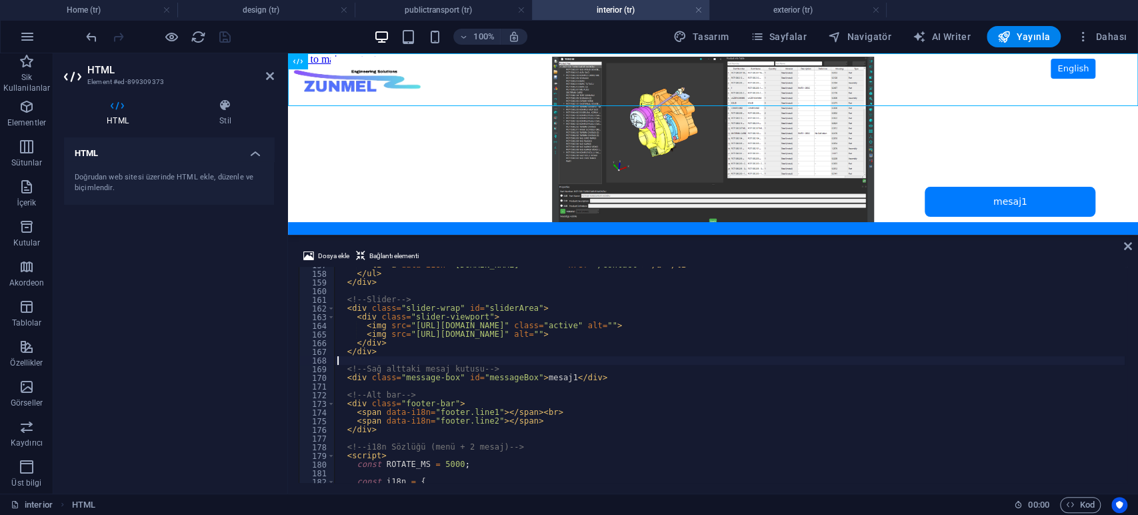
scroll to position [1535, 0]
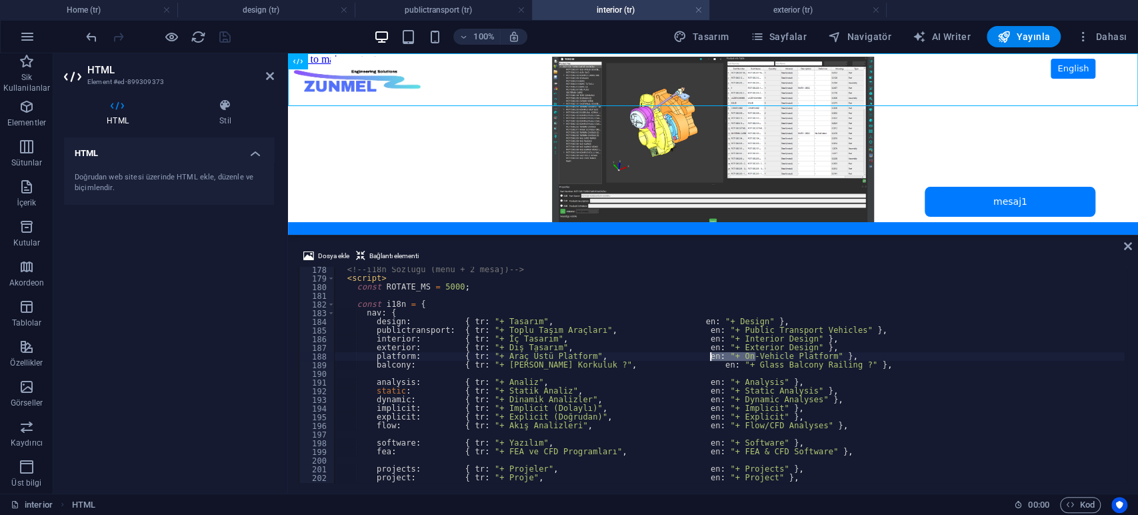
drag, startPoint x: 753, startPoint y: 355, endPoint x: 712, endPoint y: 355, distance: 41.3
click at [712, 355] on div "<!-- i18n Sözlüğü (menü + 2 mesaj) --> < script > const ROTATE_MS = 5000 ; cons…" at bounding box center [730, 381] width 790 height 233
type textarea "platform: { tr: "+ Araç Üstü Platform", en: "+ Aerial Wroking Platform" },"
drag, startPoint x: 235, startPoint y: 333, endPoint x: 237, endPoint y: 321, distance: 12.8
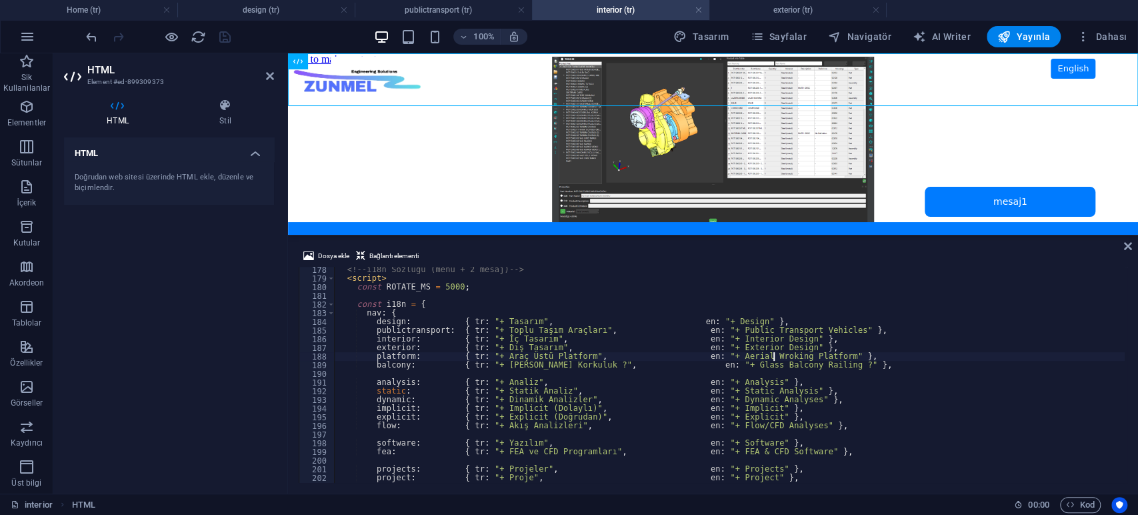
click at [235, 331] on div "HTML Doğrudan web sitesi üzerinde HTML ekle, düzenle ve biçimlendir." at bounding box center [169, 309] width 210 height 345
click at [229, 32] on icon "save" at bounding box center [224, 36] width 15 height 15
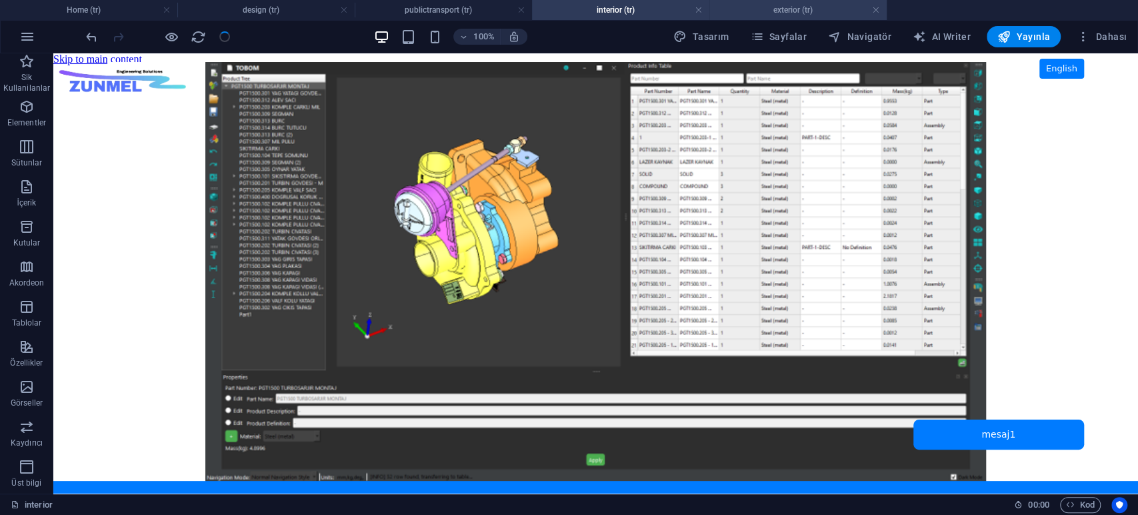
click at [789, 4] on h4 "exterior (tr)" at bounding box center [797, 10] width 177 height 15
click at [89, 59] on span "HTML" at bounding box center [84, 61] width 22 height 8
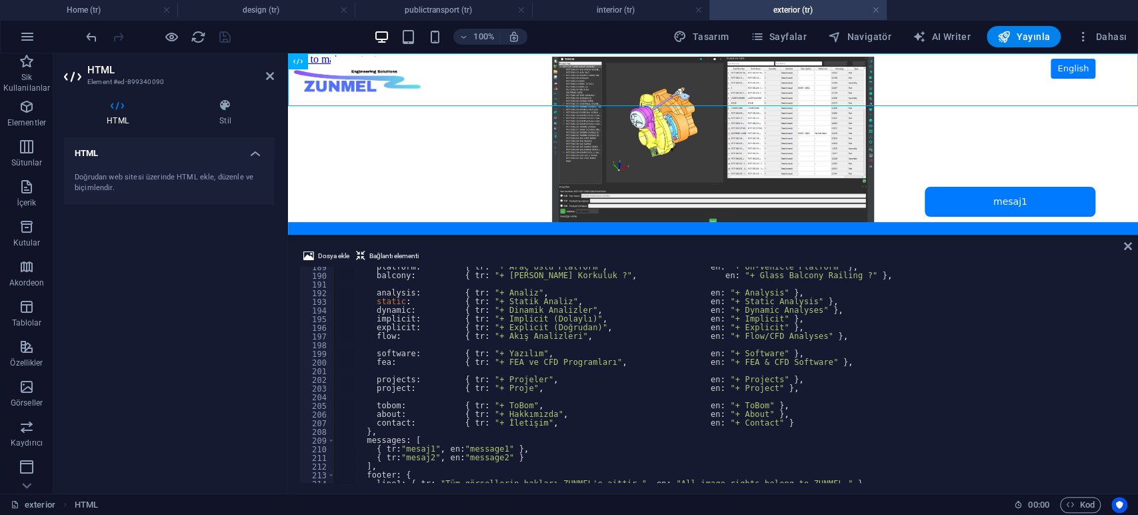
scroll to position [1544, 0]
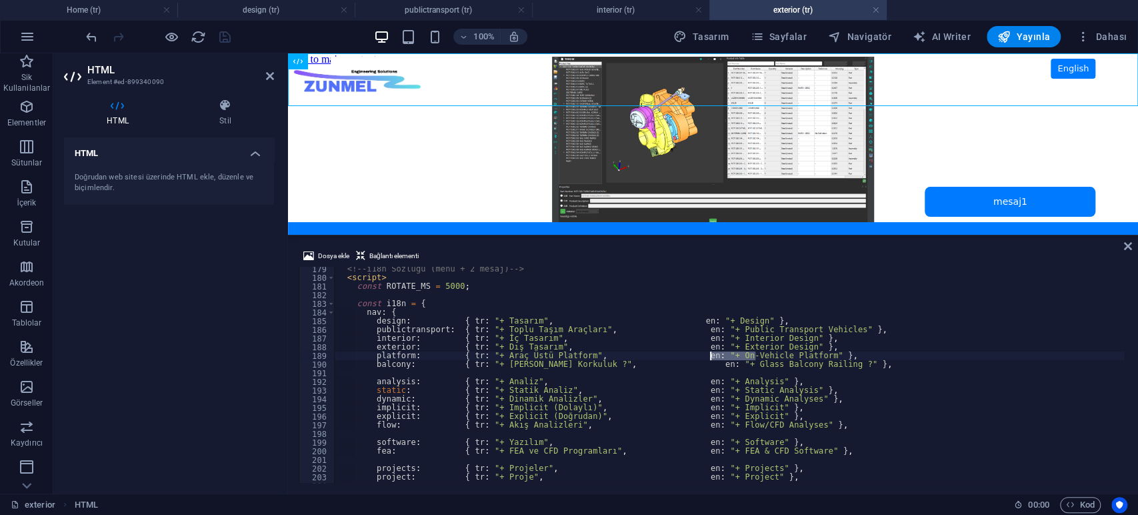
drag, startPoint x: 755, startPoint y: 355, endPoint x: 710, endPoint y: 355, distance: 45.3
click at [710, 355] on div "<!-- i18n Sözlüğü (menü + 2 mesaj) --> < script > const ROTATE_MS = 5000 ; cons…" at bounding box center [730, 381] width 790 height 233
drag, startPoint x: 844, startPoint y: 365, endPoint x: 267, endPoint y: 368, distance: 577.3
click at [267, 368] on div "HTML Element #ed-899340090 HTML Stil HTML Doğrudan web sitesi üzerinde HTML ekl…" at bounding box center [595, 273] width 1085 height 440
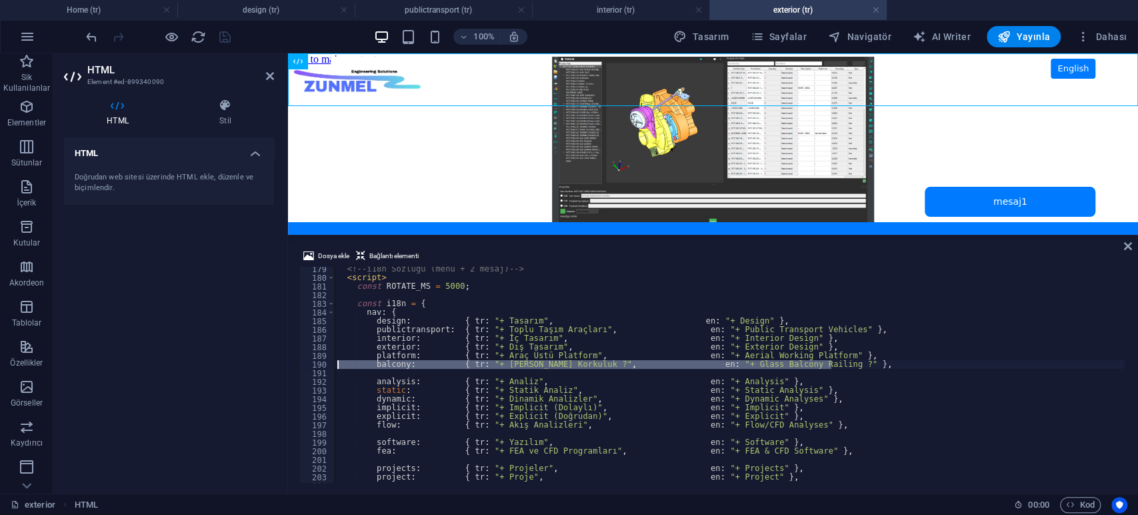
type textarea "balcony: { tr: "+ Cam Balkon Korkuluk ?", en: "+ Glass Balcony Railing ?" },"
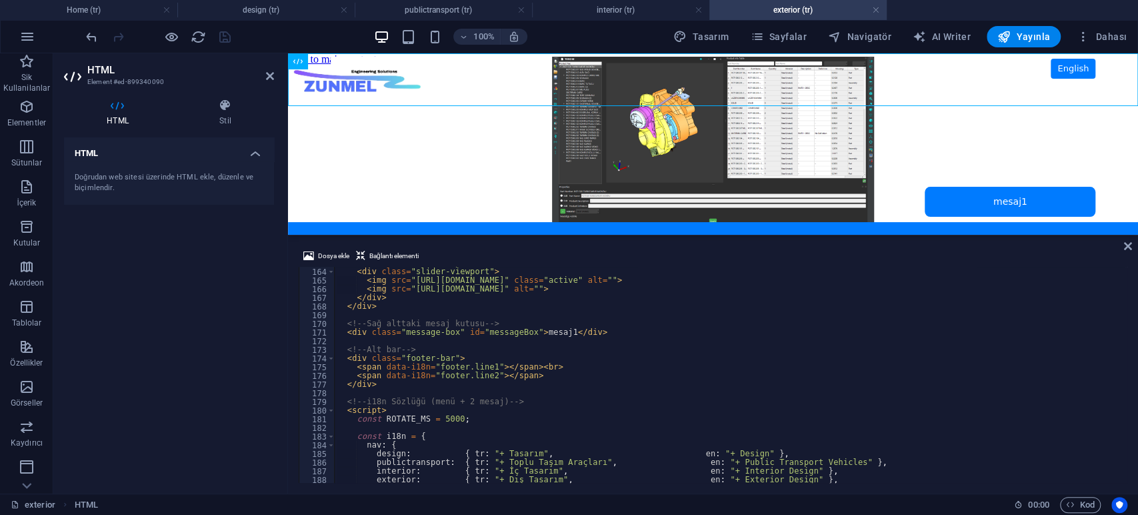
scroll to position [1412, 0]
click at [121, 347] on div "HTML Doğrudan web sitesi üzerinde HTML ekle, düzenle ve biçimlendir." at bounding box center [169, 309] width 210 height 345
click at [227, 41] on icon "save" at bounding box center [224, 36] width 15 height 15
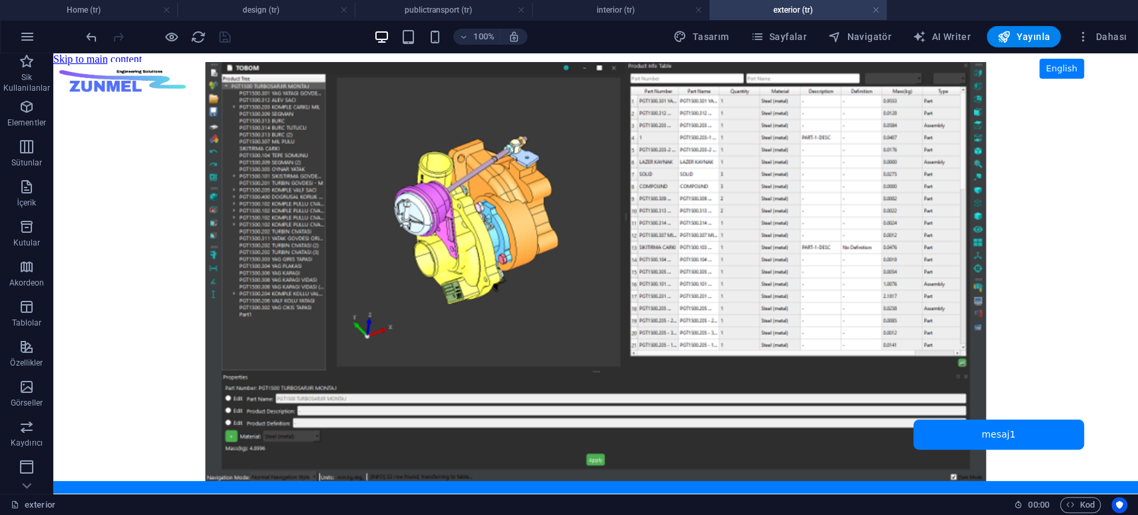
click at [877, 12] on link at bounding box center [876, 10] width 8 height 13
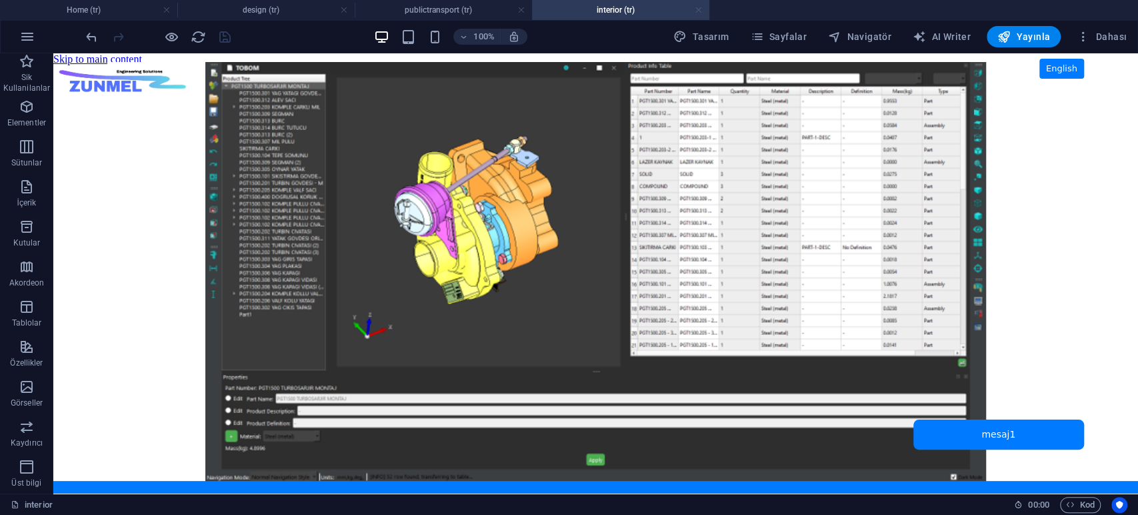
click at [699, 10] on link at bounding box center [699, 10] width 8 height 13
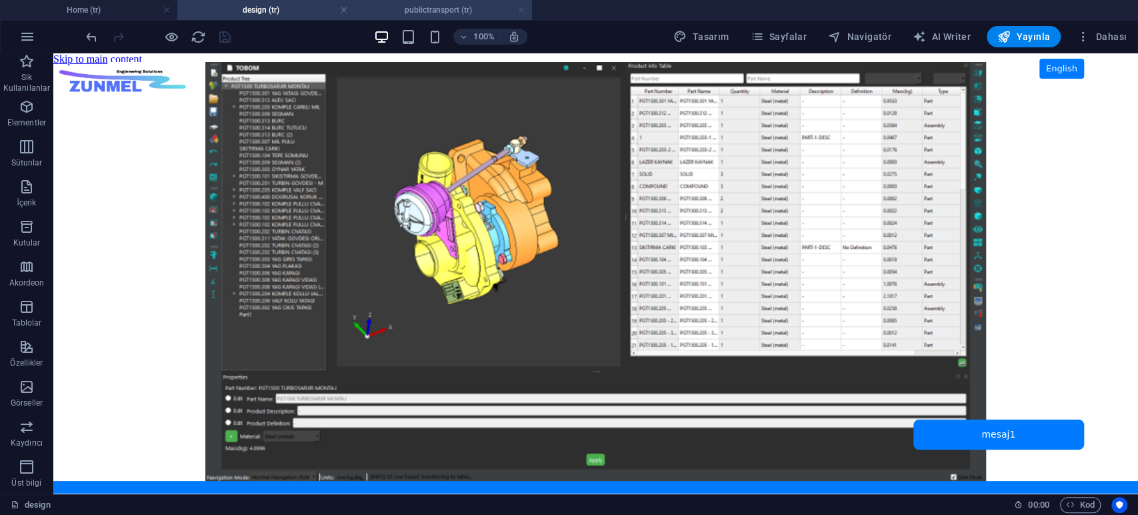
click at [521, 7] on link at bounding box center [521, 10] width 8 height 13
click at [345, 9] on link at bounding box center [344, 10] width 8 height 13
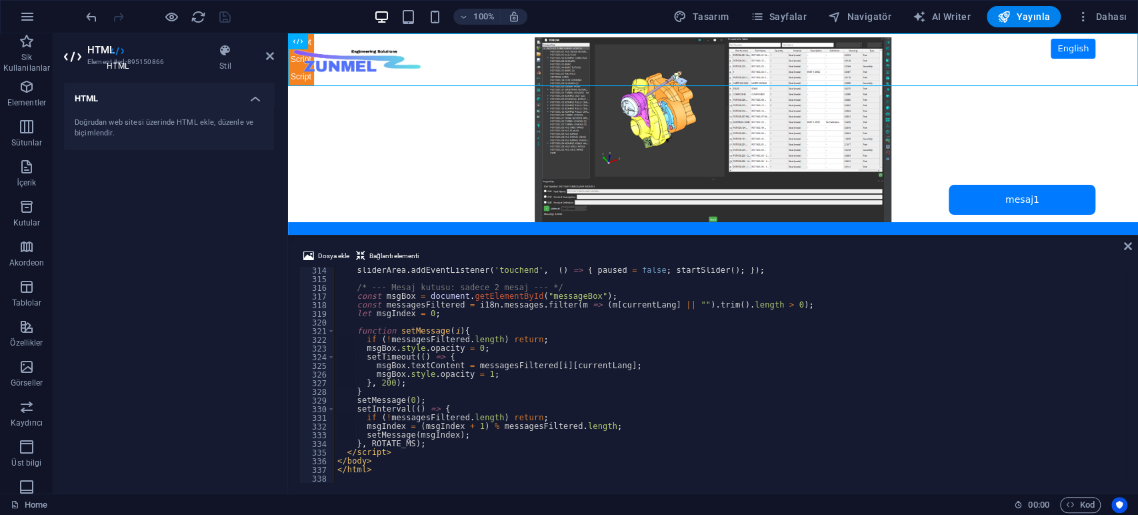
click at [179, 238] on div "HTML Doğrudan web sitesi üzerinde HTML ekle, düzenle ve biçimlendir." at bounding box center [169, 283] width 210 height 400
click at [181, 79] on h6 "Ön izleme web sitesini aç" at bounding box center [182, 83] width 98 height 16
click at [156, 185] on div "HTML Doğrudan web sitesi üzerinde HTML ekle, düzenle ve biçimlendir." at bounding box center [169, 283] width 210 height 400
click at [168, 82] on h6 "Ön izleme web sitesini aç" at bounding box center [182, 83] width 98 height 16
click at [638, 354] on div "sliderArea . addEventListener ( 'touchend' , ( ) => { paused = false ; startSli…" at bounding box center [730, 381] width 790 height 231
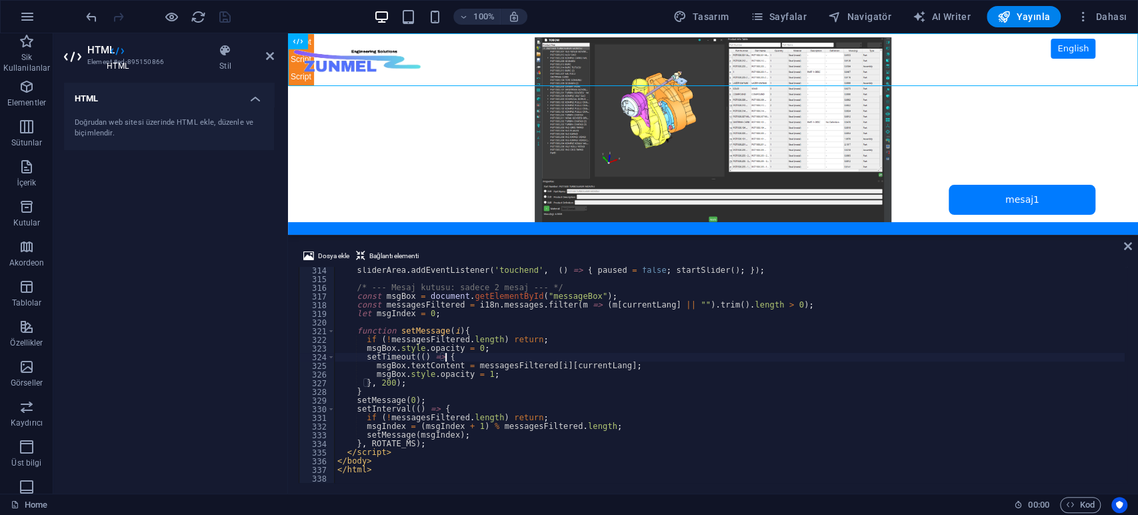
click at [211, 329] on div "HTML Doğrudan web sitesi üzerinde HTML ekle, düzenle ve biçimlendir." at bounding box center [169, 283] width 210 height 400
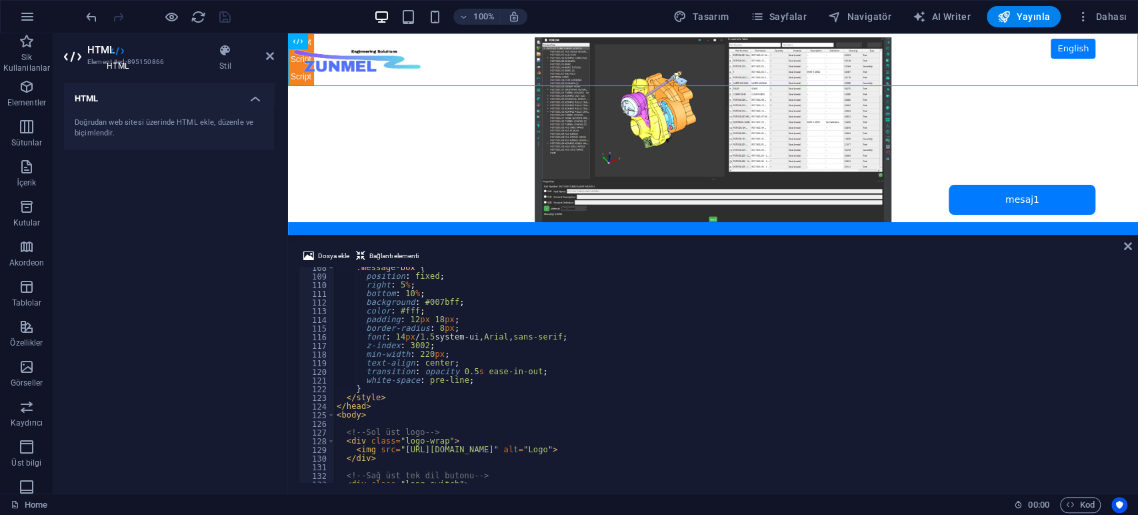
scroll to position [1108, 0]
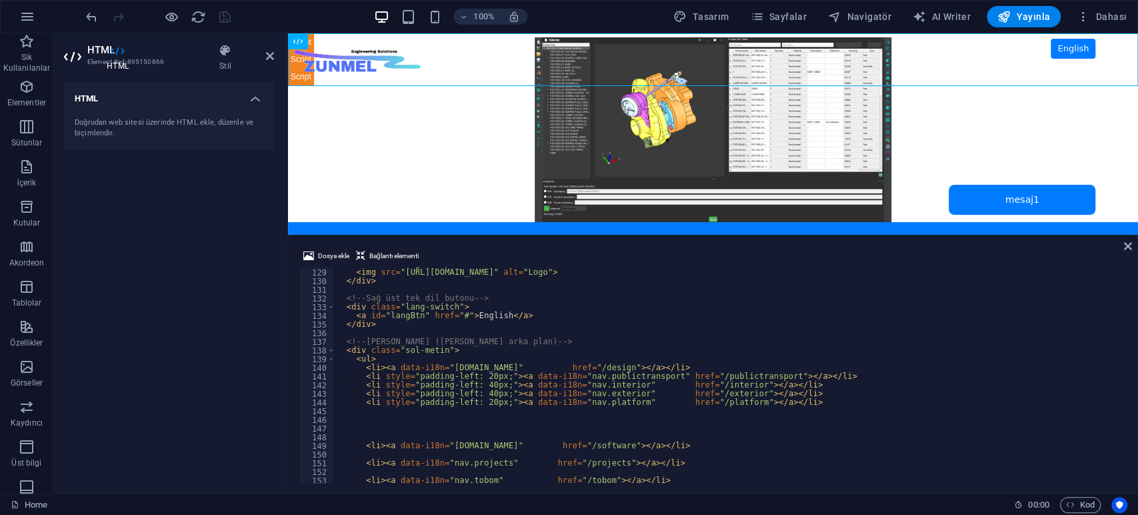
click at [159, 335] on div "HTML Doğrudan web sitesi üzerinde HTML ekle, düzenle ve biçimlendir." at bounding box center [169, 283] width 210 height 400
click at [795, 13] on span "Sayfalar" at bounding box center [778, 16] width 57 height 13
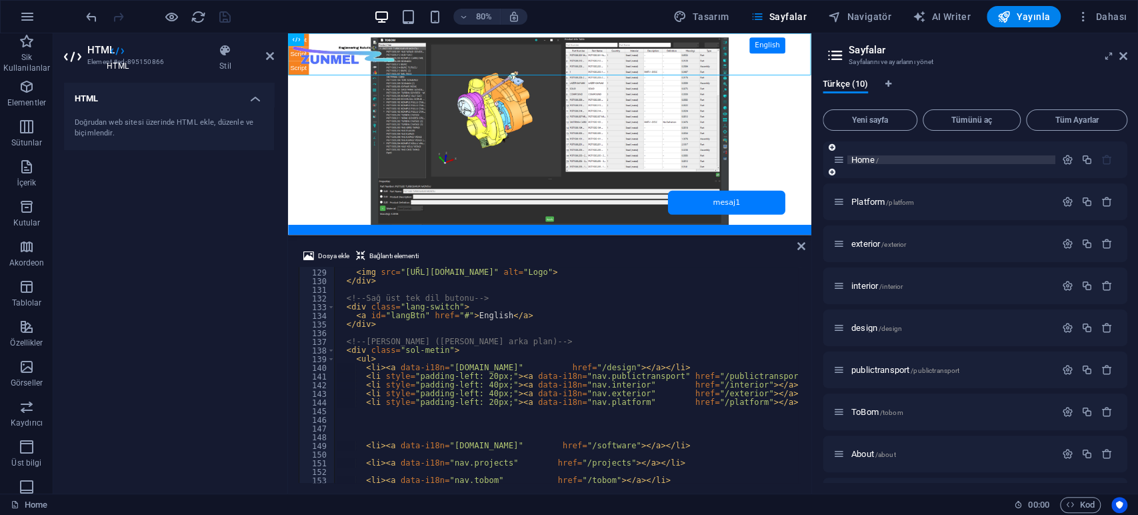
click at [879, 157] on p "Home /" at bounding box center [951, 159] width 200 height 9
click at [876, 159] on span "/" at bounding box center [877, 160] width 3 height 7
click at [115, 287] on div "HTML Doğrudan web sitesi üzerinde HTML ekle, düzenle ve biçimlendir." at bounding box center [169, 283] width 210 height 400
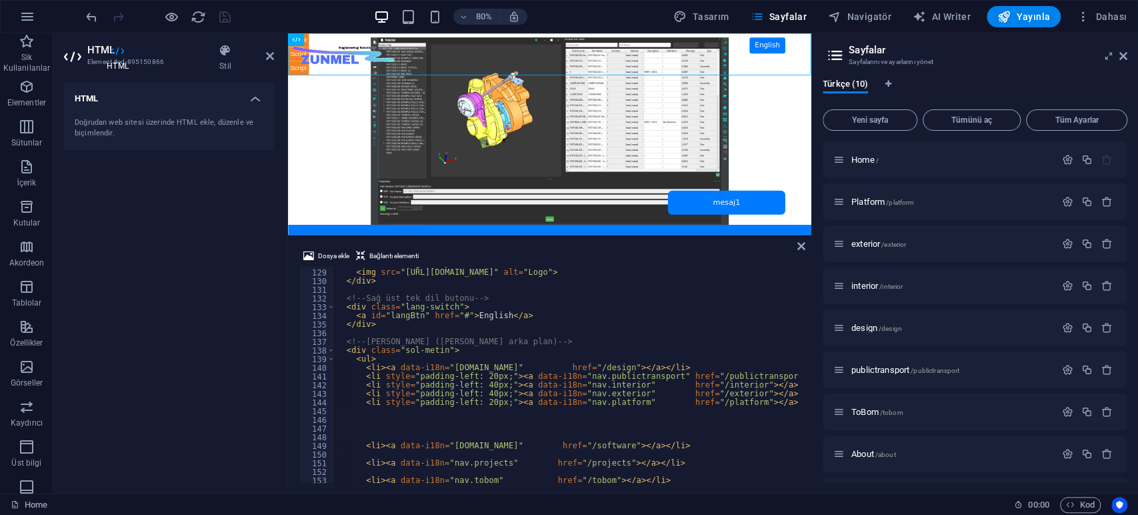
click at [522, 340] on div "< div class = "logo-wrap" > < img src = "[URL][DOMAIN_NAME]" alt = "Logo" > </ …" at bounding box center [729, 375] width 791 height 233
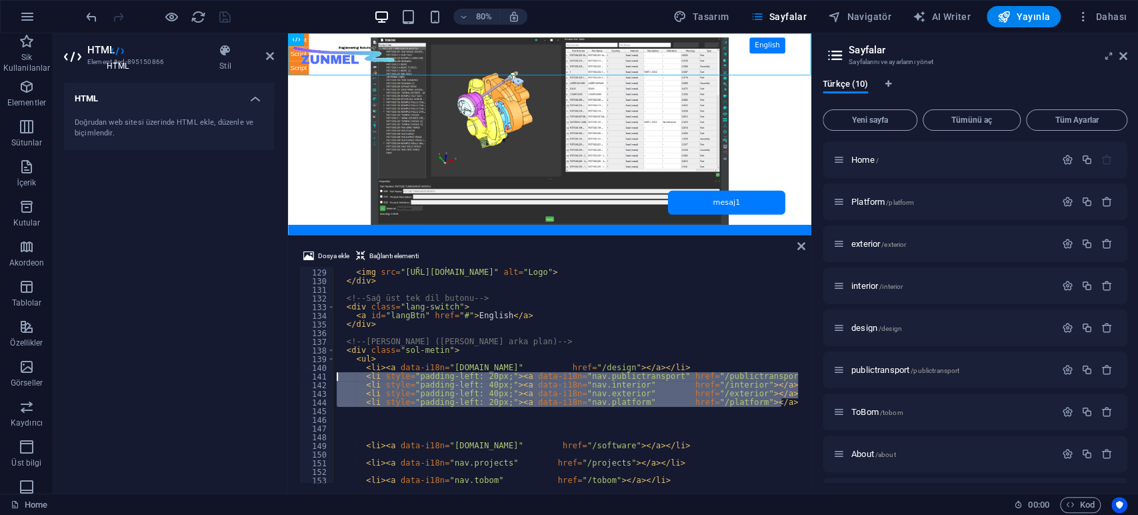
drag, startPoint x: 793, startPoint y: 403, endPoint x: 265, endPoint y: 373, distance: 528.1
click at [265, 373] on div "HTML Element #ed-895150866 HTML Stil HTML Doğrudan web sitesi üzerinde HTML ekl…" at bounding box center [432, 263] width 758 height 460
click at [792, 399] on div "< div class = "logo-wrap" > < img src = "[URL][DOMAIN_NAME]" alt = "Logo" > </ …" at bounding box center [566, 375] width 464 height 216
drag, startPoint x: 788, startPoint y: 399, endPoint x: 285, endPoint y: 375, distance: 503.2
click at [285, 375] on div "HTML Element #ed-895150866 HTML Stil HTML Doğrudan web sitesi üzerinde HTML ekl…" at bounding box center [432, 263] width 758 height 460
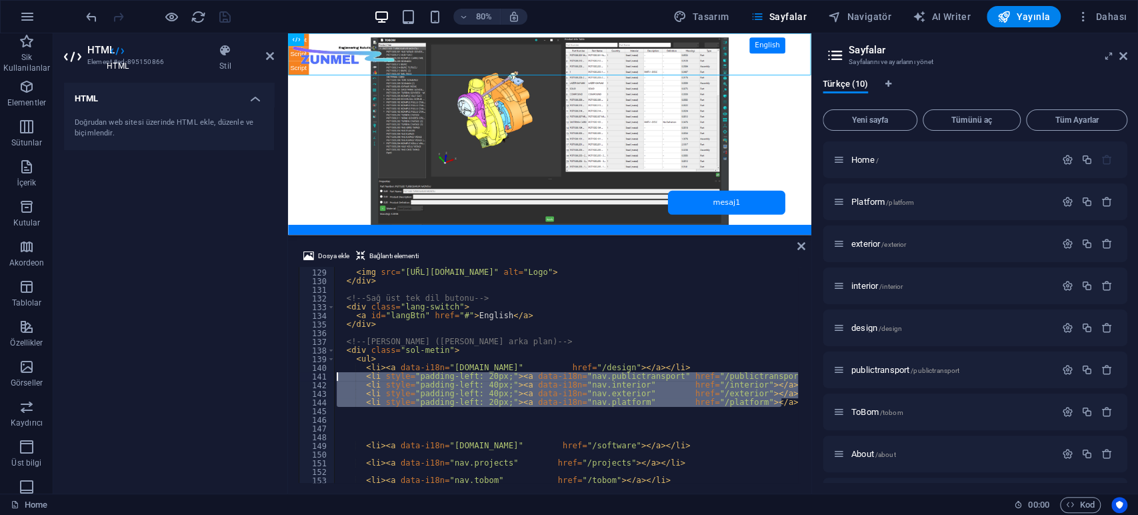
type textarea "<li style="padding-left: 20px;"><a data-i18n="nav.publictransport" href="/publi…"
click at [605, 327] on div "< div class = "logo-wrap" > < img src = "[URL][DOMAIN_NAME]" alt = "Logo" > </ …" at bounding box center [729, 375] width 791 height 233
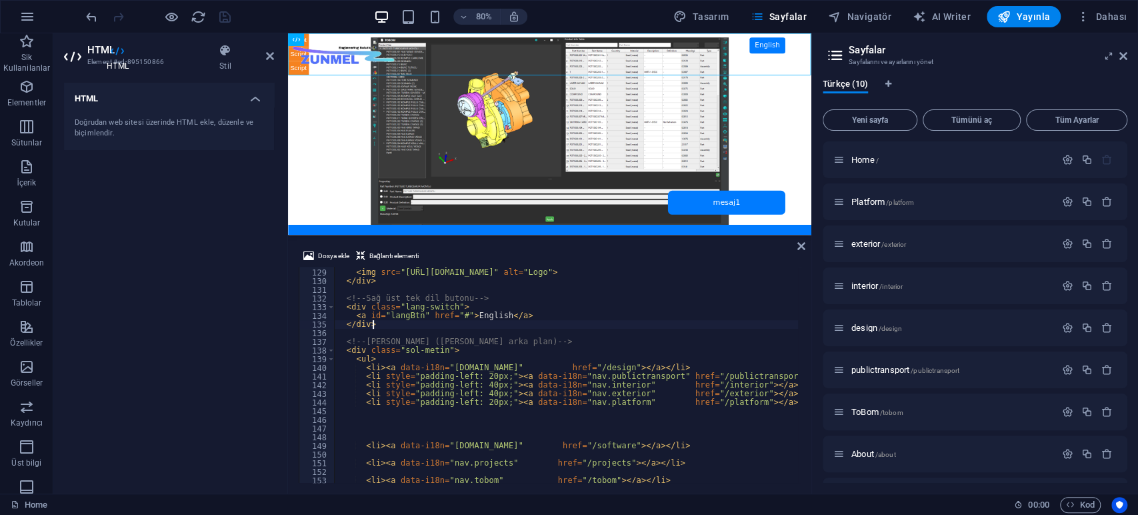
type textarea "</html>"
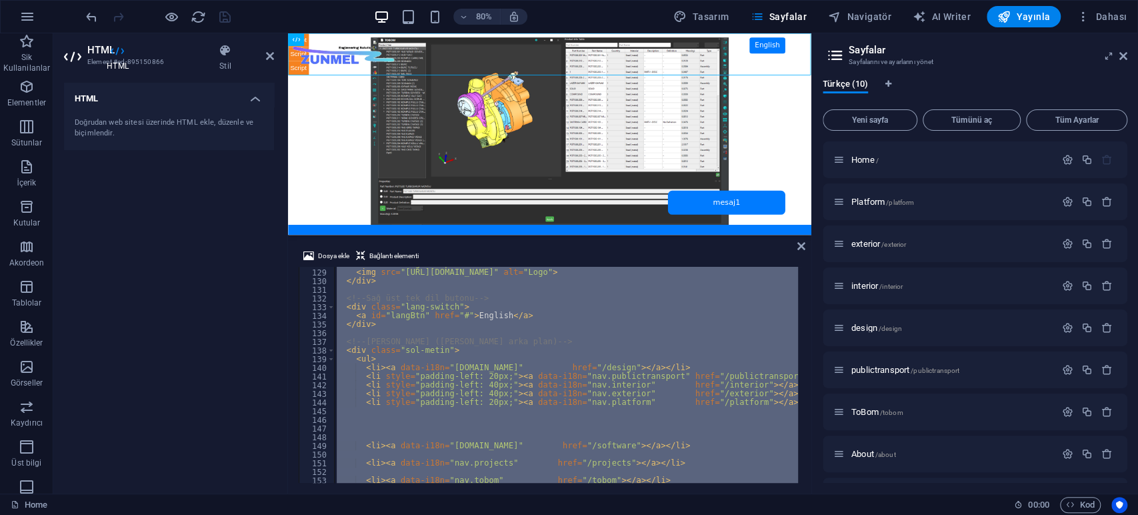
paste textarea
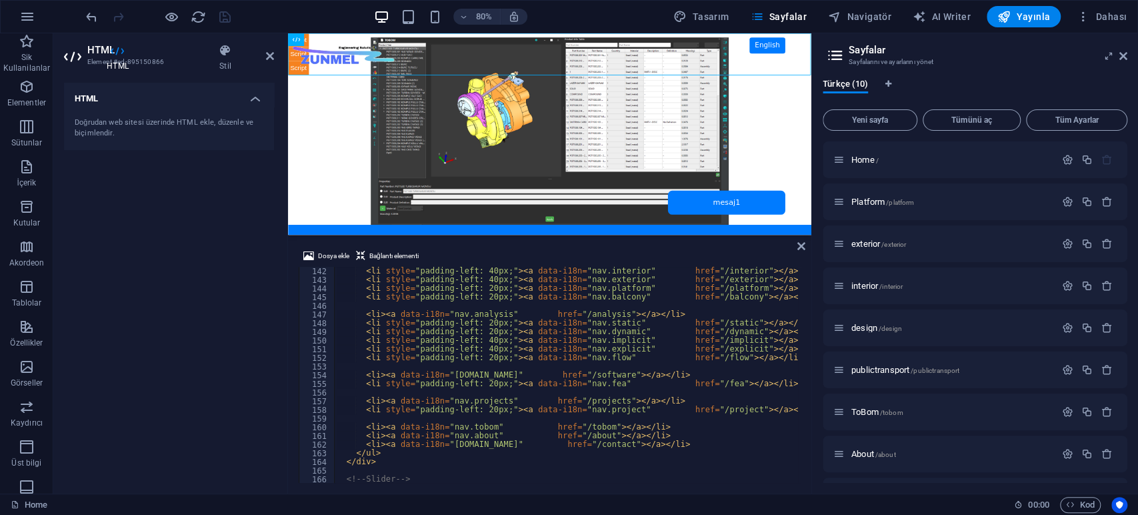
scroll to position [1178, 0]
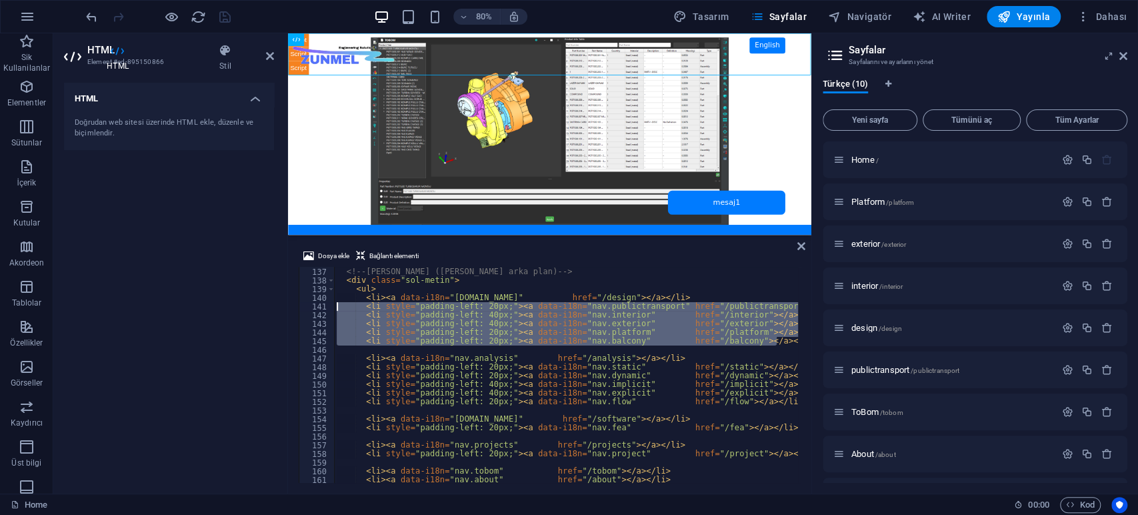
drag, startPoint x: 785, startPoint y: 341, endPoint x: 247, endPoint y: 303, distance: 539.3
click at [247, 303] on div "HTML Element #ed-895150866 HTML Stil HTML Doğrudan web sitesi üzerinde HTML ekl…" at bounding box center [432, 263] width 758 height 460
type textarea "<li style="padding-left: 20px;"><a data-i18n="nav.publictransport" href="/publi…"
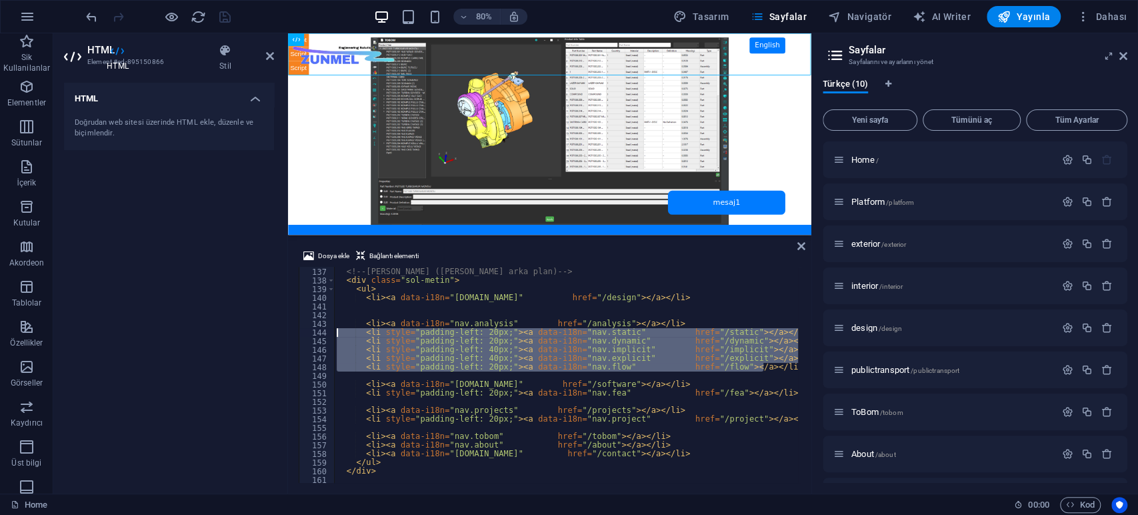
drag, startPoint x: 774, startPoint y: 366, endPoint x: 276, endPoint y: 331, distance: 499.1
click at [276, 331] on div "HTML Element #ed-895150866 HTML Stil HTML Doğrudan web sitesi üzerinde HTML ekl…" at bounding box center [432, 263] width 758 height 460
type textarea "<li style="padding-left: 20px;"><a data-i18n="nav.static" href="/static"></a></…"
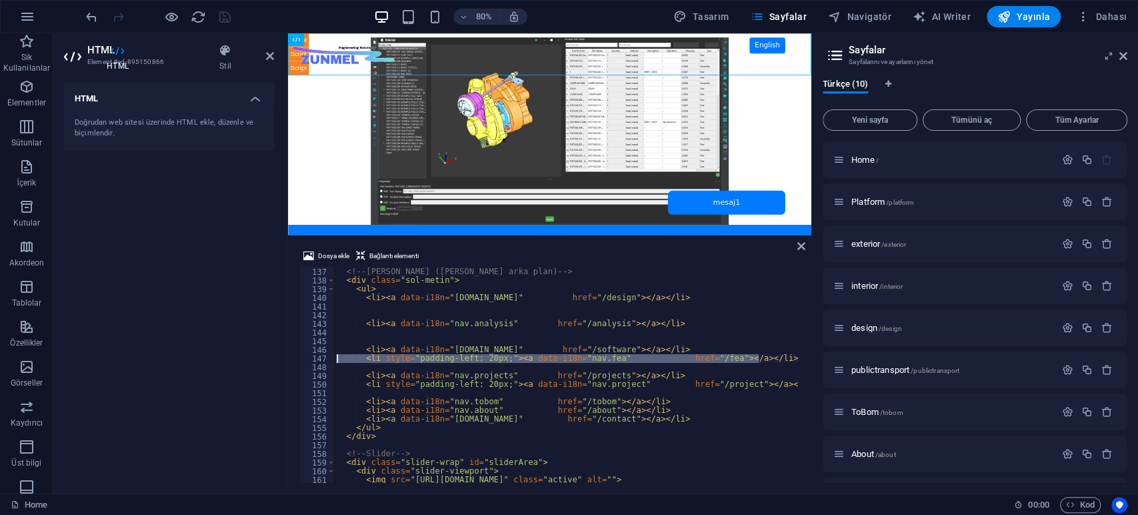
drag, startPoint x: 759, startPoint y: 358, endPoint x: 279, endPoint y: 357, distance: 480.6
click at [279, 357] on div "HTML Element #ed-895150866 HTML Stil HTML Doğrudan web sitesi üzerinde HTML ekl…" at bounding box center [432, 263] width 758 height 460
type textarea "<li style="padding-left: 20px;"><a data-i18n="nav.fea" href="/fea"></a></li>"
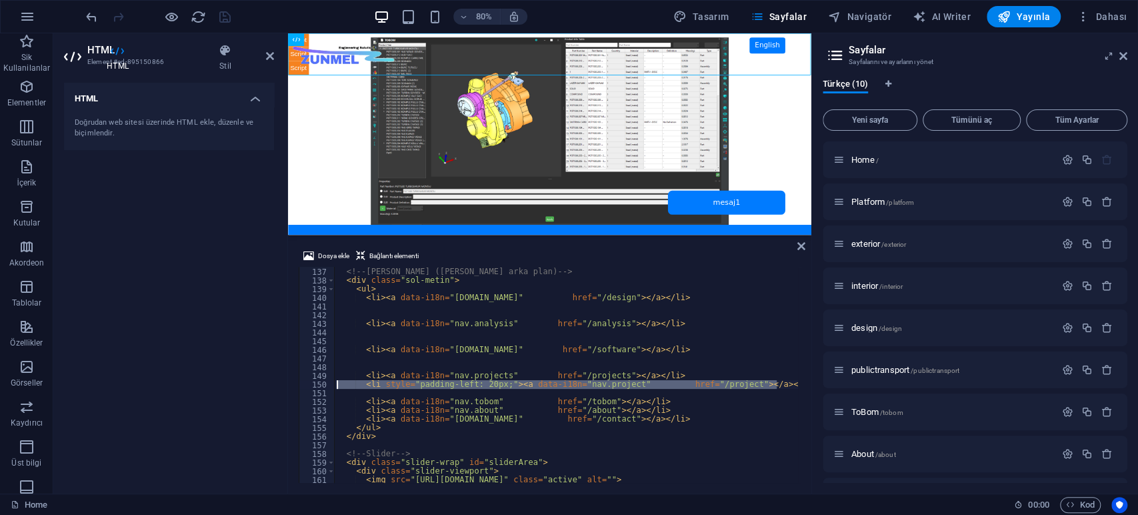
drag, startPoint x: 782, startPoint y: 384, endPoint x: 295, endPoint y: 389, distance: 487.3
click at [295, 389] on div "Dosya ekle Bağlantı elementi 136 137 138 139 140 141 142 143 144 145 146 147 14…" at bounding box center [549, 365] width 523 height 256
type textarea "<li style="padding-left: 20px;"><a data-i18n="nav.project" href="/project"></a>…"
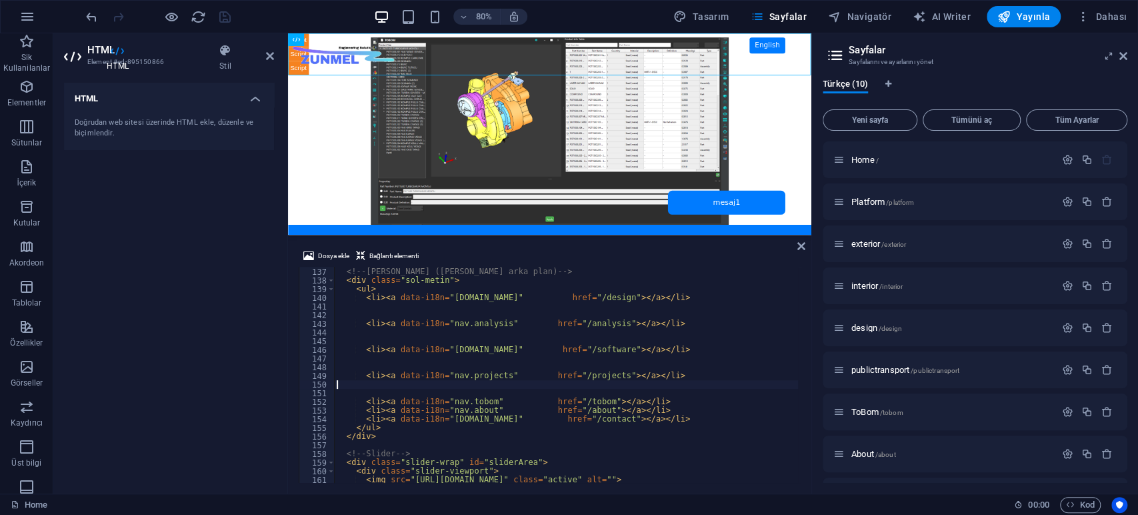
click at [217, 273] on div "HTML Doğrudan web sitesi üzerinde HTML ekle, düzenle ve biçimlendir." at bounding box center [169, 283] width 210 height 400
click at [230, 15] on icon "save" at bounding box center [224, 16] width 15 height 15
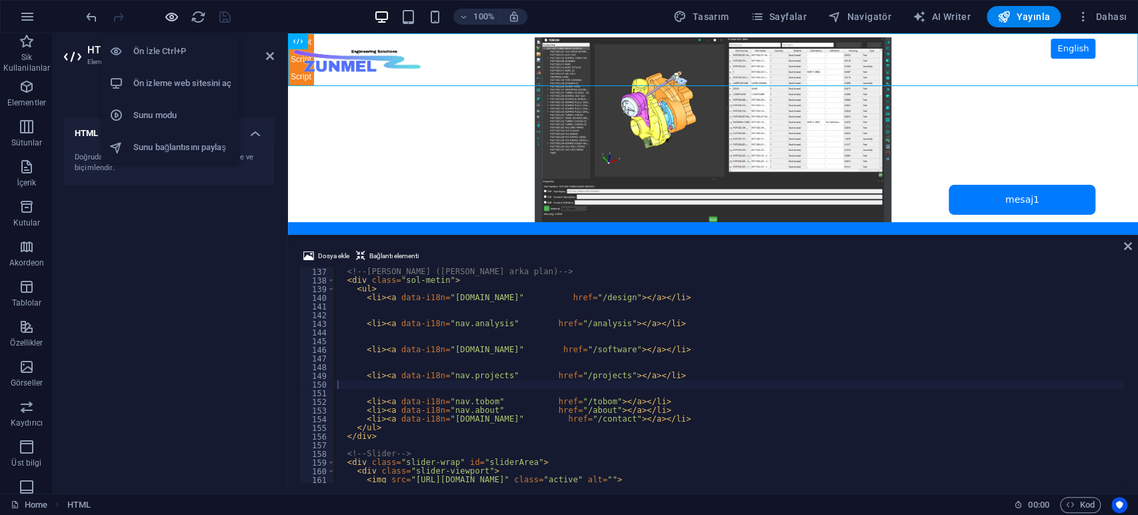
click at [174, 14] on icon "button" at bounding box center [171, 16] width 15 height 15
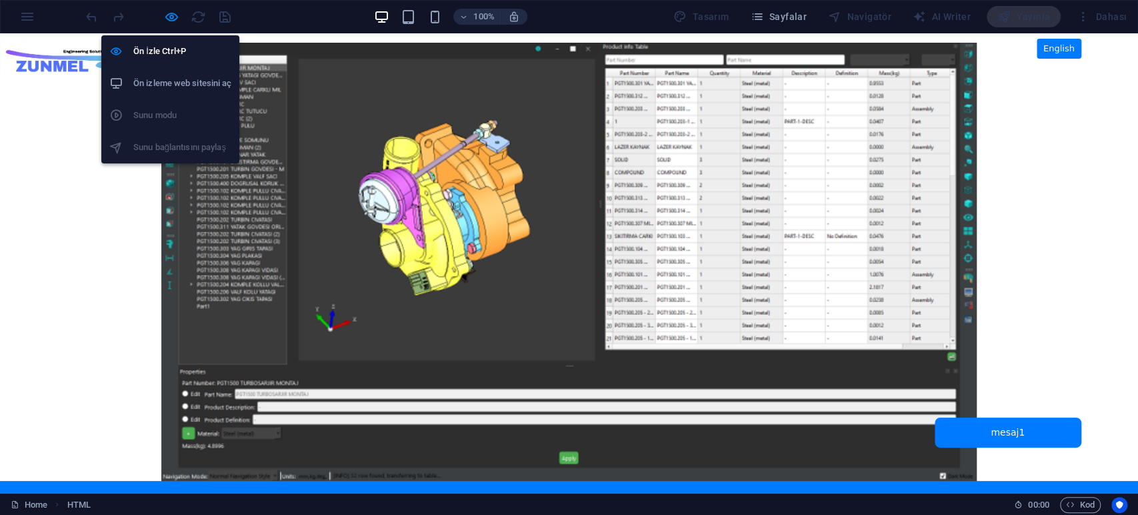
click at [171, 84] on h6 "Ön izleme web sitesini aç" at bounding box center [182, 83] width 98 height 16
click at [171, 83] on h6 "Ön izleme web sitesini aç" at bounding box center [182, 83] width 98 height 16
click at [169, 18] on icon "button" at bounding box center [171, 16] width 15 height 15
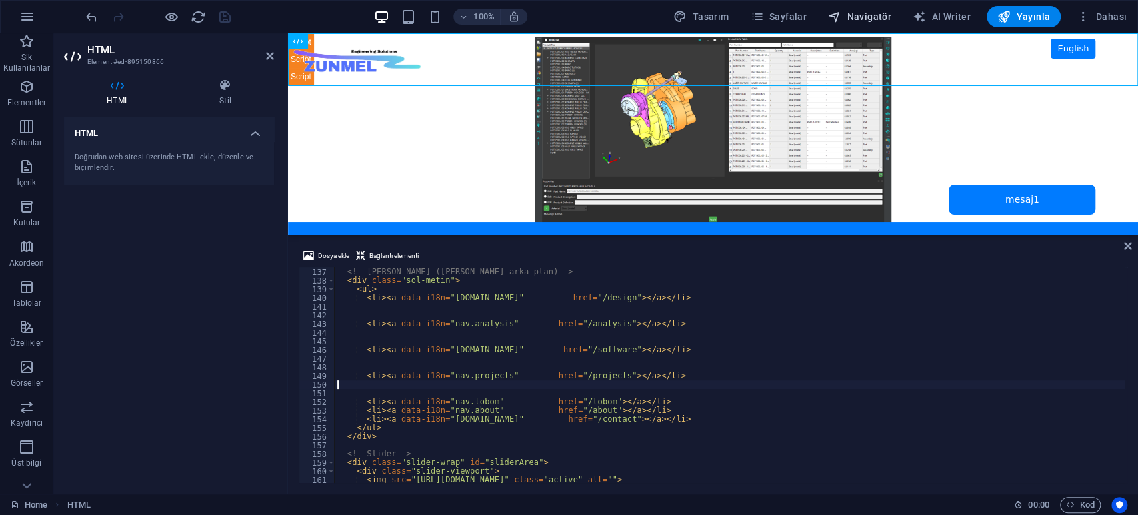
click at [869, 13] on span "Navigatör" at bounding box center [859, 16] width 63 height 13
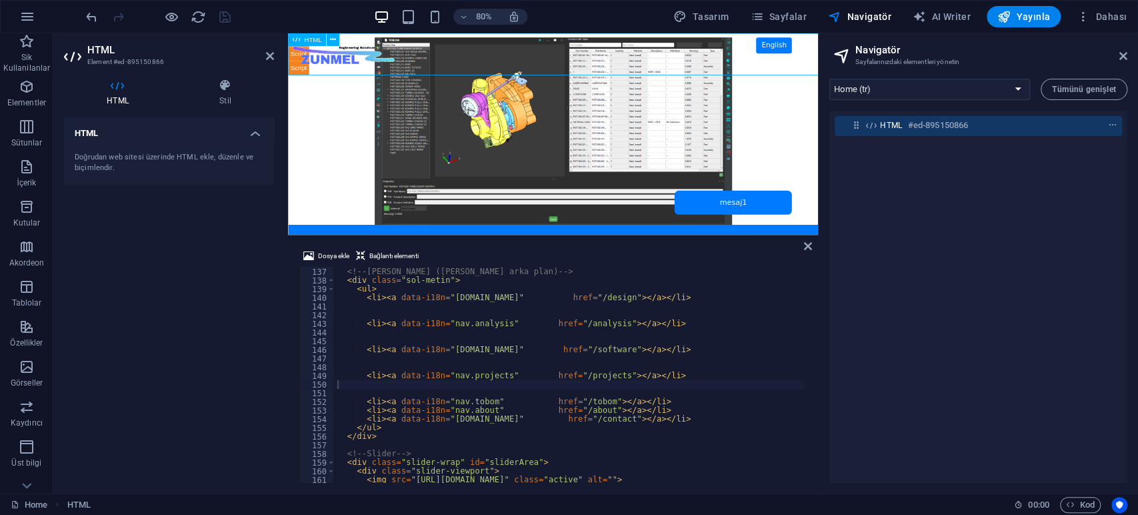
click at [896, 126] on span "HTML" at bounding box center [891, 125] width 23 height 11
click at [894, 126] on span "HTML" at bounding box center [891, 125] width 23 height 11
click at [887, 126] on span "HTML" at bounding box center [891, 125] width 23 height 11
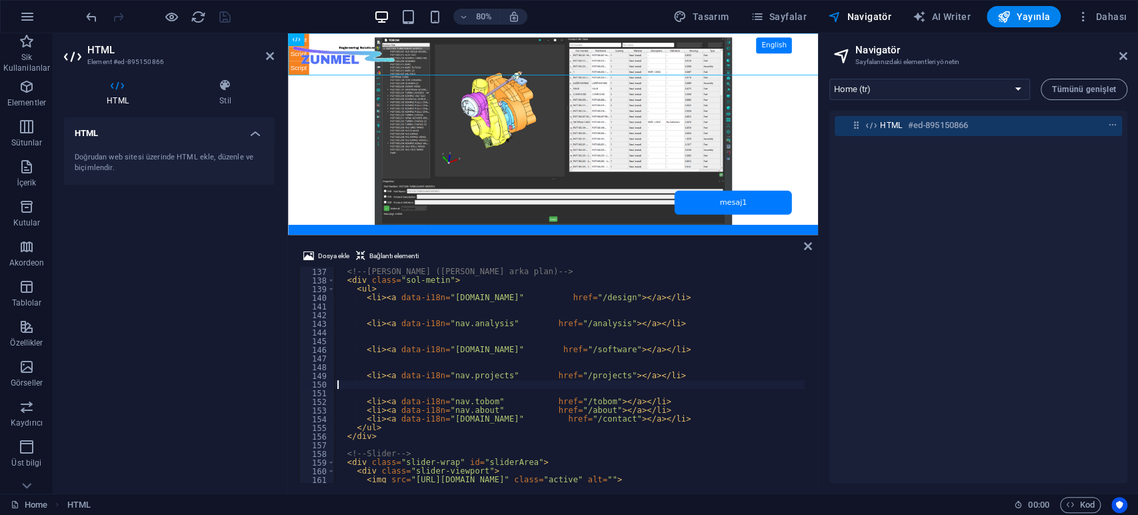
click at [120, 93] on h4 "HTML" at bounding box center [120, 93] width 113 height 28
click at [1007, 93] on select "Home (tr) Platform (tr) exterior (tr) interior (tr) design (tr) publictransport…" at bounding box center [929, 89] width 201 height 21
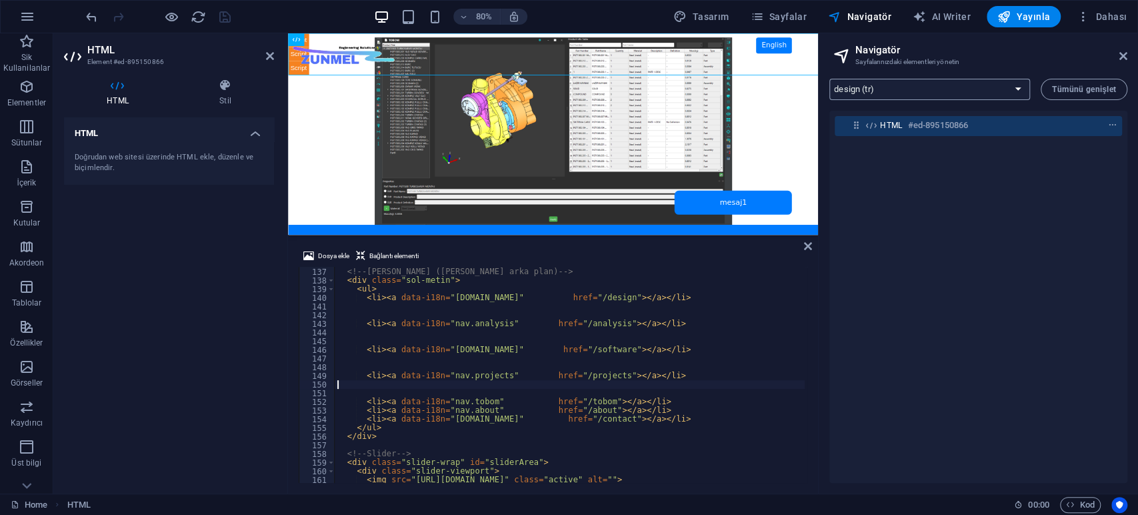
click at [829, 79] on select "Home (tr) Platform (tr) exterior (tr) interior (tr) design (tr) publictransport…" at bounding box center [929, 89] width 201 height 21
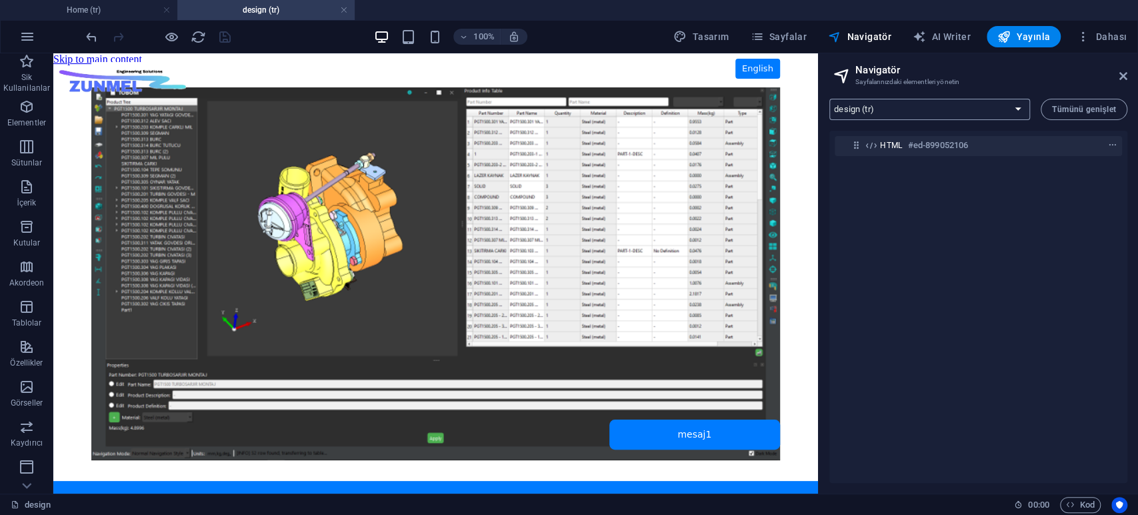
scroll to position [0, 0]
click at [1065, 109] on span "Tümünü genişlet" at bounding box center [1084, 109] width 64 height 8
click at [81, 61] on span "HTML" at bounding box center [84, 61] width 22 height 8
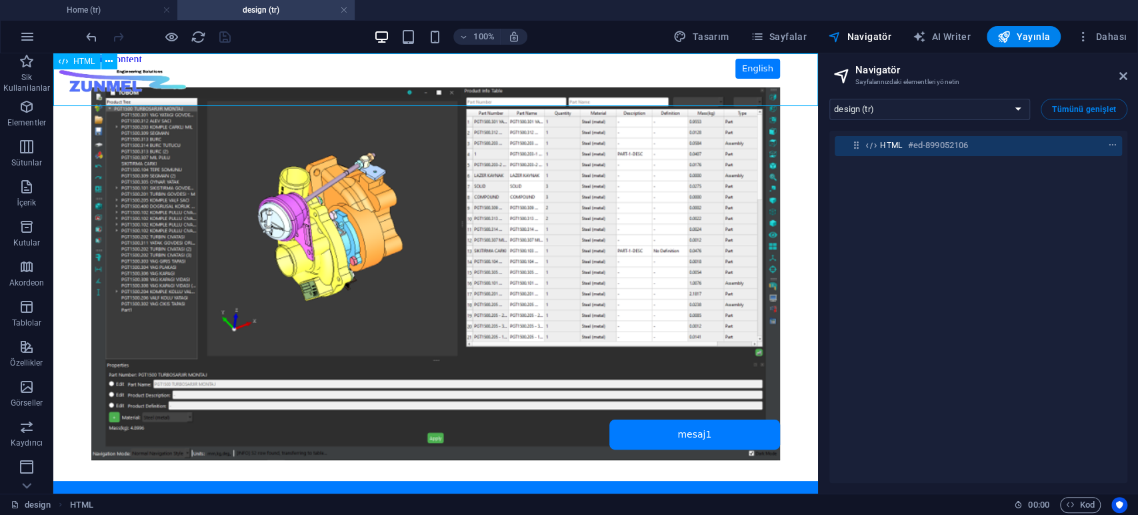
click at [81, 61] on span "HTML" at bounding box center [84, 61] width 22 height 8
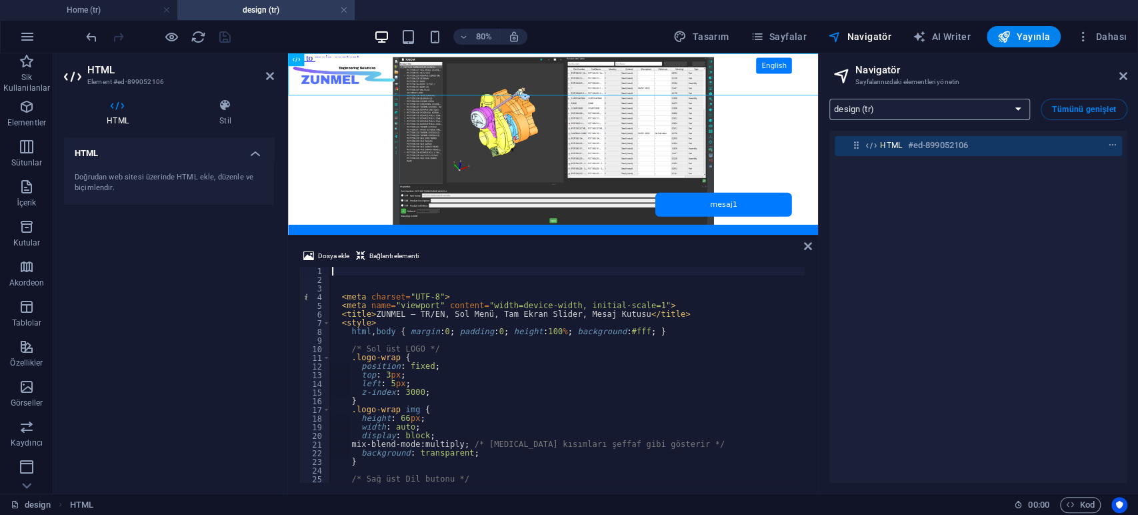
click at [937, 109] on select "Home (tr) Platform (tr) exterior (tr) interior (tr) design (tr) publictransport…" at bounding box center [929, 109] width 201 height 21
click at [829, 99] on select "Home (tr) Platform (tr) exterior (tr) interior (tr) design (tr) publictransport…" at bounding box center [929, 109] width 201 height 21
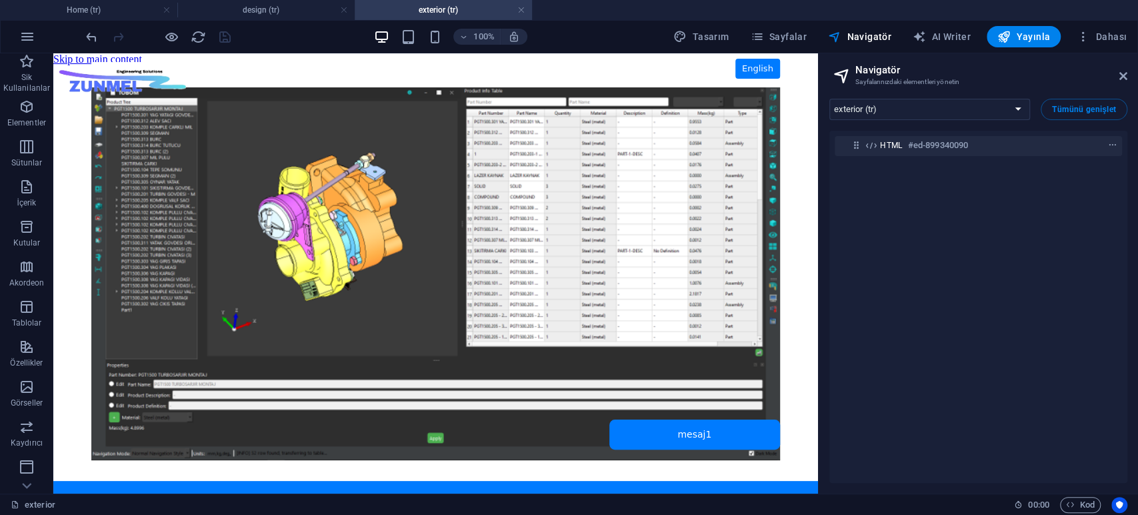
click at [921, 81] on h3 "Sayfalarınızdaki elementleri yönetin" at bounding box center [977, 82] width 245 height 12
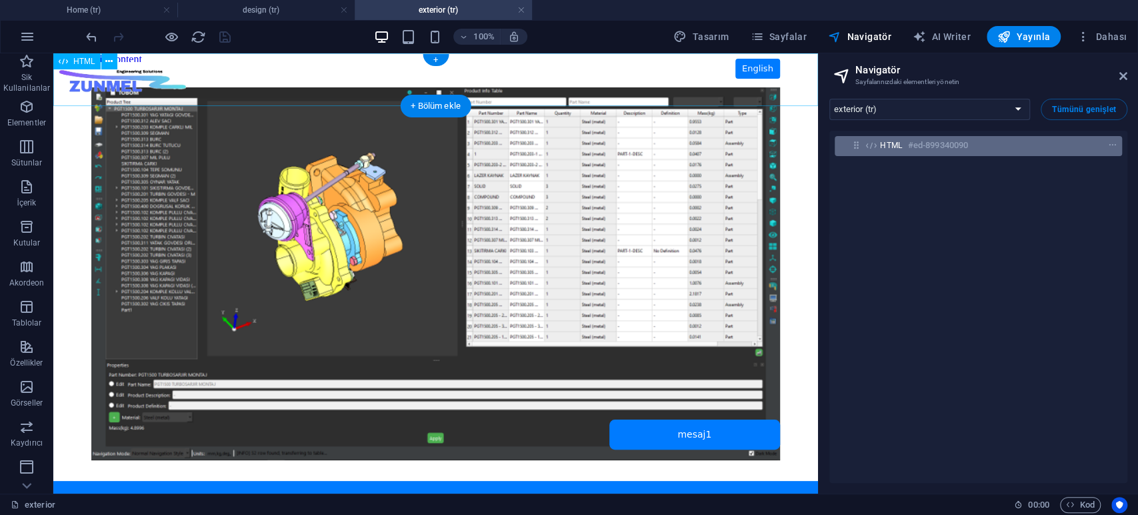
click at [901, 140] on span "HTML" at bounding box center [891, 145] width 23 height 11
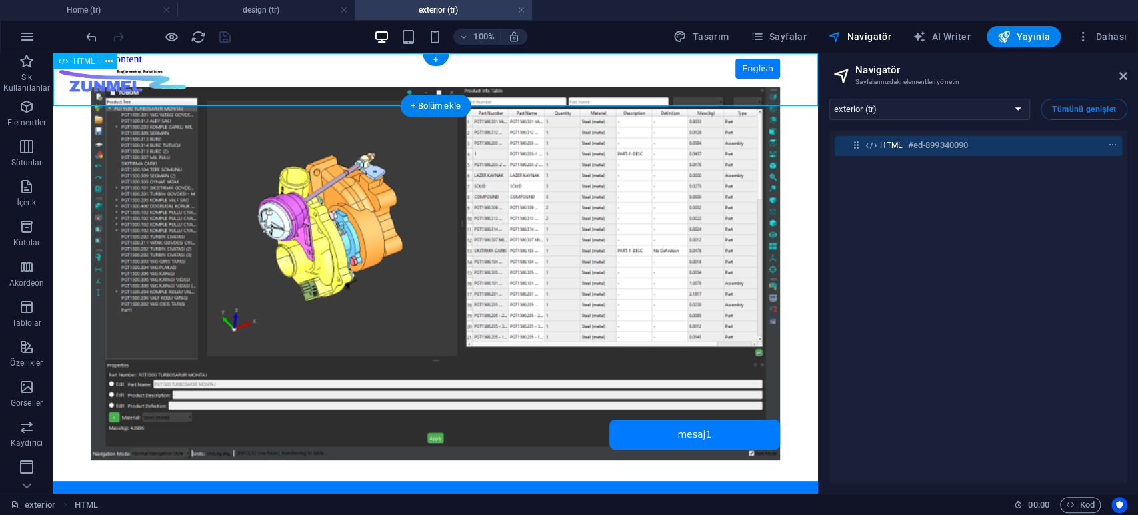
click at [895, 143] on span "HTML" at bounding box center [891, 145] width 23 height 11
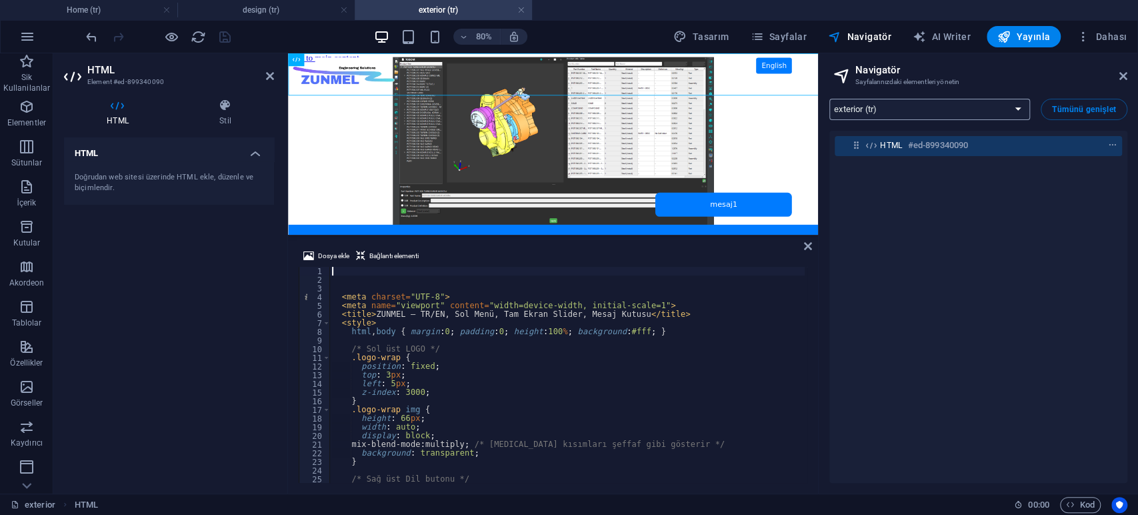
click at [910, 107] on select "Home (tr) Platform (tr) exterior (tr) interior (tr) design (tr) publictransport…" at bounding box center [929, 109] width 201 height 21
click at [829, 99] on select "Home (tr) Platform (tr) exterior (tr) interior (tr) design (tr) publictransport…" at bounding box center [929, 109] width 201 height 21
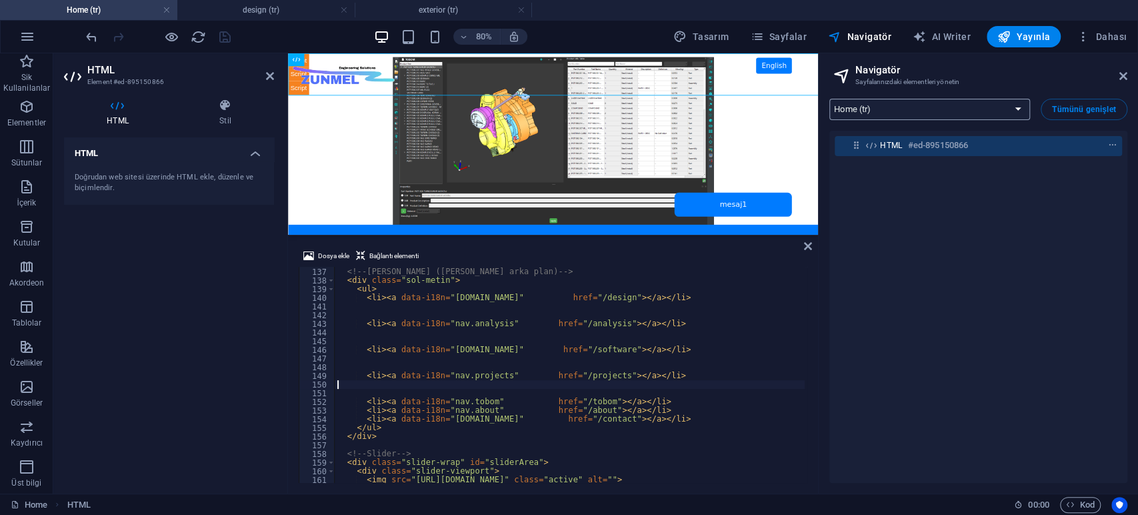
click at [903, 111] on select "Home (tr) Platform (tr) exterior (tr) interior (tr) design (tr) publictransport…" at bounding box center [929, 109] width 201 height 21
click at [829, 99] on select "Home (tr) Platform (tr) exterior (tr) interior (tr) design (tr) publictransport…" at bounding box center [929, 109] width 201 height 21
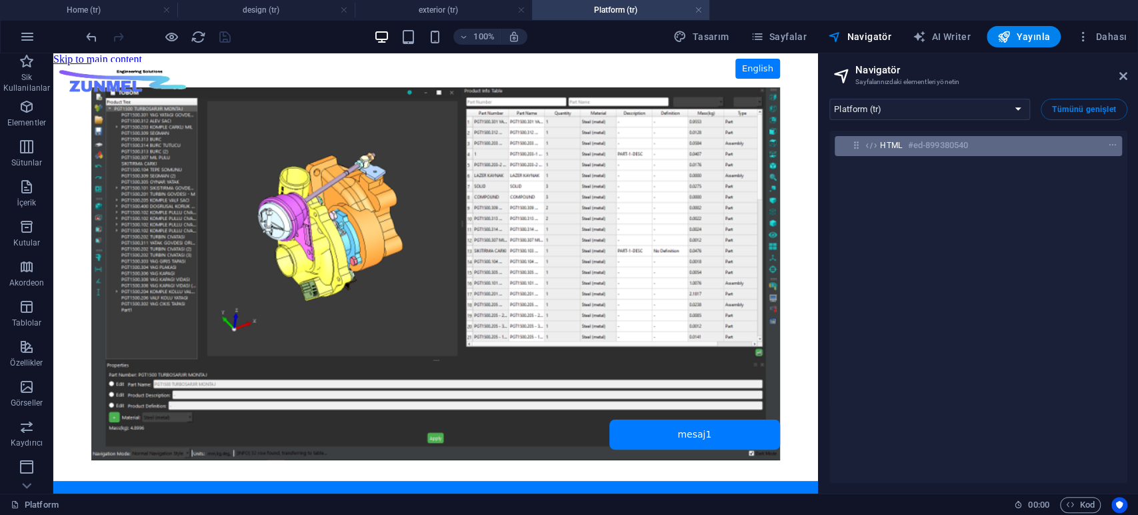
click at [908, 143] on h6 "#ed-899380540" at bounding box center [938, 145] width 60 height 16
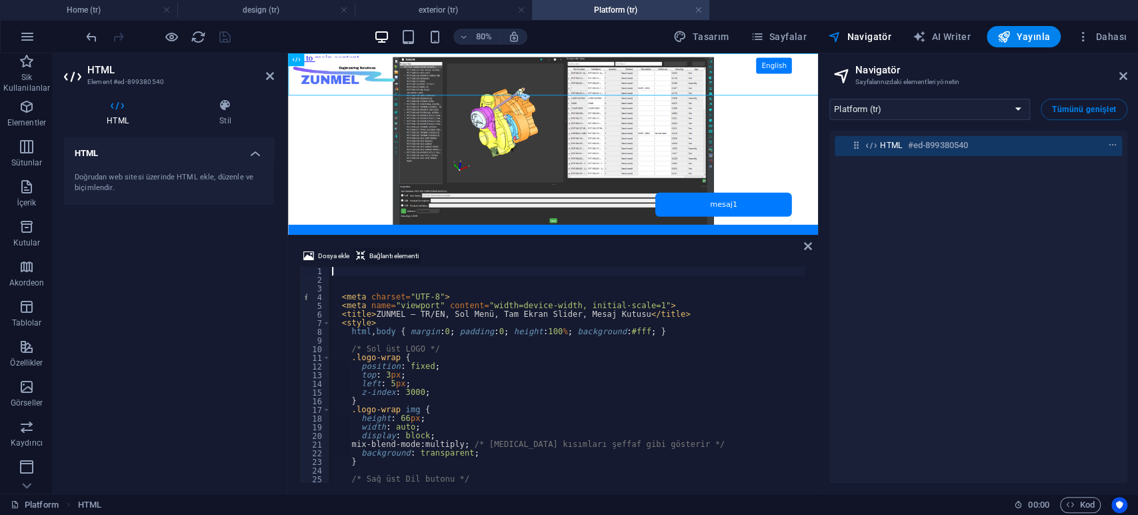
click at [389, 257] on span "Bağlantı elementi" at bounding box center [393, 256] width 49 height 16
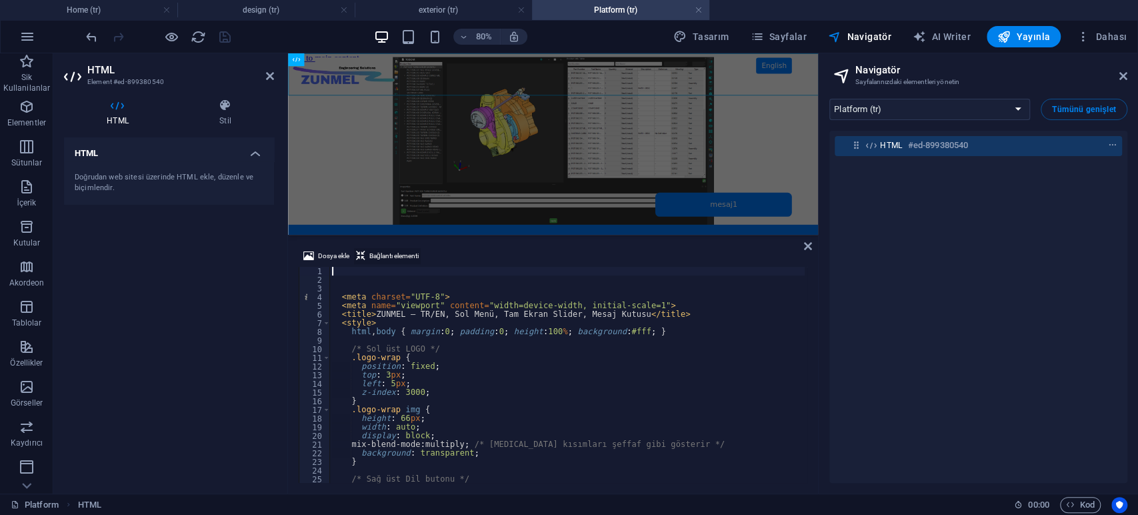
click at [389, 256] on span "Bağlantı elementi" at bounding box center [393, 256] width 49 height 16
click at [251, 268] on div "HTML Doğrudan web sitesi üzerinde HTML ekle, düzenle ve biçimlendir." at bounding box center [169, 309] width 210 height 345
click at [971, 245] on div "HTML #ed-899380540" at bounding box center [978, 307] width 298 height 352
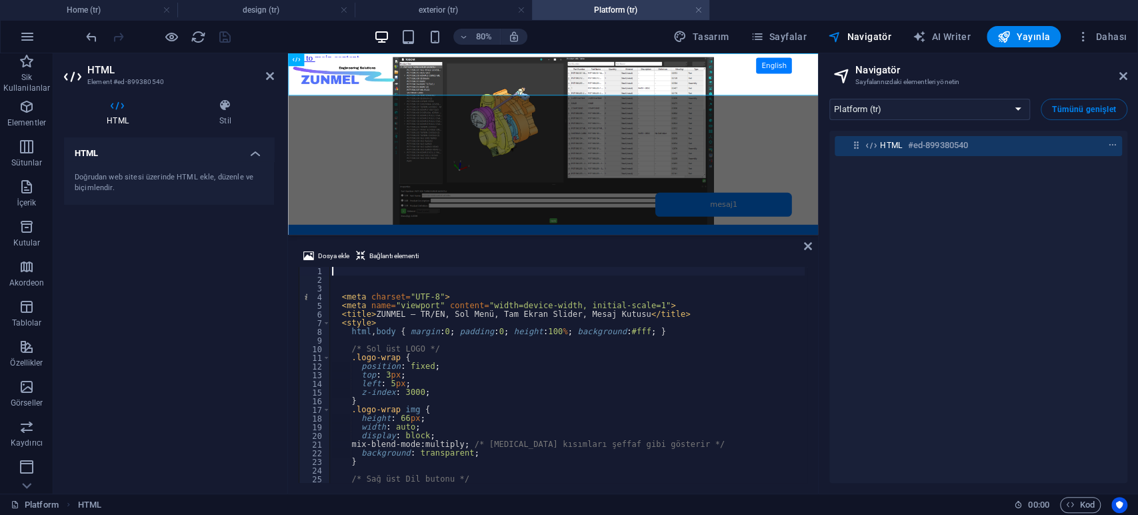
click at [949, 245] on div "HTML #ed-899380540" at bounding box center [978, 307] width 298 height 352
click at [963, 111] on select "Home (tr) Platform (tr) exterior (tr) interior (tr) design (tr) publictransport…" at bounding box center [929, 109] width 201 height 21
click at [829, 99] on select "Home (tr) Platform (tr) exterior (tr) interior (tr) design (tr) publictransport…" at bounding box center [929, 109] width 201 height 21
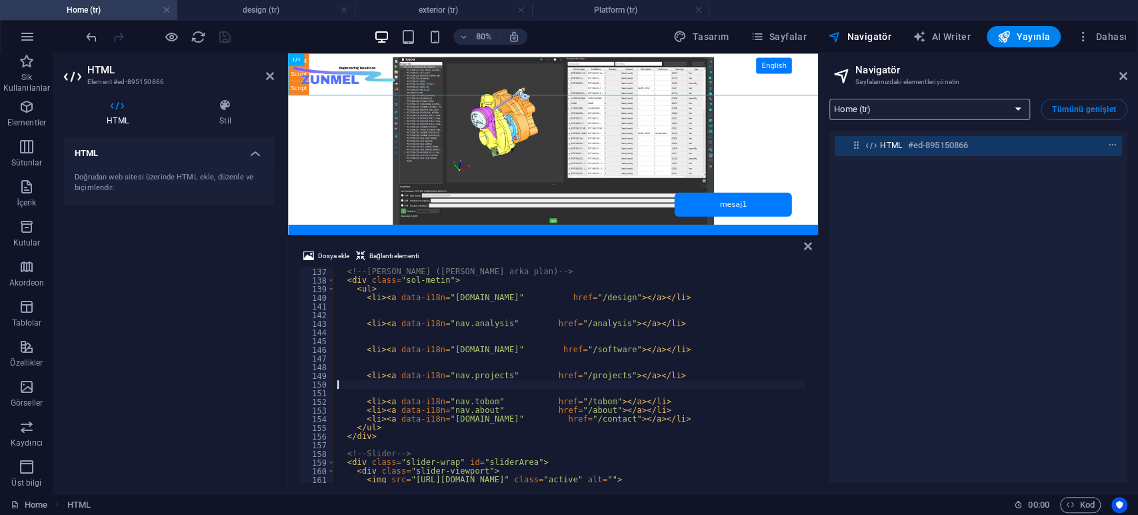
click at [934, 112] on select "Home (tr) Platform (tr) exterior (tr) interior (tr) design (tr) publictransport…" at bounding box center [929, 109] width 201 height 21
select select "16908758-tr"
click at [829, 99] on select "Home (tr) Platform (tr) exterior (tr) interior (tr) design (tr) publictransport…" at bounding box center [929, 109] width 201 height 21
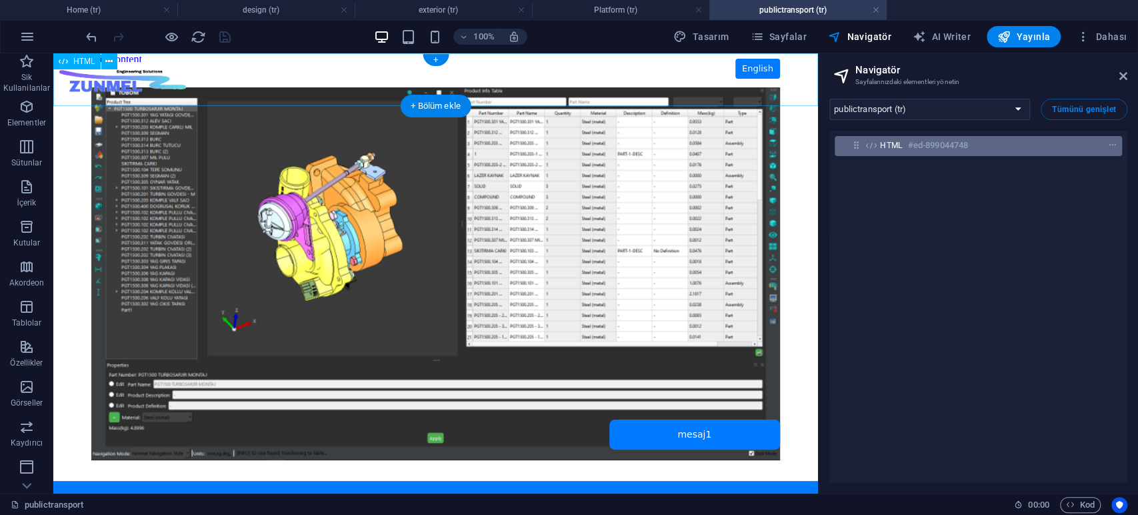
click at [928, 140] on h6 "#ed-899044748" at bounding box center [938, 145] width 60 height 16
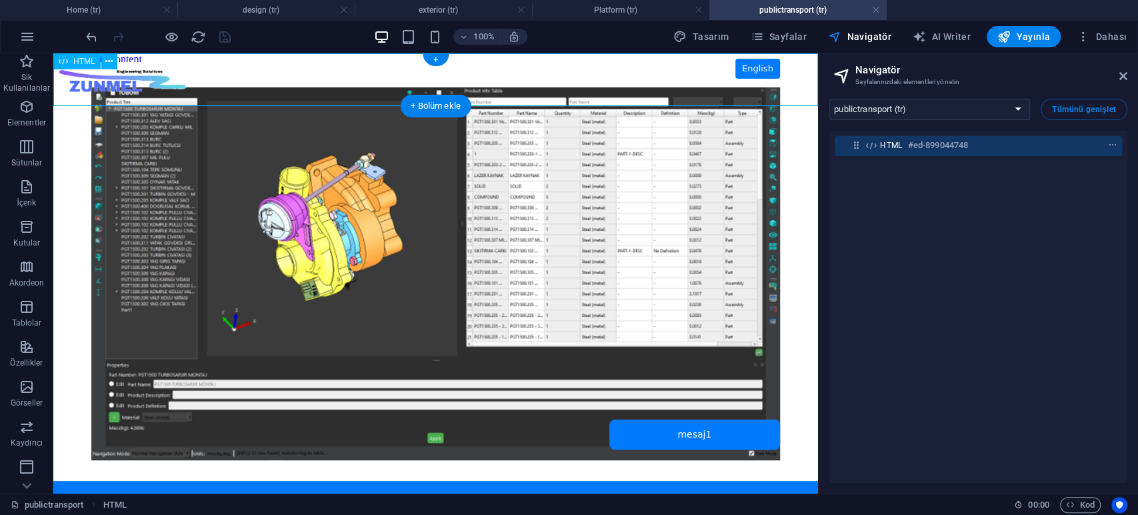
click at [928, 140] on h6 "#ed-899044748" at bounding box center [938, 145] width 60 height 16
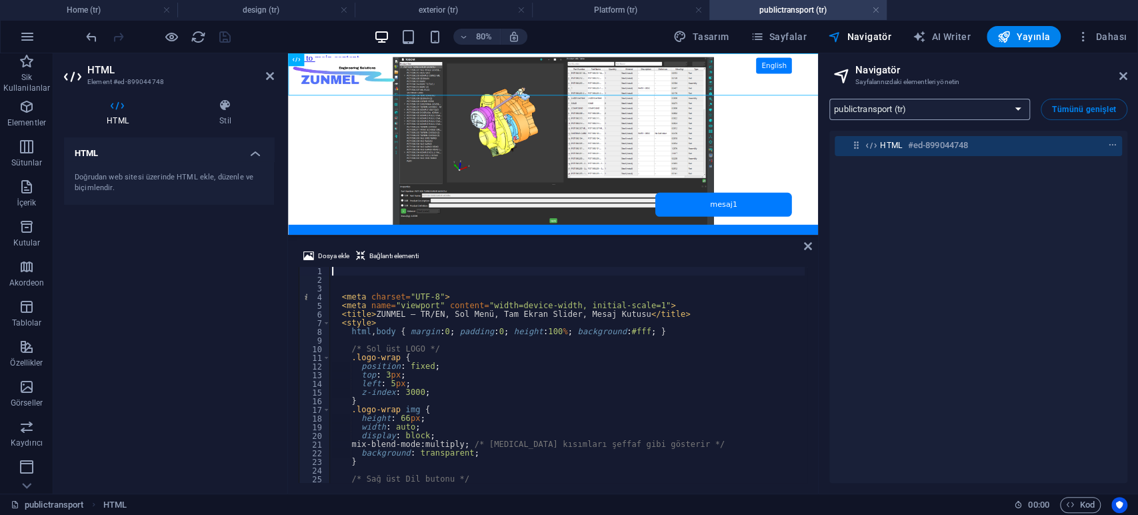
click at [909, 109] on select "Home (tr) Platform (tr) exterior (tr) interior (tr) design (tr) publictransport…" at bounding box center [929, 109] width 201 height 21
drag, startPoint x: 1073, startPoint y: 213, endPoint x: 1067, endPoint y: 209, distance: 7.2
click at [1073, 212] on div "HTML #ed-899044748" at bounding box center [978, 307] width 298 height 352
click at [868, 40] on span "Navigatör" at bounding box center [859, 36] width 63 height 13
click at [800, 37] on span "Sayfalar" at bounding box center [778, 36] width 57 height 13
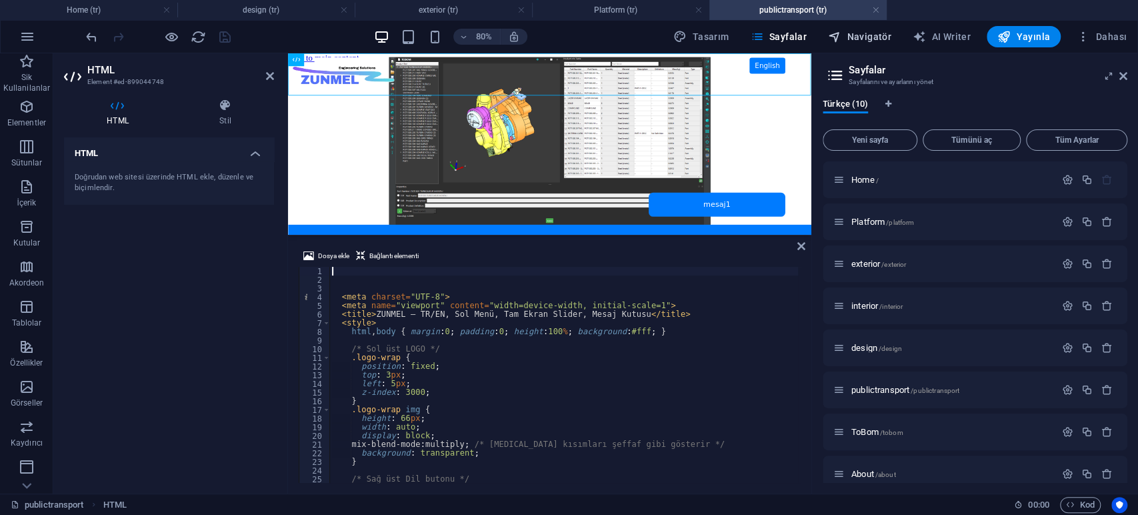
click at [876, 35] on span "Navigatör" at bounding box center [859, 36] width 63 height 13
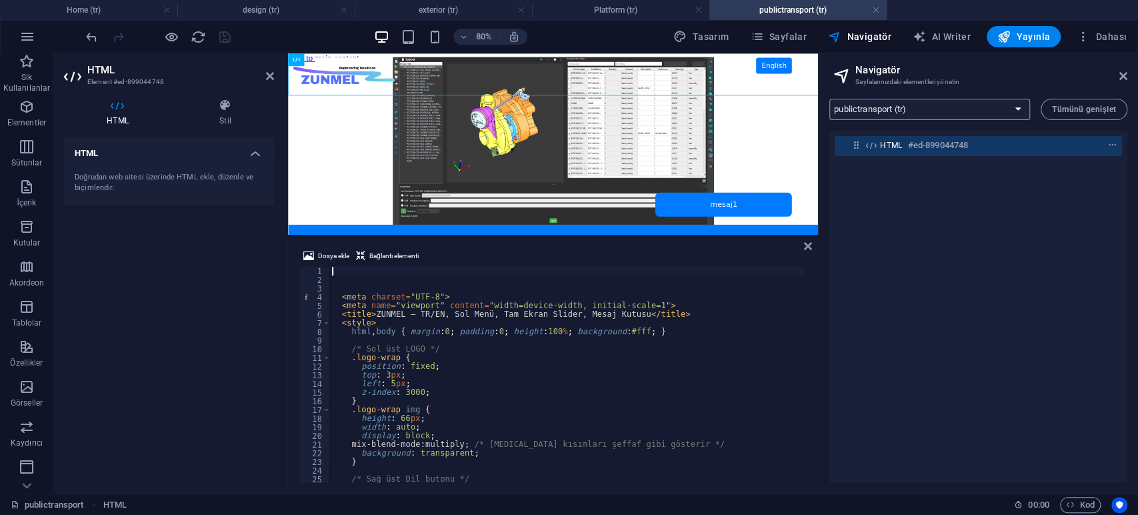
click at [912, 109] on select "Home (tr) Platform (tr) exterior (tr) interior (tr) design (tr) publictransport…" at bounding box center [929, 109] width 201 height 21
select select "16860901-tr"
click at [829, 99] on select "Home (tr) Platform (tr) exterior (tr) interior (tr) design (tr) publictransport…" at bounding box center [929, 109] width 201 height 21
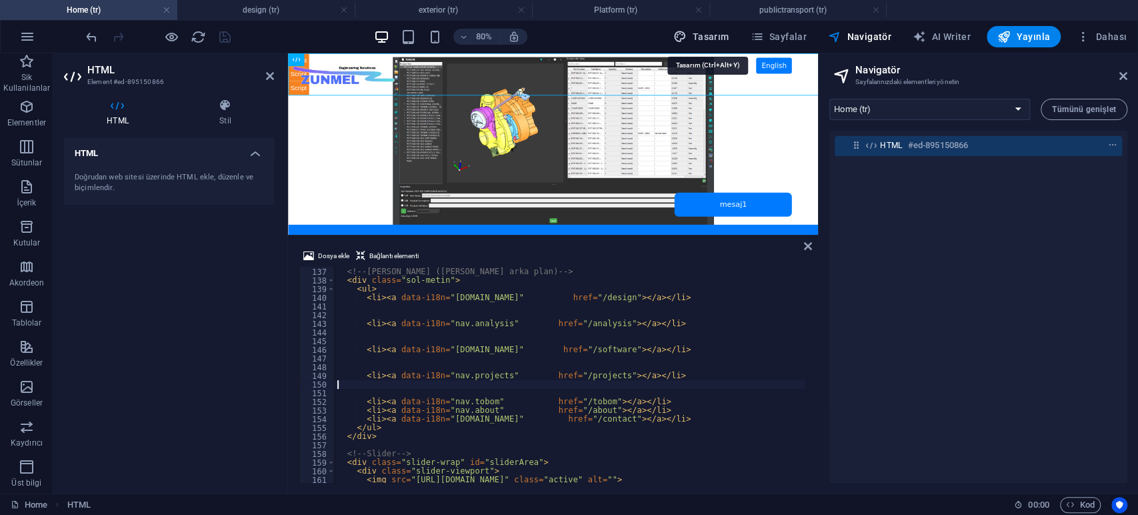
click at [705, 34] on span "Tasarım" at bounding box center [700, 36] width 55 height 13
select select "px"
select select "400"
select select "px"
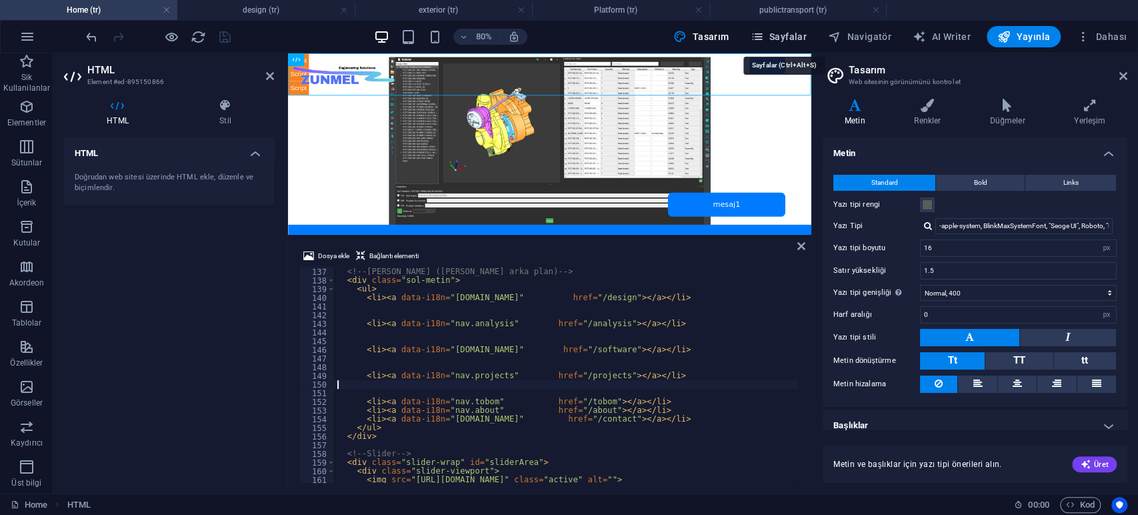
click at [798, 41] on span "Sayfalar" at bounding box center [778, 36] width 57 height 13
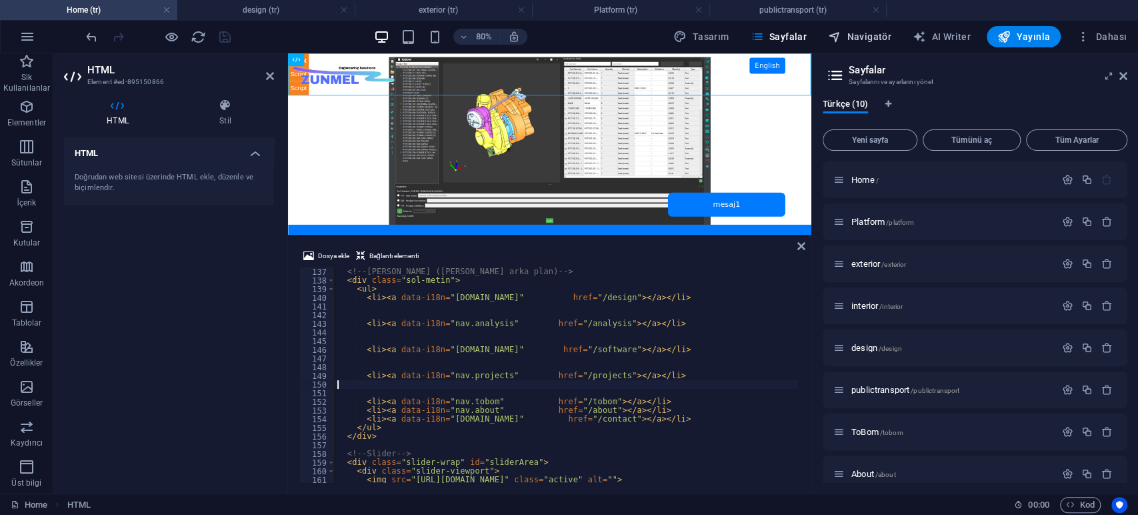
click at [869, 29] on button "Navigatör" at bounding box center [860, 36] width 74 height 21
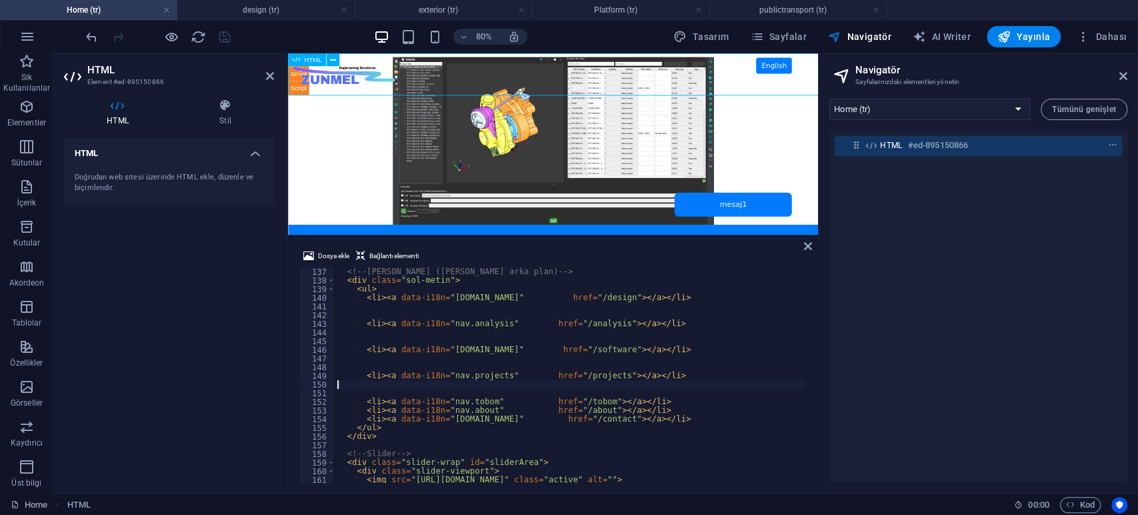
click at [915, 145] on h6 "#ed-895150866" at bounding box center [938, 145] width 60 height 16
click at [917, 182] on div "HTML #ed-895150866" at bounding box center [978, 307] width 298 height 352
click at [907, 191] on div "HTML #ed-895150866" at bounding box center [978, 307] width 298 height 352
click at [899, 111] on select "Home (tr) Platform (tr) exterior (tr) interior (tr) design (tr) publictransport…" at bounding box center [929, 109] width 201 height 21
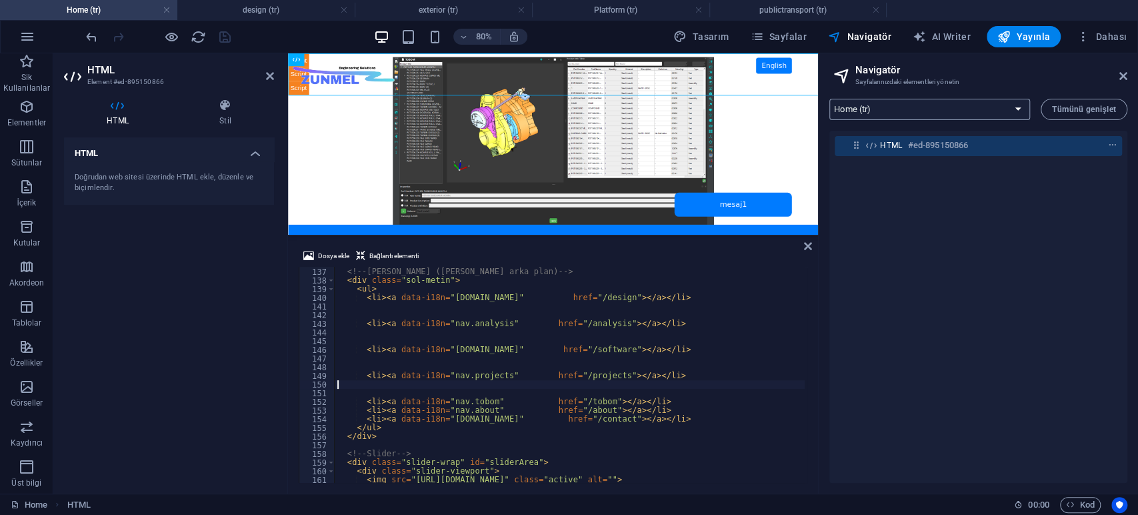
select select "16912969-tr"
click at [829, 99] on select "Home (tr) Platform (tr) exterior (tr) interior (tr) design (tr) publictransport…" at bounding box center [929, 109] width 201 height 21
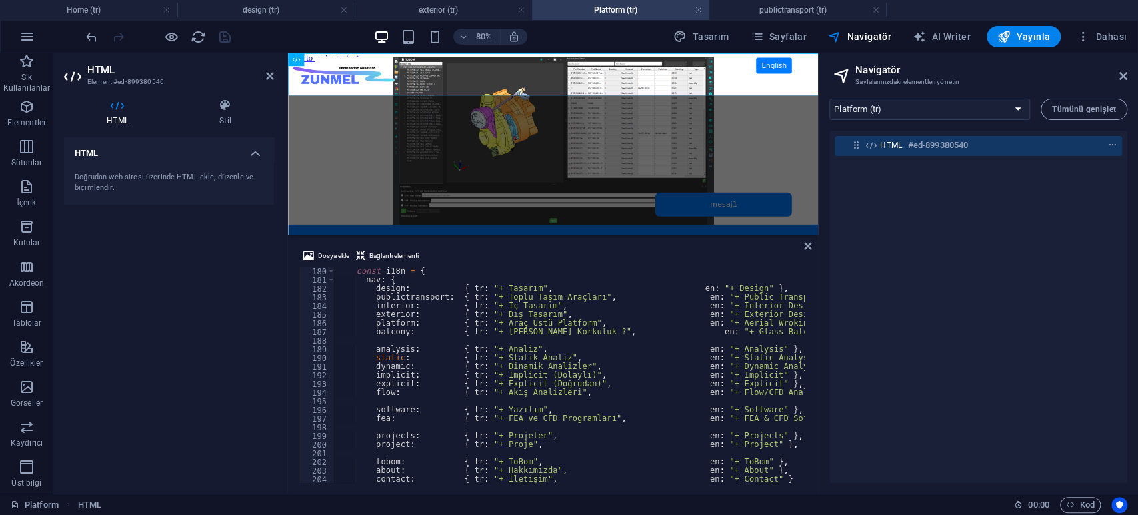
scroll to position [1551, 0]
click at [747, 322] on div "const i18n = { nav : { design : { tr : "+ Tasarım" , en : "+ Design" } , public…" at bounding box center [615, 382] width 563 height 231
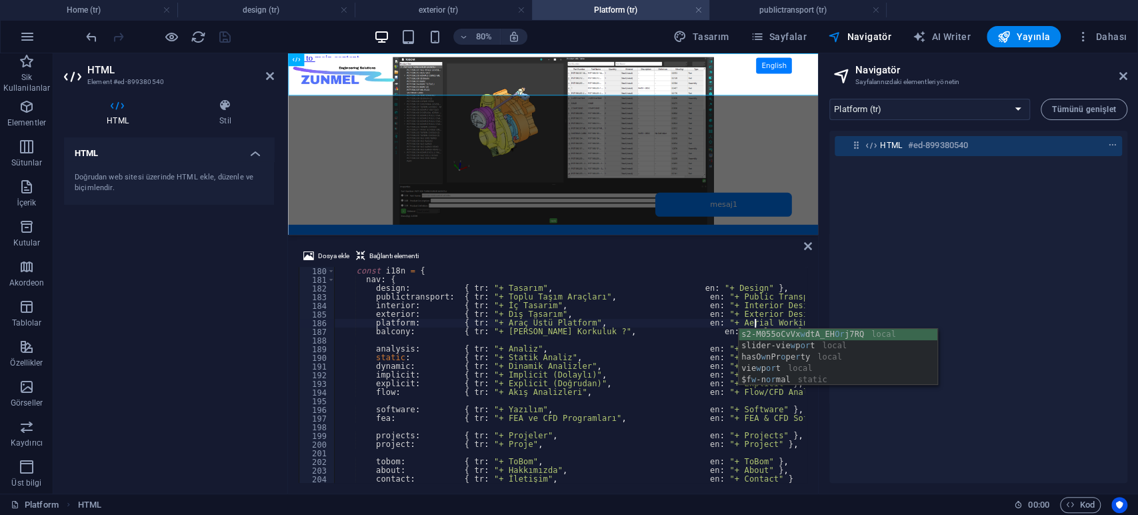
click at [582, 335] on div "const i18n = { nav : { design : { tr : "+ Tasarım" , en : "+ Design" } , public…" at bounding box center [615, 382] width 563 height 231
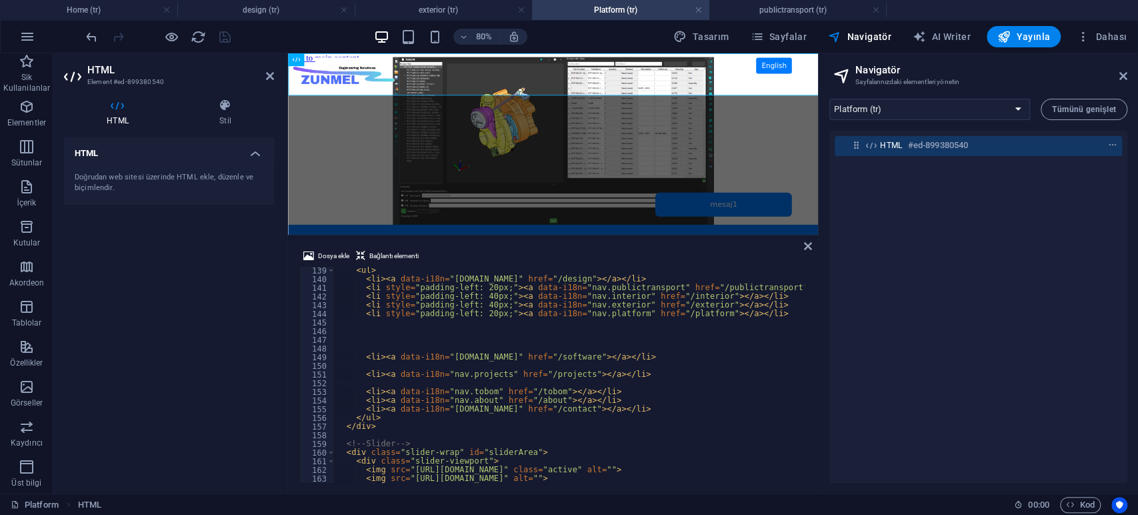
scroll to position [1108, 0]
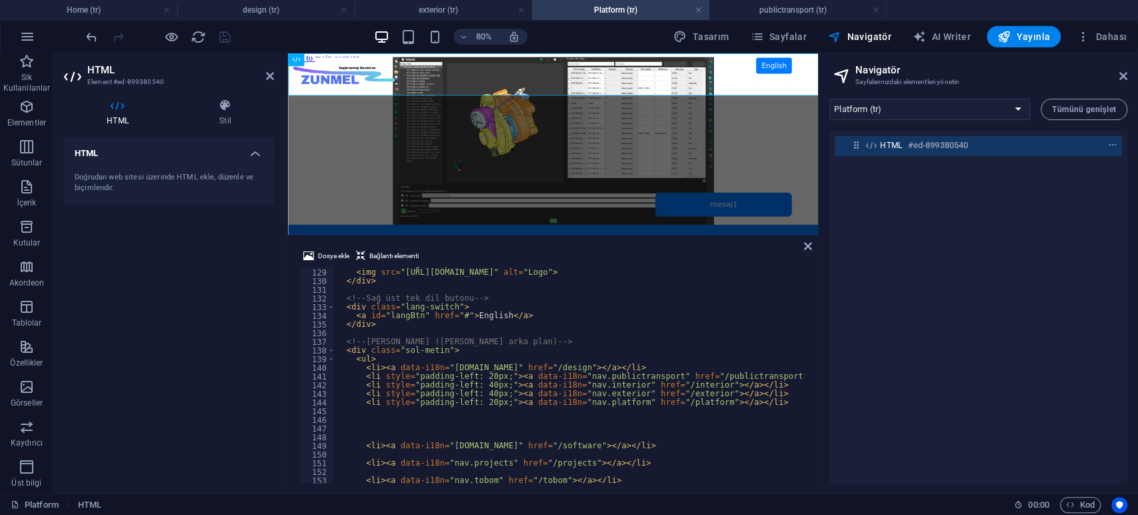
type textarea "balcony: { tr: "+ Cam Balkon Korkuluk ?", en: "+ Glass Balcony Railing ?" },"
click at [210, 331] on div "HTML Doğrudan web sitesi üzerinde HTML ekle, düzenle ve biçimlendir." at bounding box center [169, 309] width 210 height 345
click at [224, 41] on icon "save" at bounding box center [224, 36] width 15 height 15
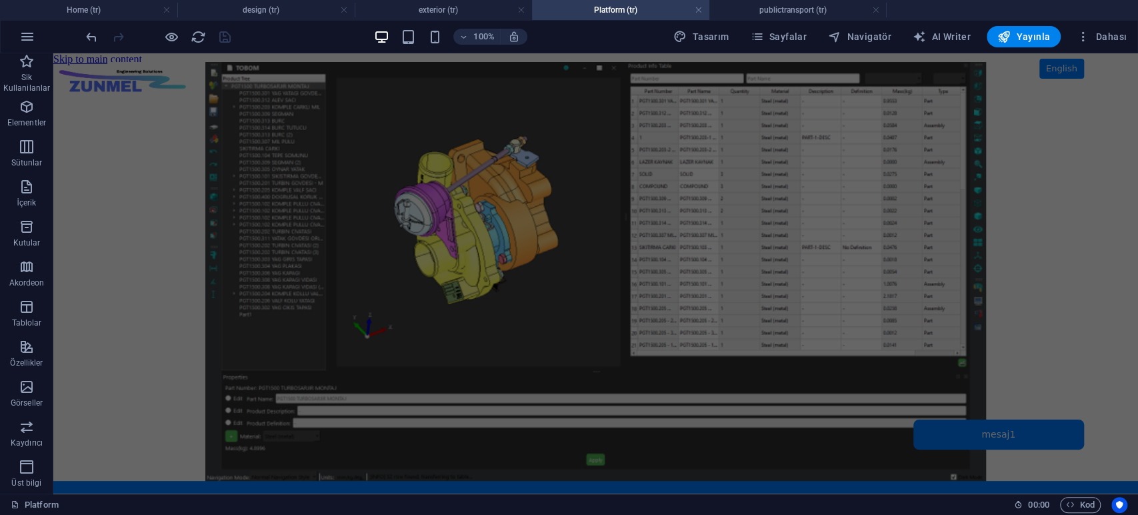
click at [1089, 266] on body "Skip to main content ZUNMEL – TR/EN, Sol Menü, Tam Ekran Slider, Mesaj Kutusu E…" at bounding box center [595, 273] width 1085 height 440
click at [883, 35] on span "Navigatör" at bounding box center [859, 36] width 63 height 13
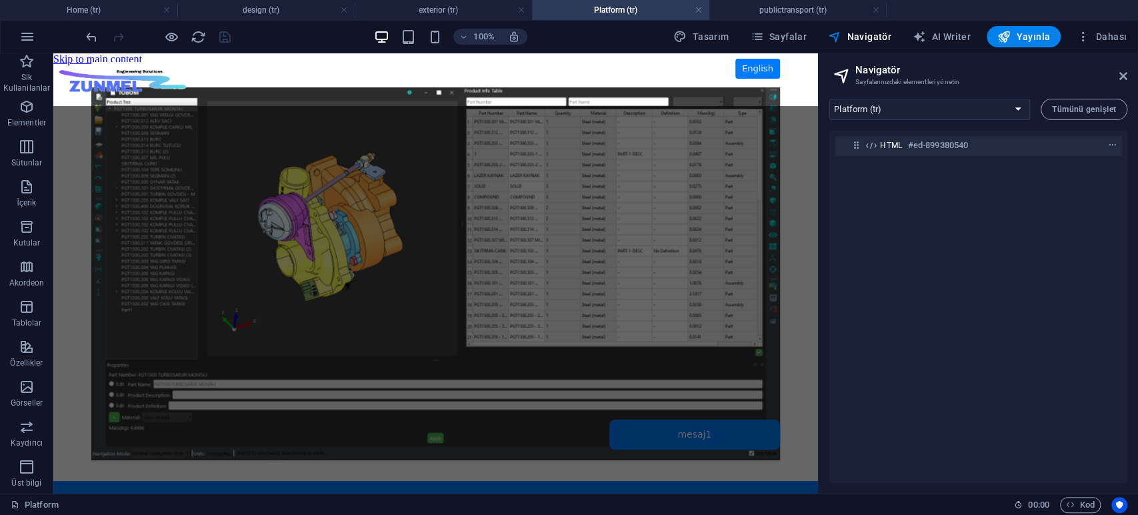
click at [921, 230] on div "HTML #ed-899380540" at bounding box center [978, 307] width 298 height 352
click at [873, 33] on span "Navigatör" at bounding box center [859, 36] width 63 height 13
click at [549, 65] on div "ZUNMEL – TR/EN, Sol Menü, Tam Ekran Slider, Mesaj Kutusu English mesaj1" at bounding box center [435, 65] width 765 height 0
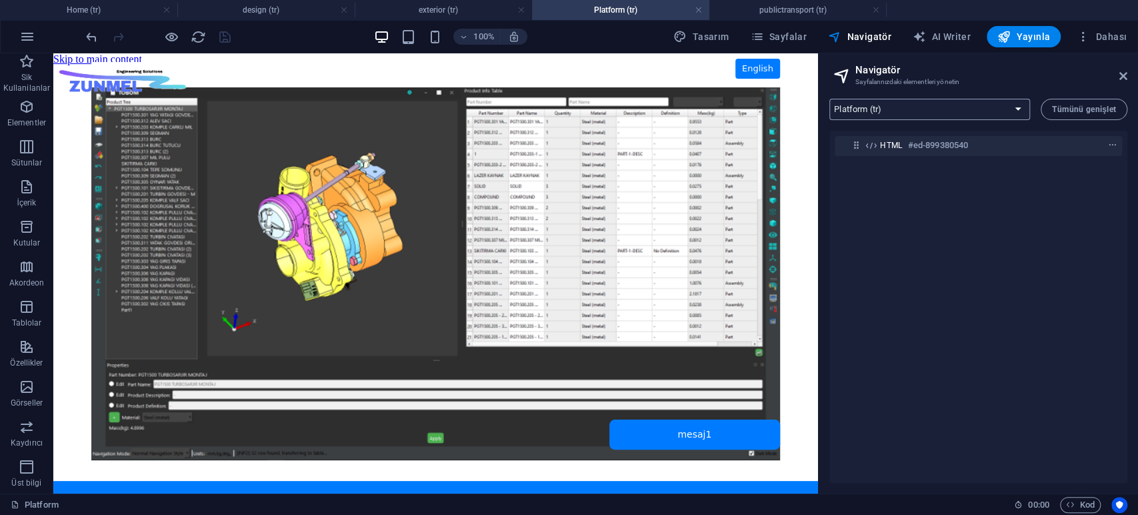
click at [927, 110] on select "Home (tr) Platform (tr) exterior (tr) interior (tr) design (tr) publictransport…" at bounding box center [929, 109] width 201 height 21
select select "16912458-tr"
click at [829, 99] on select "Home (tr) Platform (tr) exterior (tr) interior (tr) design (tr) publictransport…" at bounding box center [929, 109] width 201 height 21
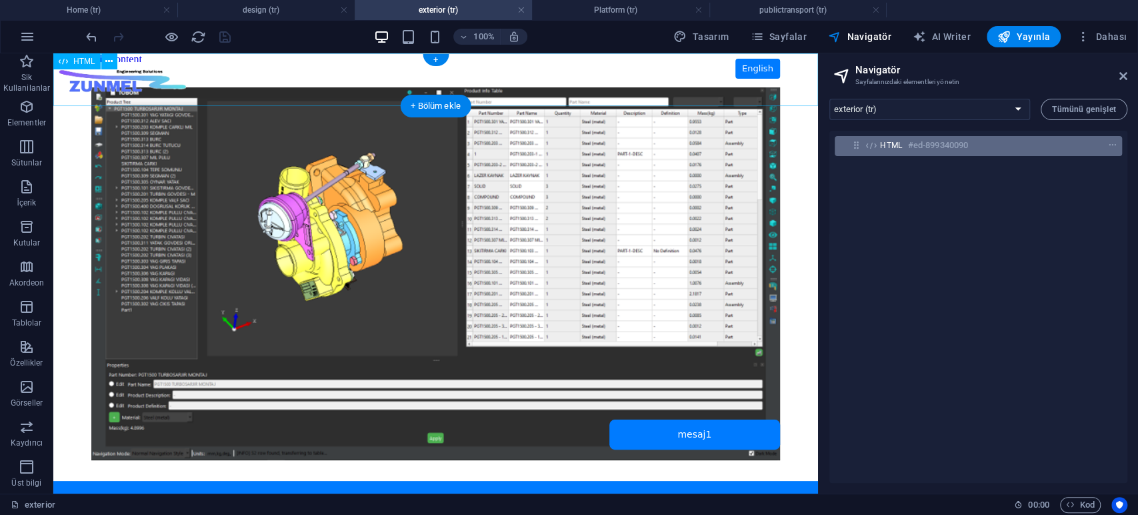
click at [896, 146] on span "HTML" at bounding box center [891, 145] width 23 height 11
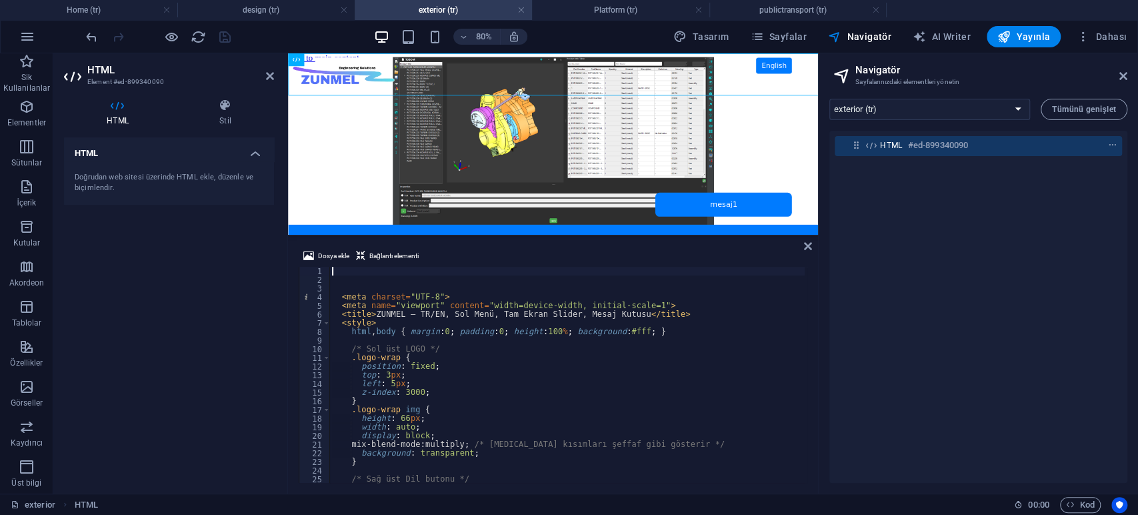
click at [651, 326] on div "< meta charset = "UTF-8" > < meta name = "viewport" content = "width=device-wid…" at bounding box center [610, 382] width 563 height 231
type textarea "html, body { margin:0; padding:0; height:100%; background:#fff; }"
click at [703, 331] on div "< meta charset = "UTF-8" > < meta name = "viewport" content = "width=device-wid…" at bounding box center [610, 382] width 563 height 231
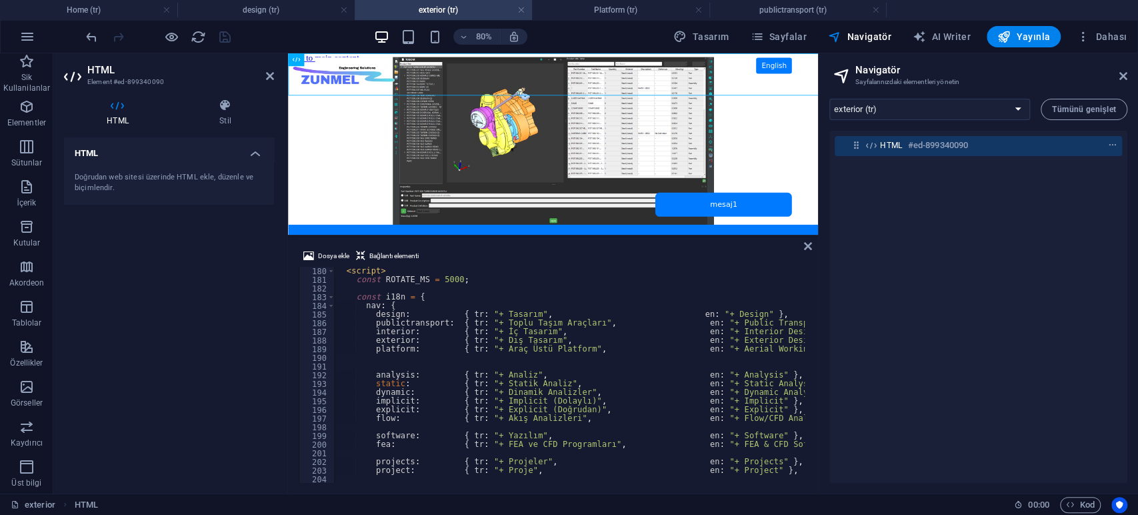
scroll to position [1640, 0]
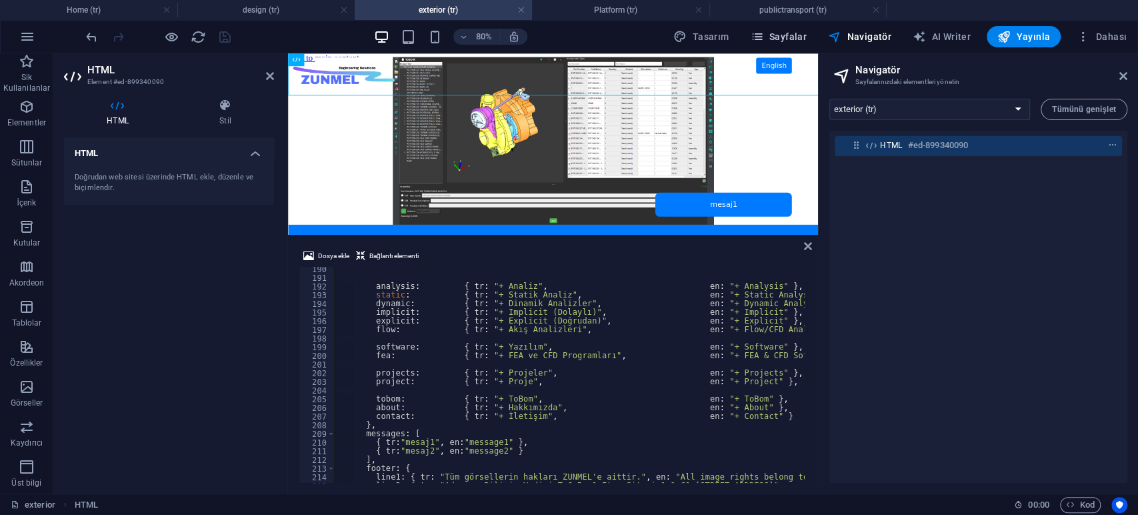
click at [806, 41] on span "Sayfalar" at bounding box center [778, 36] width 57 height 13
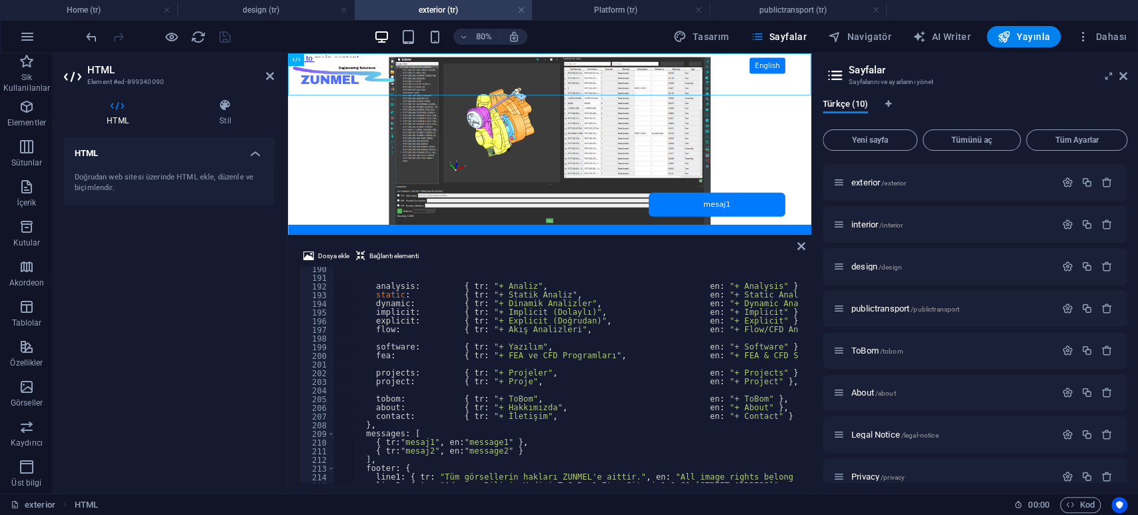
scroll to position [98, 0]
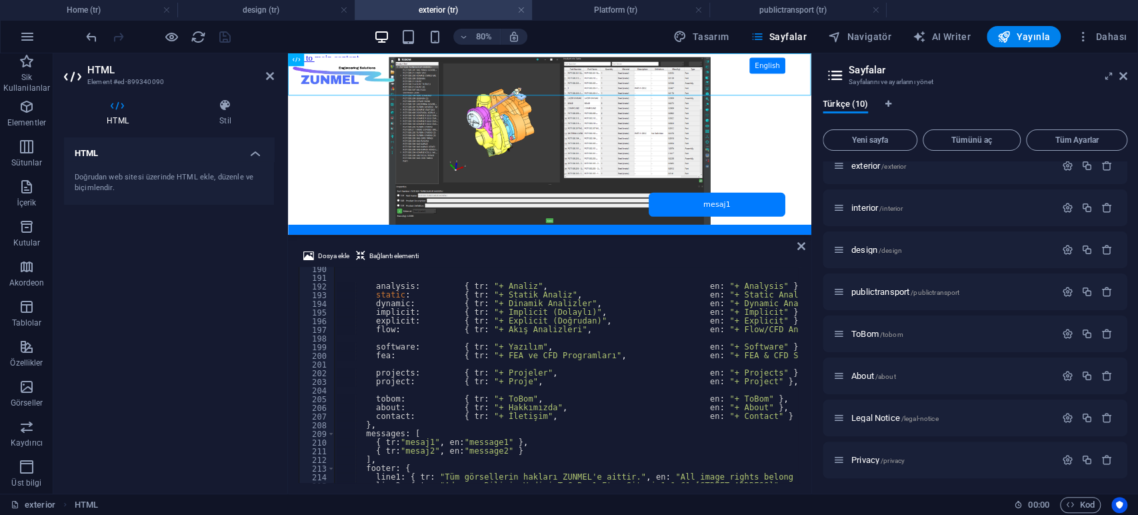
click at [862, 72] on h2 "Sayfalar" at bounding box center [988, 70] width 279 height 12
click at [853, 72] on h2 "Sayfalar" at bounding box center [988, 70] width 279 height 12
click at [1118, 32] on span "Dahası" at bounding box center [1102, 36] width 50 height 13
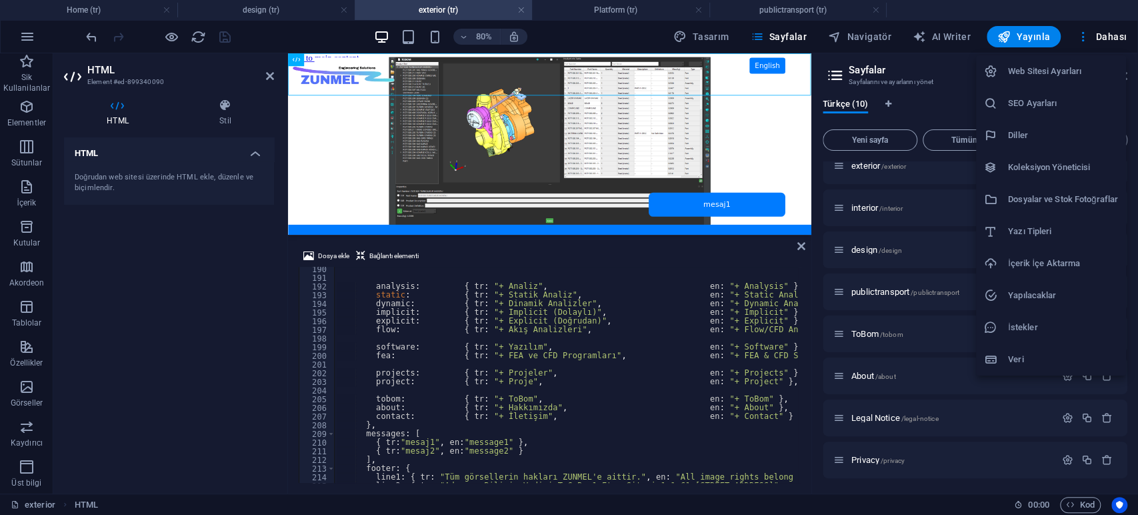
click at [1041, 195] on h6 "Dosyalar ve Stok Fotoğraflar" at bounding box center [1063, 199] width 110 height 16
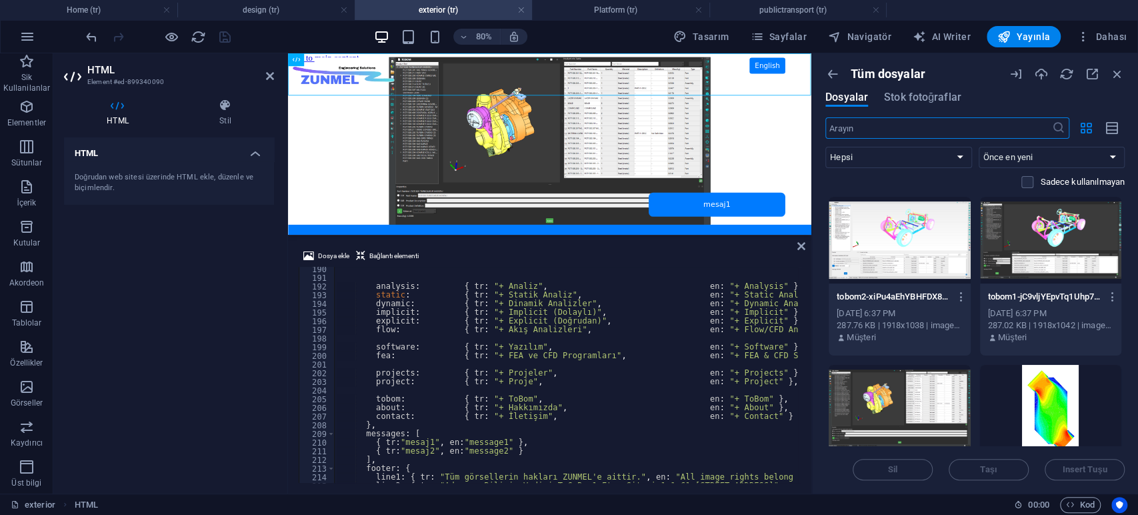
click at [969, 180] on div "Sadece kullanılmayan" at bounding box center [974, 182] width 299 height 12
click at [972, 178] on div "Sadece kullanılmayan" at bounding box center [974, 182] width 299 height 12
drag, startPoint x: 1125, startPoint y: 209, endPoint x: 1125, endPoint y: 251, distance: 41.3
click at [1125, 251] on div "Tüm dosyalar Dosyalar Stok fotoğraflar ​ Hepsi Görseller Dökümanlar Ses Video V…" at bounding box center [975, 273] width 326 height 440
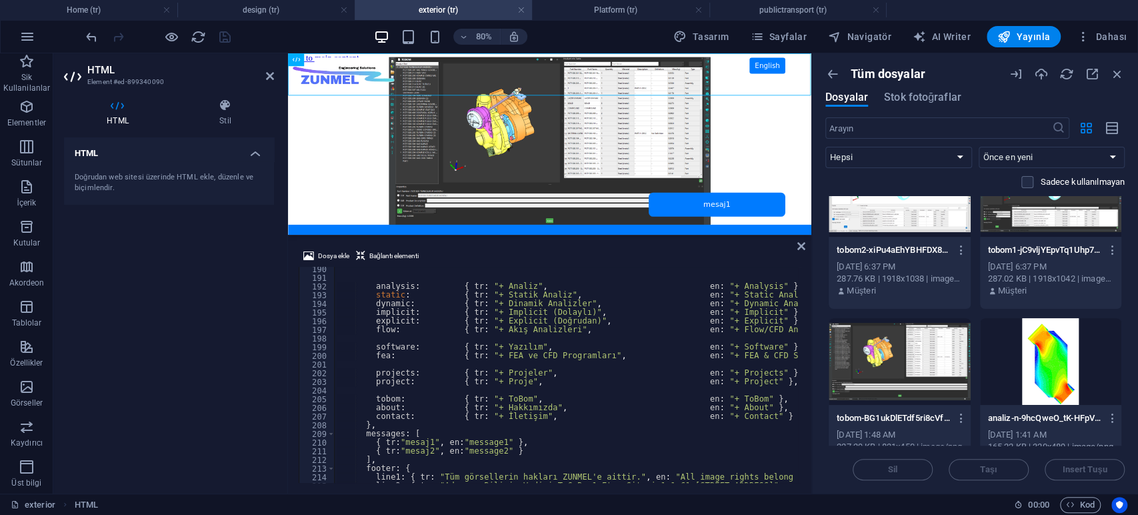
scroll to position [0, 0]
